Goal: Task Accomplishment & Management: Manage account settings

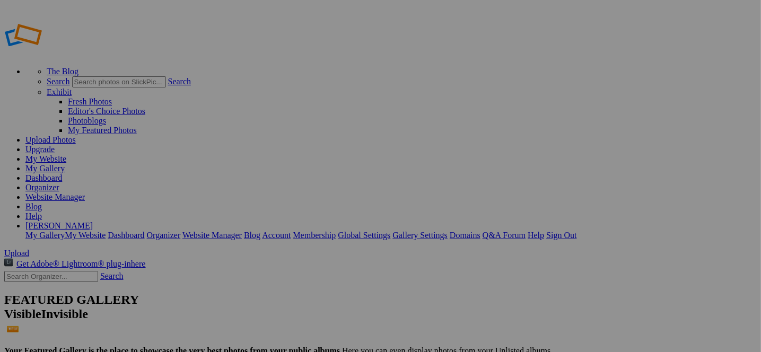
click at [294, 232] on span "Close" at bounding box center [284, 236] width 19 height 9
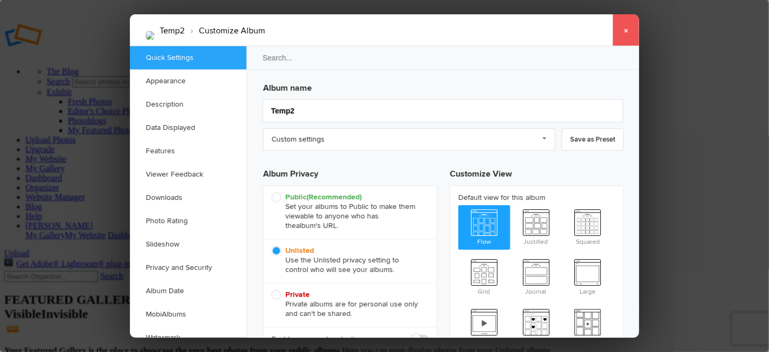
click at [626, 29] on link "×" at bounding box center [626, 30] width 27 height 32
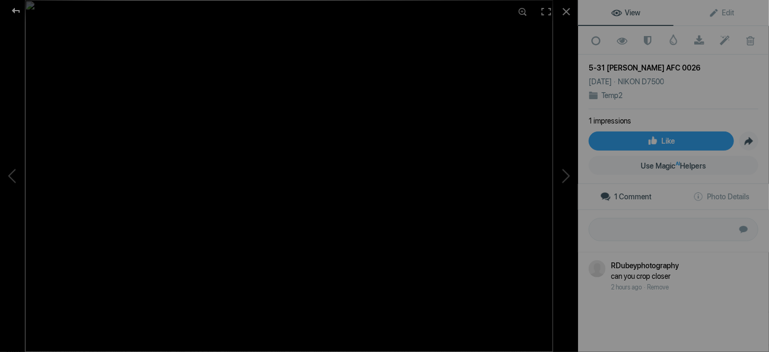
click at [19, 13] on div at bounding box center [16, 10] width 38 height 21
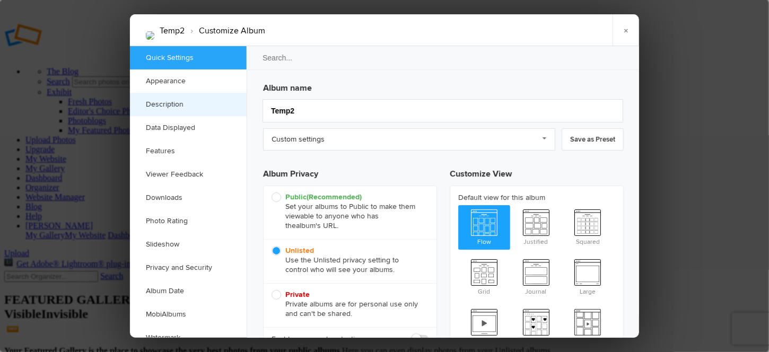
click at [163, 104] on link "Description" at bounding box center [188, 104] width 117 height 23
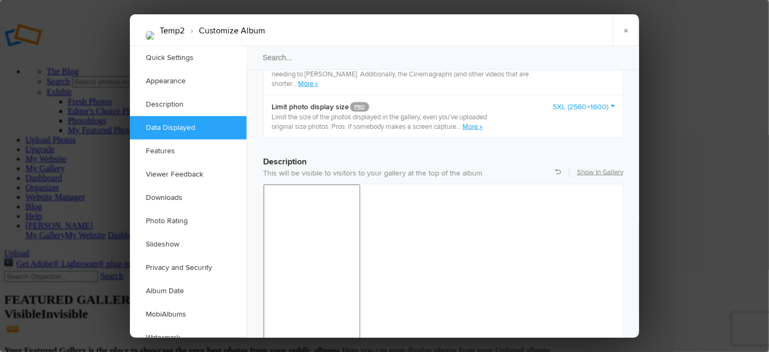
scroll to position [769, 0]
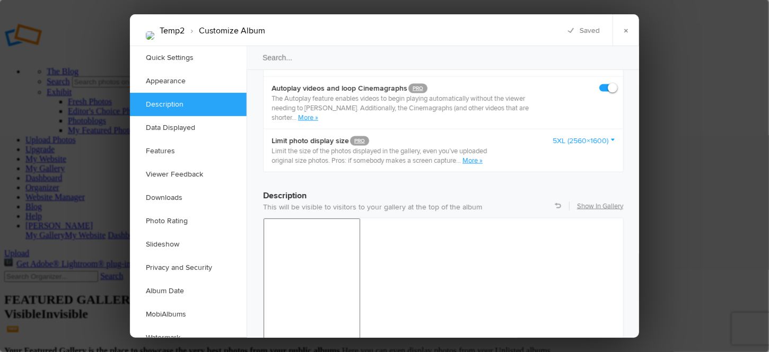
scroll to position [822, 0]
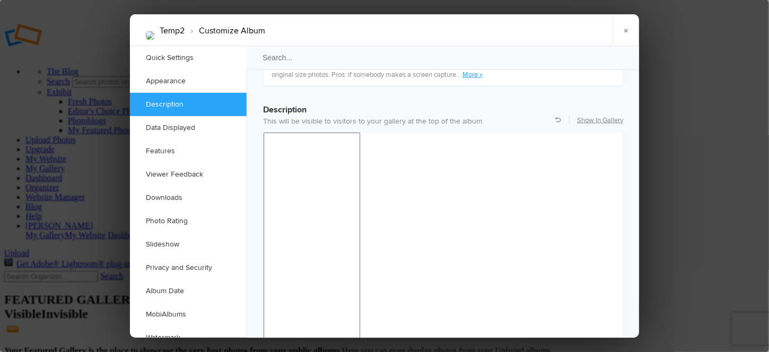
drag, startPoint x: 424, startPoint y: 640, endPoint x: 266, endPoint y: 656, distance: 158.4
click at [626, 30] on link "×" at bounding box center [626, 30] width 27 height 32
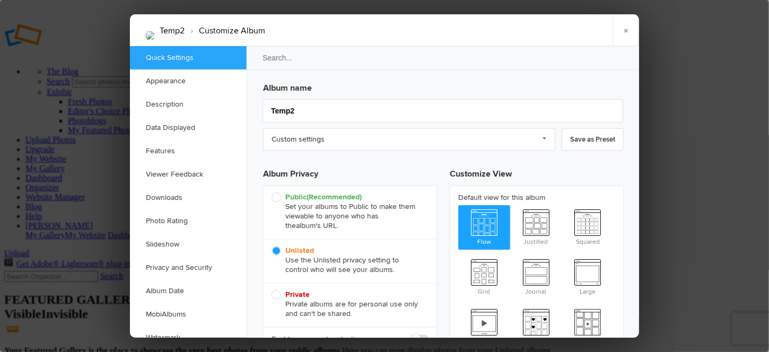
scroll to position [0, 0]
click at [148, 97] on link "Description" at bounding box center [188, 104] width 117 height 23
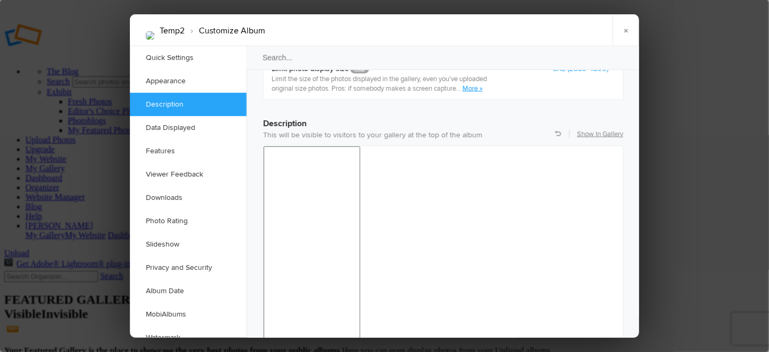
scroll to position [822, 0]
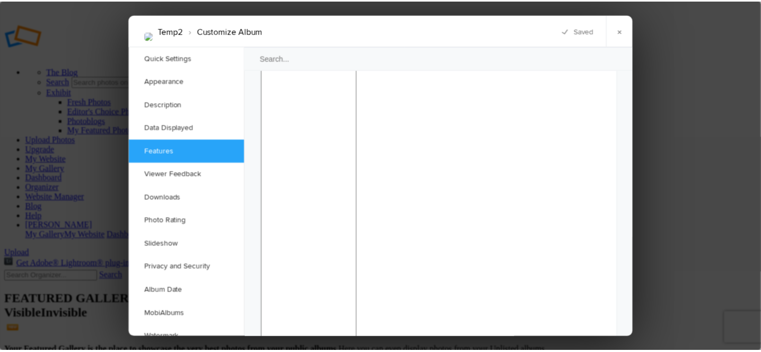
scroll to position [769, 0]
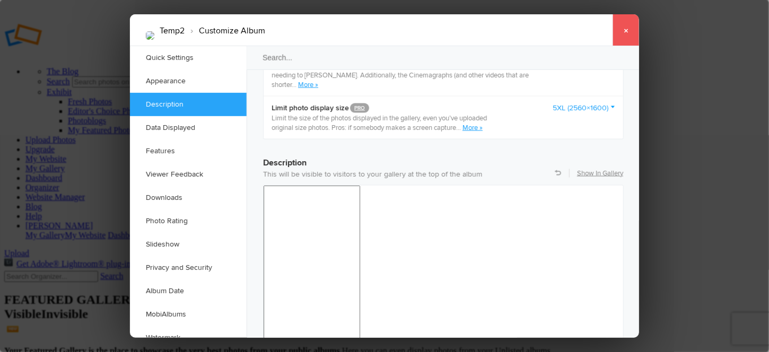
click at [624, 32] on link "×" at bounding box center [626, 30] width 27 height 32
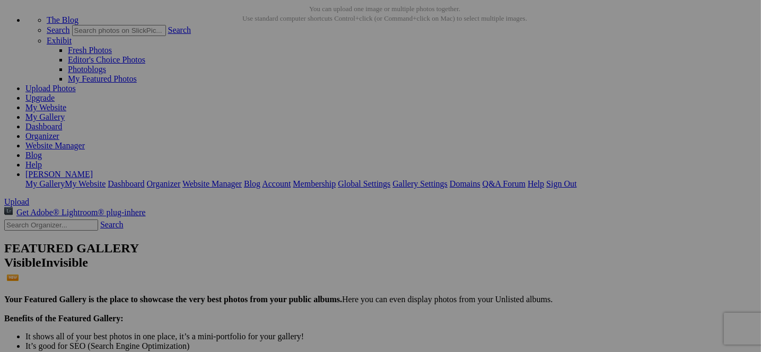
scroll to position [0, 0]
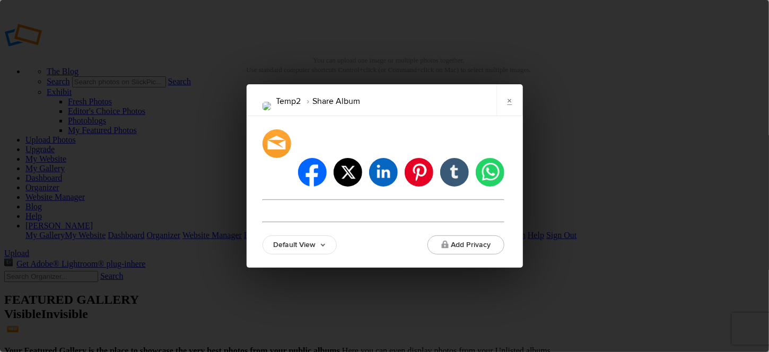
type input "https://rdubeyphotography.slickpic.com/go/smith"
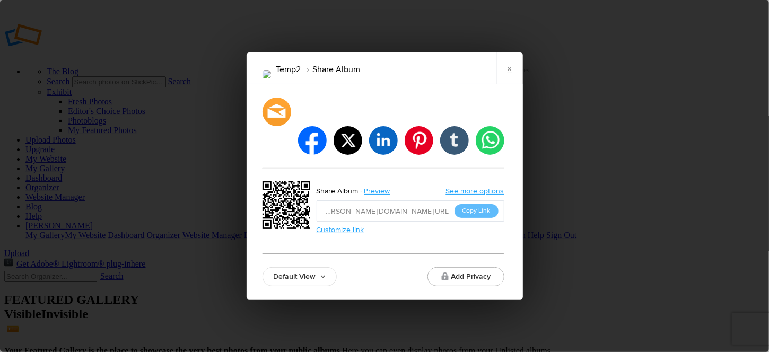
click at [318, 267] on link "Default View" at bounding box center [300, 276] width 74 height 19
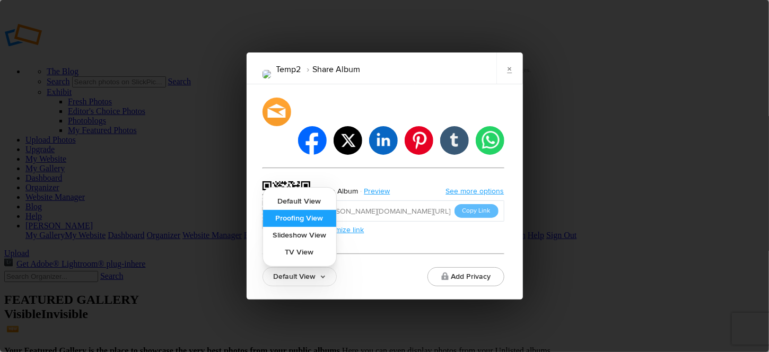
click at [287, 210] on link "Proofing View" at bounding box center [299, 218] width 73 height 17
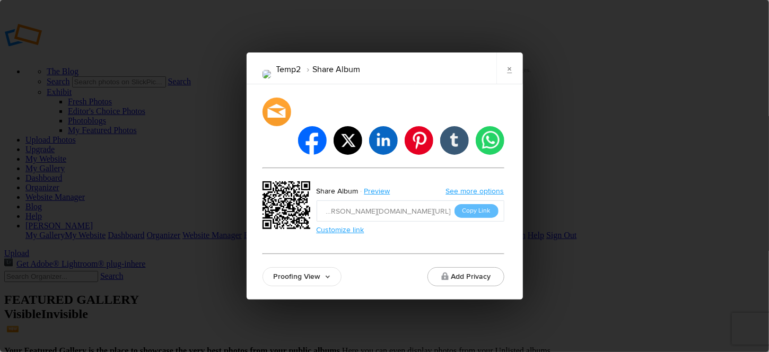
click at [474, 187] on link "See more options" at bounding box center [475, 191] width 58 height 9
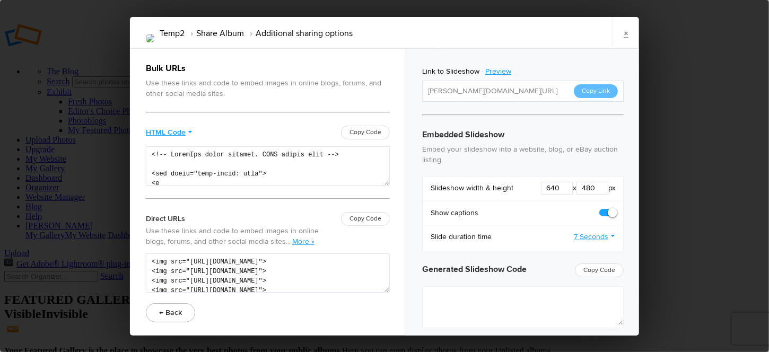
type textarea "<iframe src="https://www.slickpic.com/slideshow/simple/view/width/640/height/48…"
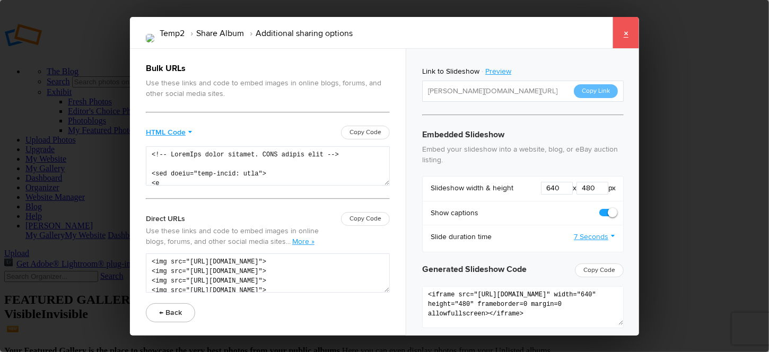
click at [624, 30] on link "×" at bounding box center [626, 33] width 27 height 32
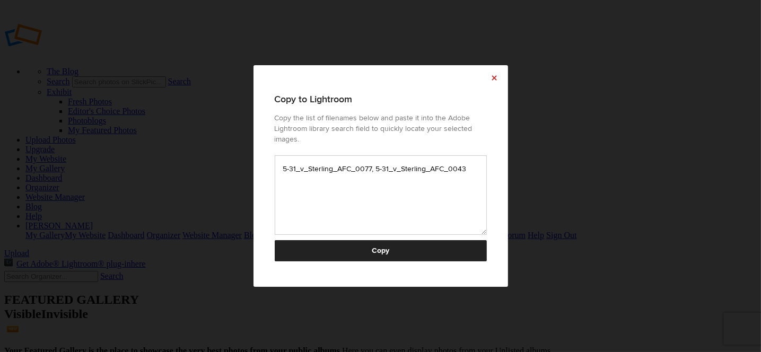
click at [497, 85] on link "×" at bounding box center [495, 78] width 27 height 27
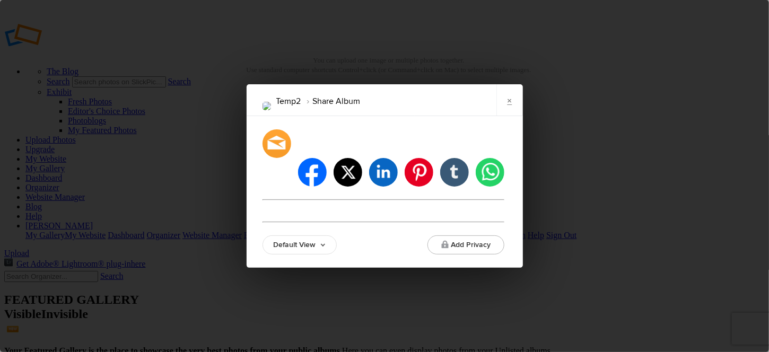
type input "[URL][DOMAIN_NAME][PERSON_NAME]"
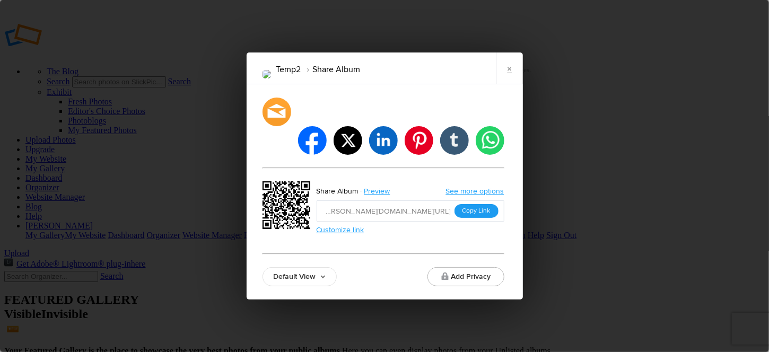
click at [474, 204] on button "Copy Link" at bounding box center [477, 211] width 44 height 14
click at [508, 81] on link "×" at bounding box center [510, 69] width 27 height 32
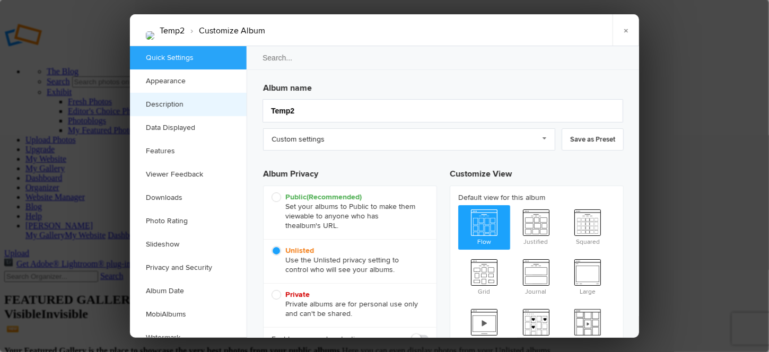
click at [168, 99] on link "Description" at bounding box center [188, 104] width 117 height 23
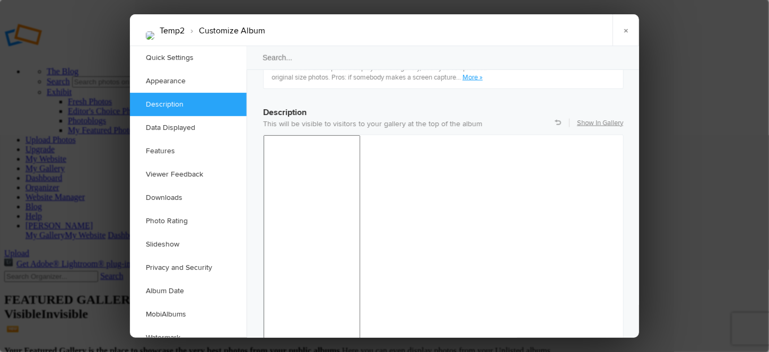
scroll to position [822, 0]
click at [626, 31] on link "×" at bounding box center [626, 30] width 27 height 32
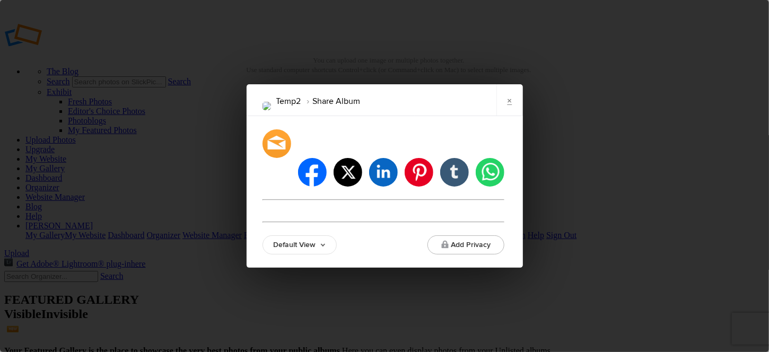
type input "https://rdubeyphotography.slickpic.com/go/smith"
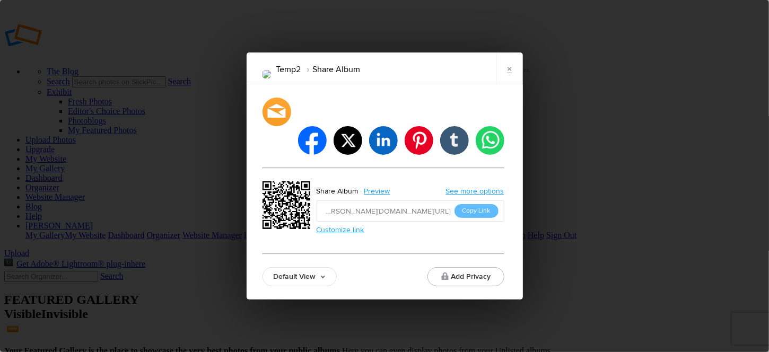
click at [298, 267] on link "Default View" at bounding box center [300, 276] width 74 height 19
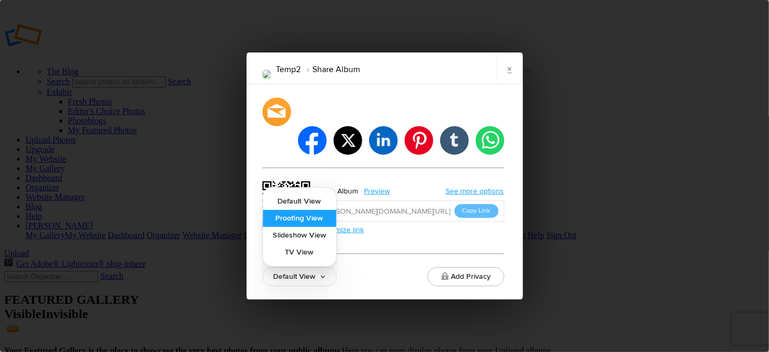
click at [289, 210] on link "Proofing View" at bounding box center [299, 218] width 73 height 17
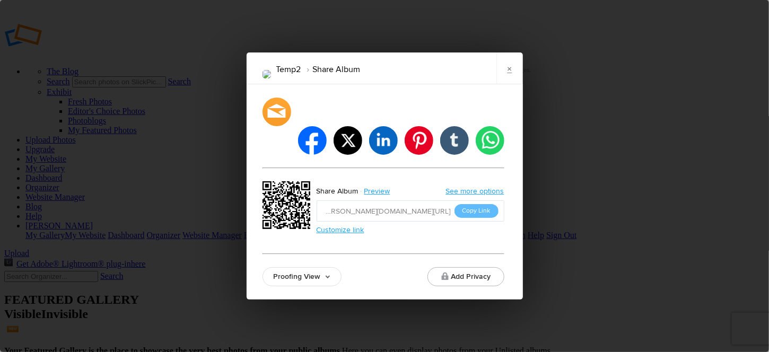
click at [470, 204] on button "Copy Link" at bounding box center [477, 211] width 44 height 14
click at [512, 84] on link "×" at bounding box center [510, 69] width 27 height 32
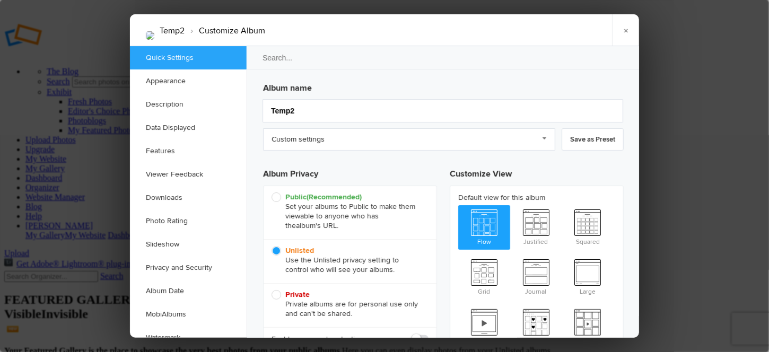
scroll to position [0, 0]
click at [375, 140] on link "Custom settings" at bounding box center [409, 139] width 292 height 22
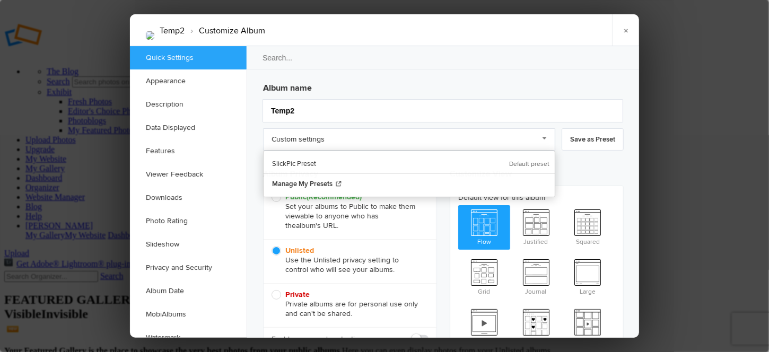
click at [572, 172] on h3 "Customize View" at bounding box center [537, 172] width 174 height 27
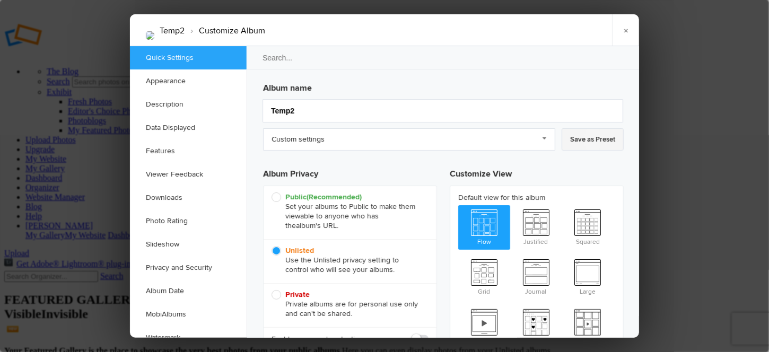
click at [592, 140] on link "Save as Preset" at bounding box center [593, 139] width 62 height 22
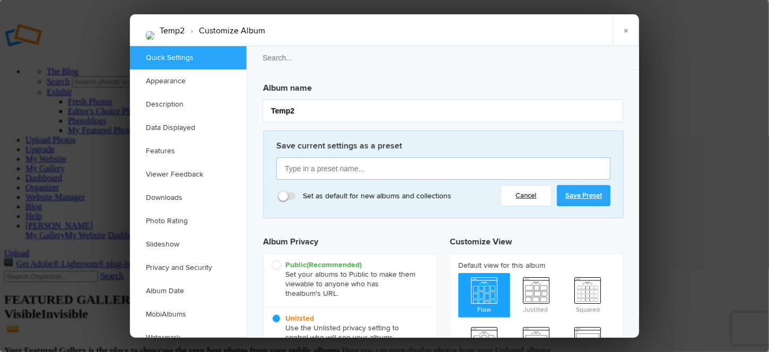
click at [300, 168] on input "text" at bounding box center [443, 169] width 334 height 22
click at [329, 172] on input "Girls soccer" at bounding box center [443, 169] width 334 height 22
type input "Girls soccer"
click at [584, 195] on link "Save Preset" at bounding box center [584, 195] width 54 height 21
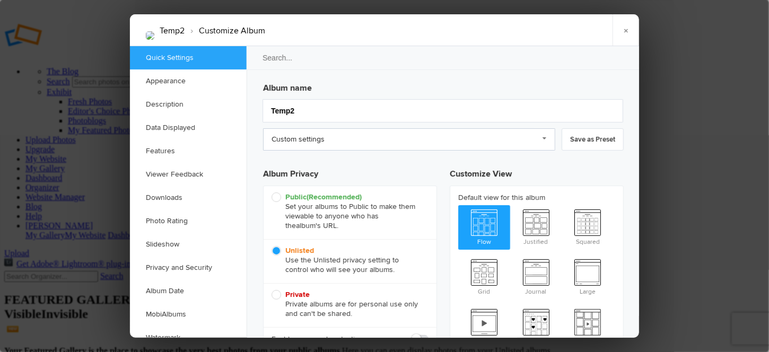
click at [314, 136] on link "Custom settings" at bounding box center [409, 139] width 292 height 22
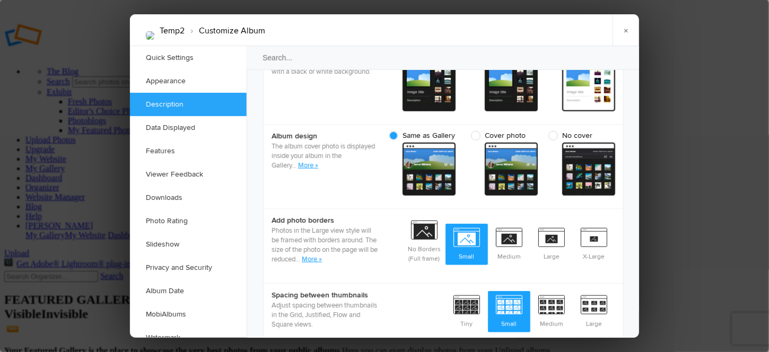
scroll to position [212, 0]
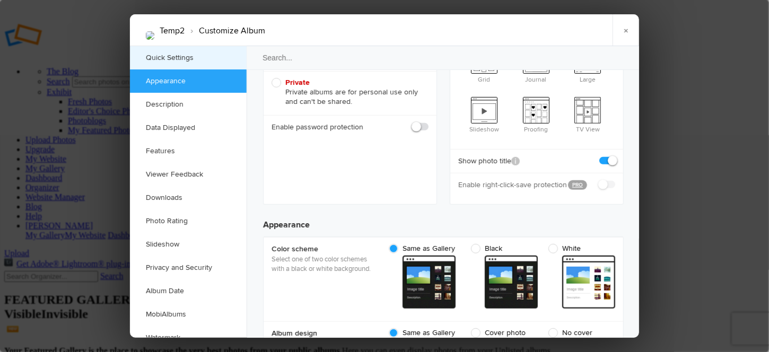
click at [163, 52] on link "Quick Settings" at bounding box center [188, 57] width 117 height 23
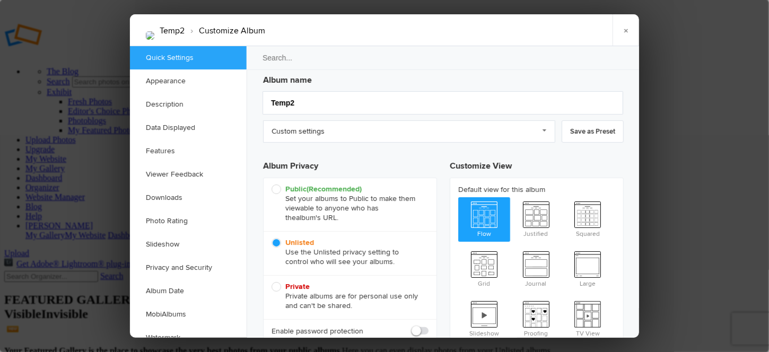
scroll to position [6, 0]
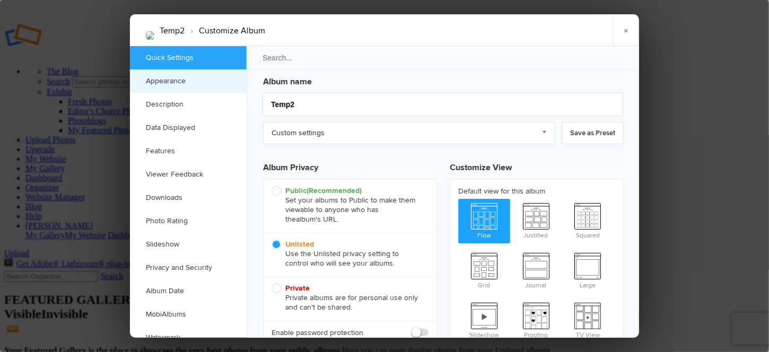
click at [161, 85] on link "Appearance" at bounding box center [188, 81] width 117 height 23
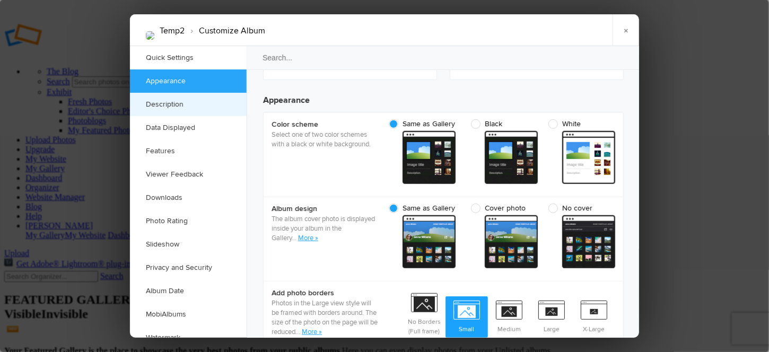
click at [159, 106] on link "Description" at bounding box center [188, 104] width 117 height 23
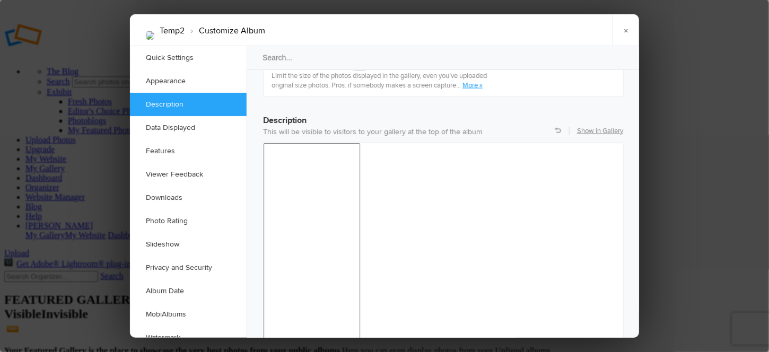
scroll to position [822, 0]
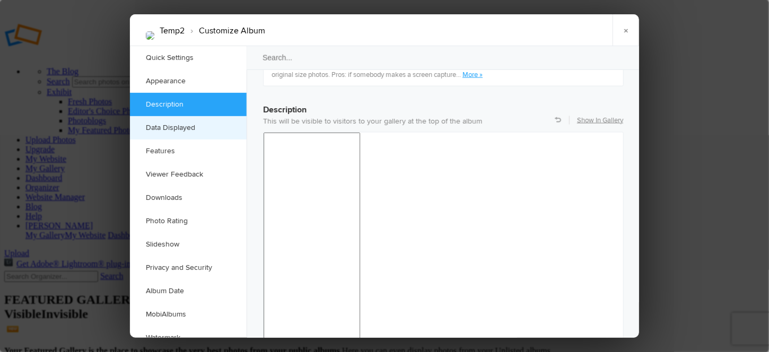
click at [161, 129] on link "Data Displayed" at bounding box center [188, 127] width 117 height 23
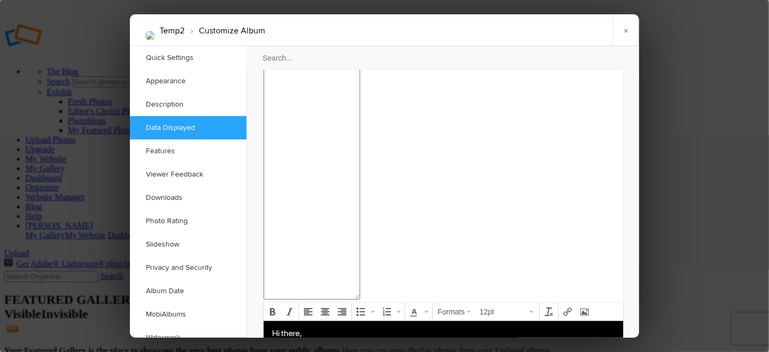
scroll to position [1140, 0]
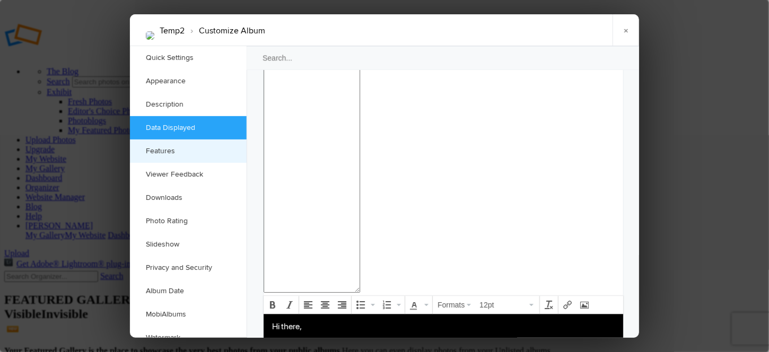
click at [153, 150] on link "Features" at bounding box center [188, 151] width 117 height 23
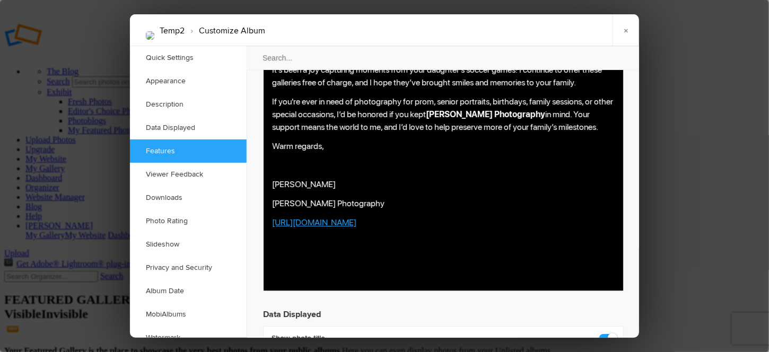
scroll to position [1456, 0]
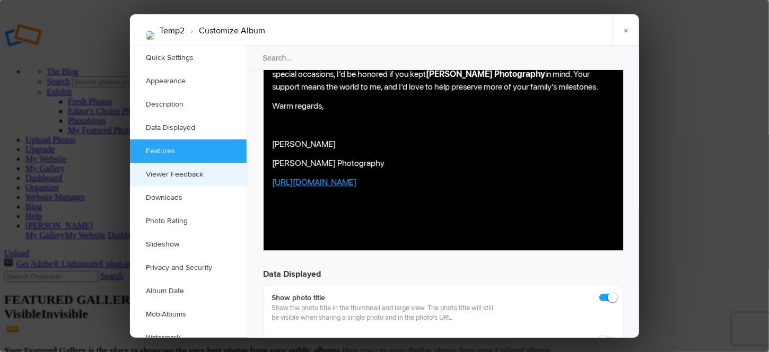
click at [155, 175] on link "Viewer Feedback" at bounding box center [188, 174] width 117 height 23
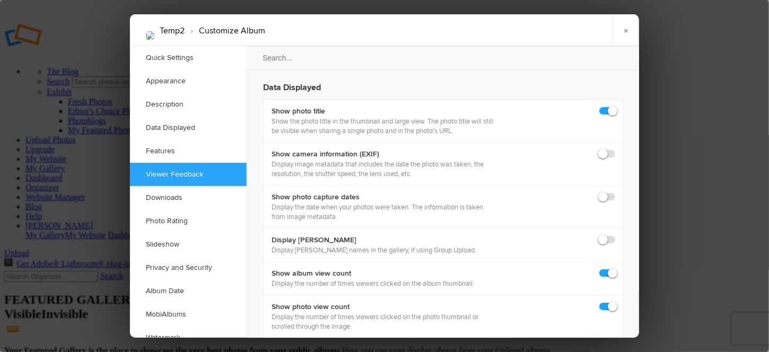
scroll to position [1653, 0]
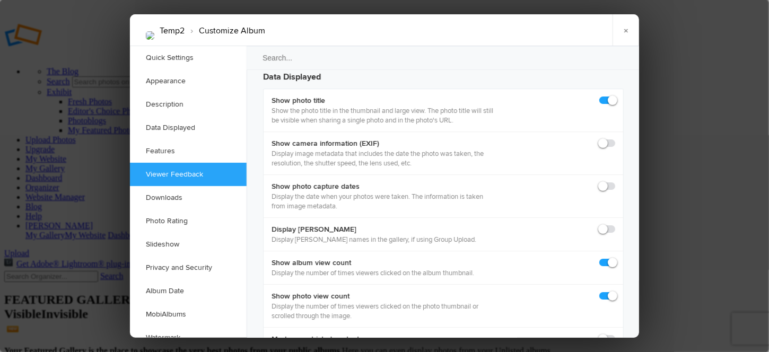
checkbox input "false"
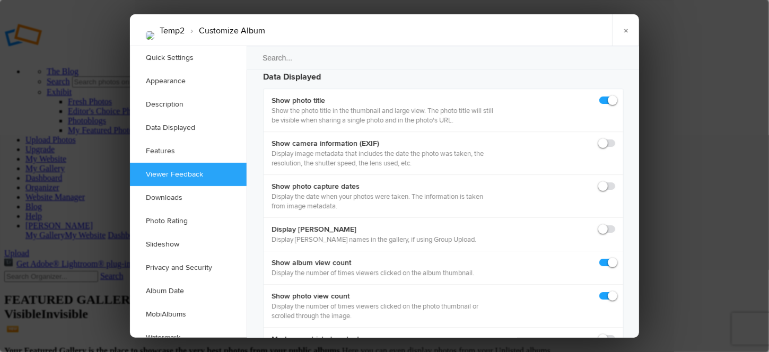
checkbox input "false"
click at [164, 197] on link "Downloads" at bounding box center [188, 197] width 117 height 23
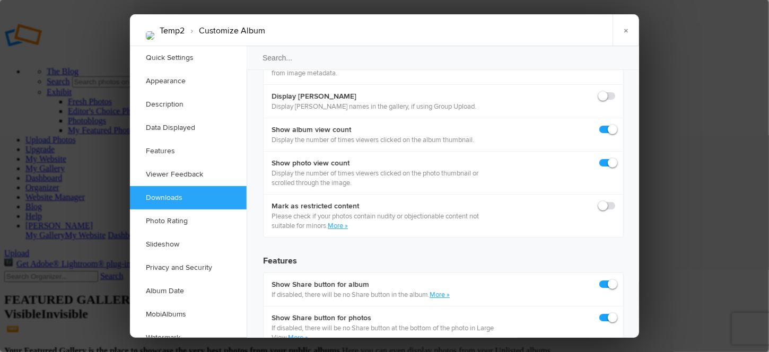
scroll to position [1789, 0]
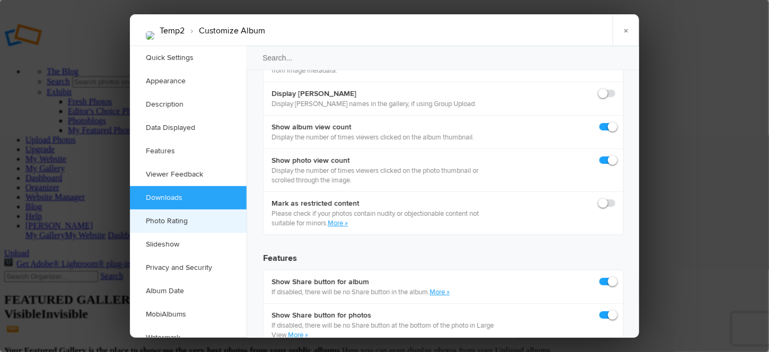
click at [154, 221] on link "Photo Rating" at bounding box center [188, 221] width 117 height 23
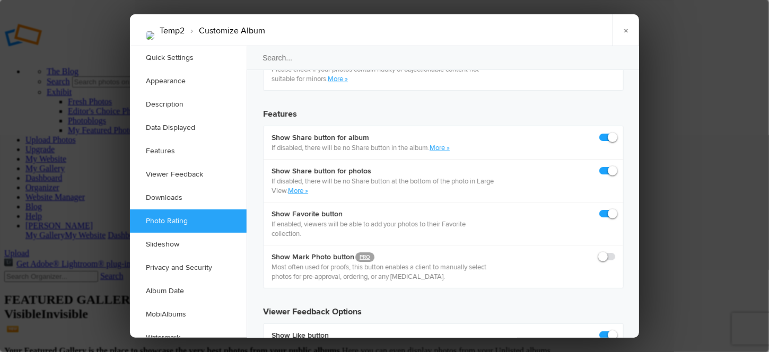
scroll to position [1943, 0]
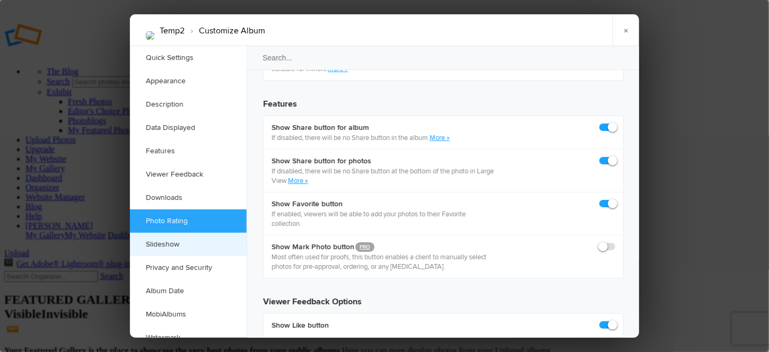
click at [153, 246] on link "Slideshow" at bounding box center [188, 244] width 117 height 23
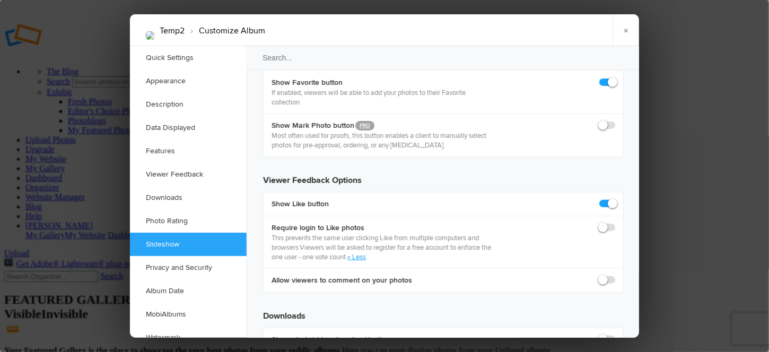
scroll to position [2066, 0]
click at [157, 264] on link "Privacy and Security" at bounding box center [188, 267] width 117 height 23
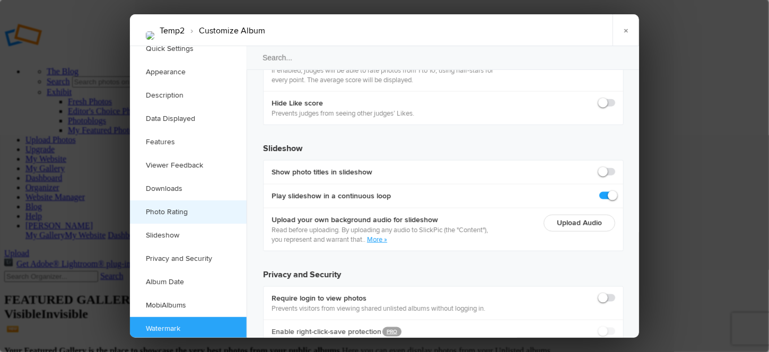
scroll to position [11, 0]
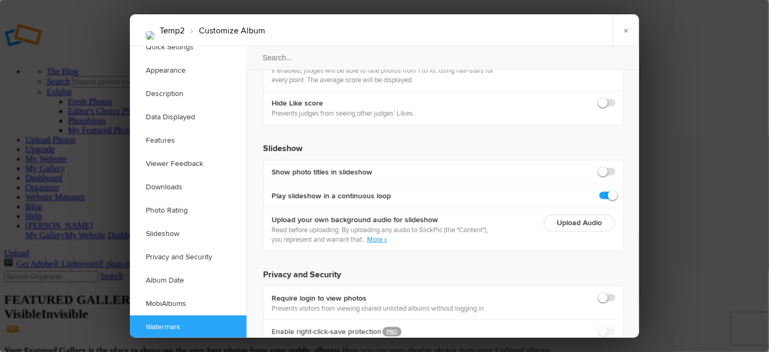
click at [159, 330] on link "Watermark" at bounding box center [188, 327] width 117 height 23
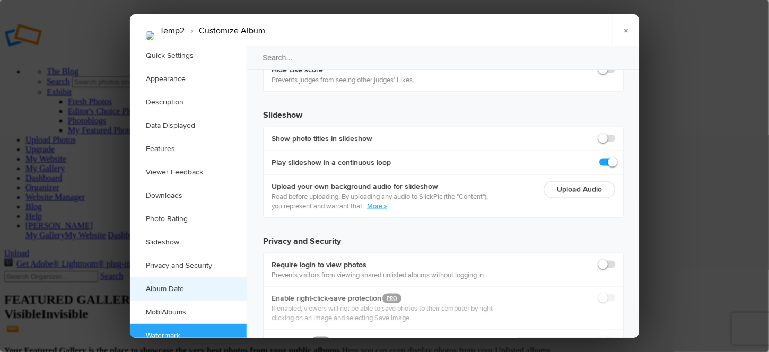
scroll to position [0, 0]
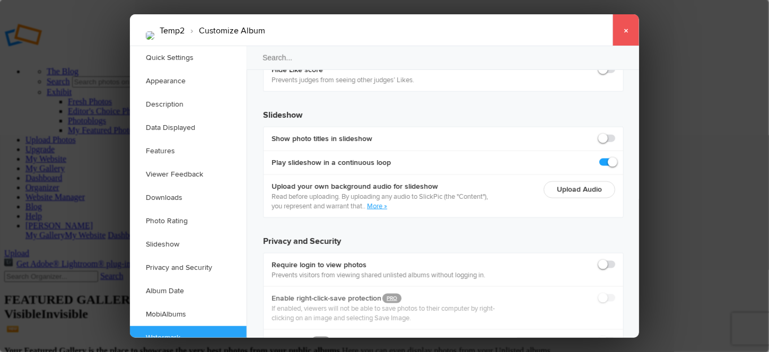
click at [631, 27] on link "×" at bounding box center [626, 30] width 27 height 32
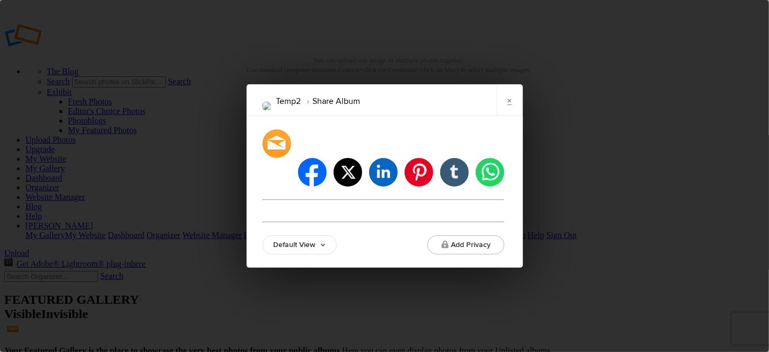
type input "https://rdubeyphotography.slickpic.com/go/smith"
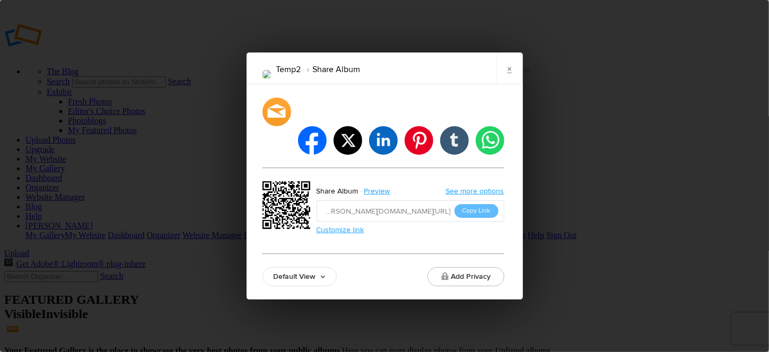
click at [311, 267] on link "Default View" at bounding box center [300, 276] width 74 height 19
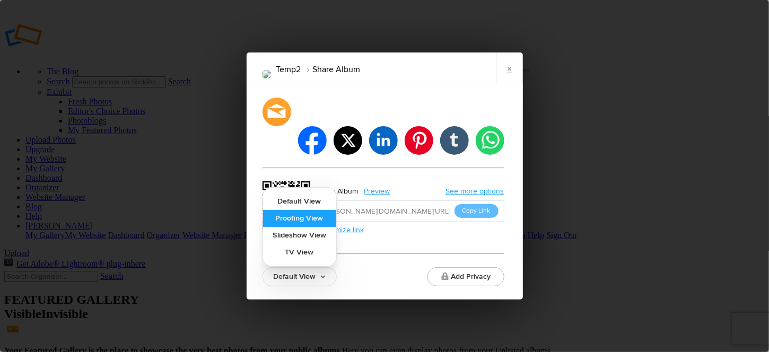
click at [289, 210] on link "Proofing View" at bounding box center [299, 218] width 73 height 17
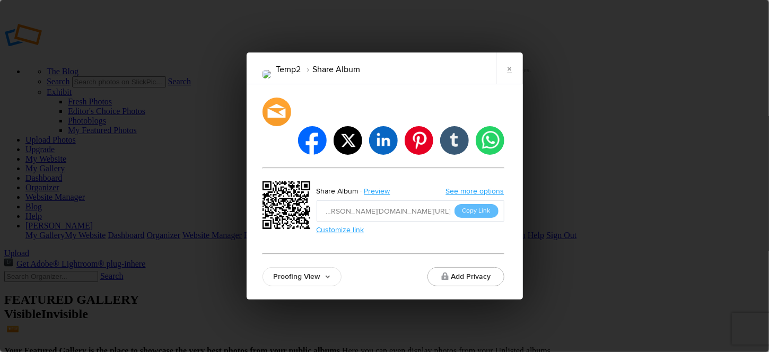
click at [345, 225] on link "Customize link" at bounding box center [341, 229] width 48 height 9
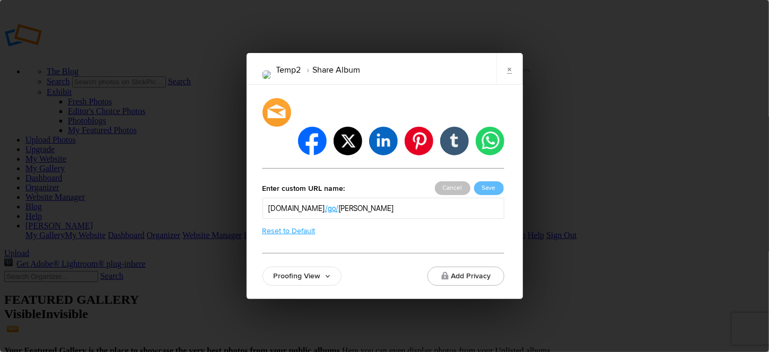
click at [412, 199] on div "rdubeyphotography.slickpic.com /go/ /Go/ /See/ /Galleries/ smith" at bounding box center [384, 208] width 242 height 21
click at [412, 203] on input "smith" at bounding box center [418, 208] width 160 height 11
type input "s"
click at [487, 181] on button "Save" at bounding box center [489, 188] width 30 height 14
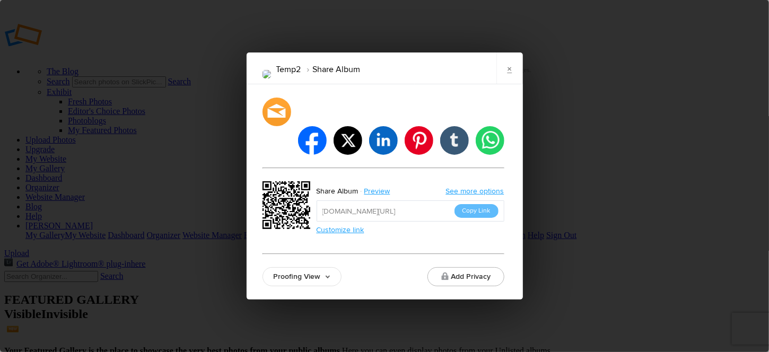
click at [467, 187] on link "See more options" at bounding box center [475, 191] width 58 height 9
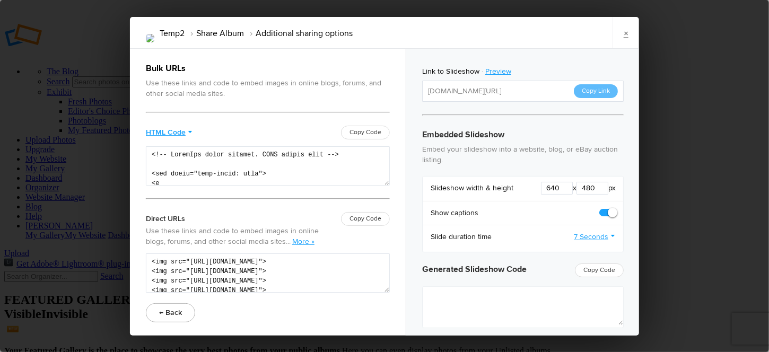
type textarea "<iframe src="https://www.slickpic.com/slideshow/simple/view/width/640/height/48…"
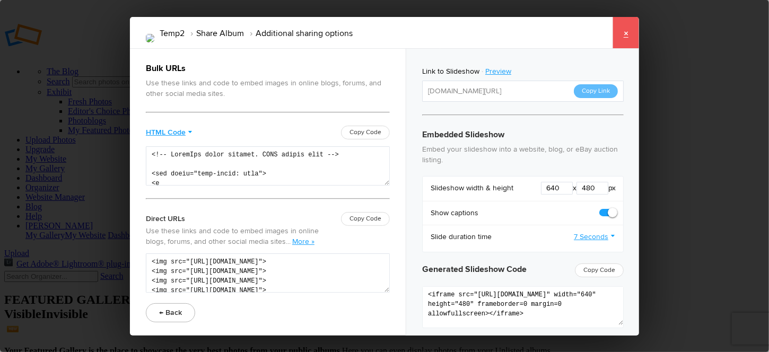
click at [624, 31] on link "×" at bounding box center [626, 33] width 27 height 32
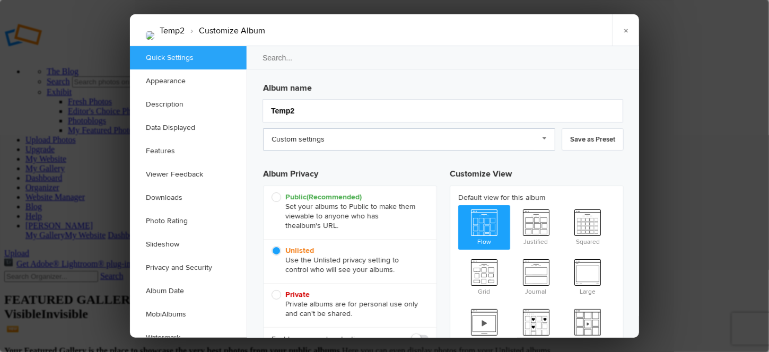
click at [540, 141] on link "Custom settings" at bounding box center [409, 139] width 292 height 22
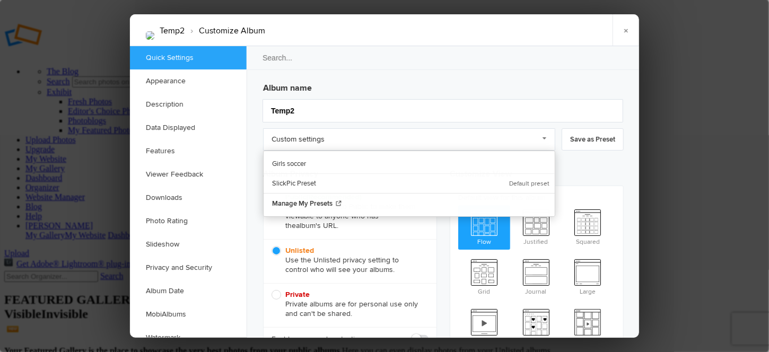
click at [597, 167] on h3 "Customize View" at bounding box center [537, 172] width 174 height 27
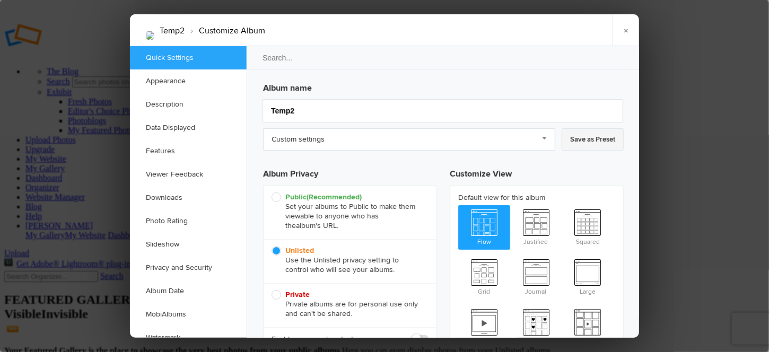
click at [591, 136] on link "Save as Preset" at bounding box center [593, 139] width 62 height 22
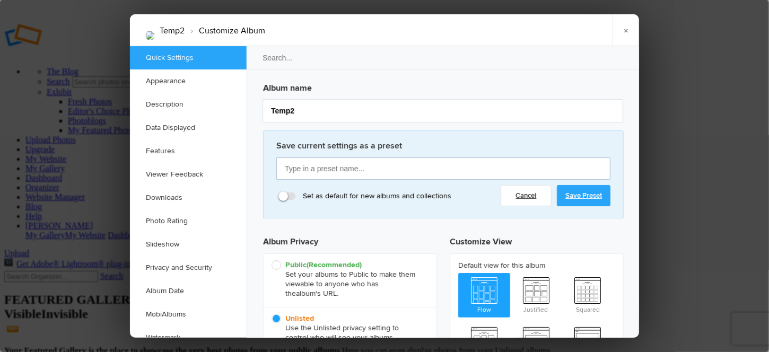
click at [354, 168] on input "text" at bounding box center [443, 169] width 334 height 22
click at [525, 195] on link "Cancel" at bounding box center [526, 195] width 51 height 21
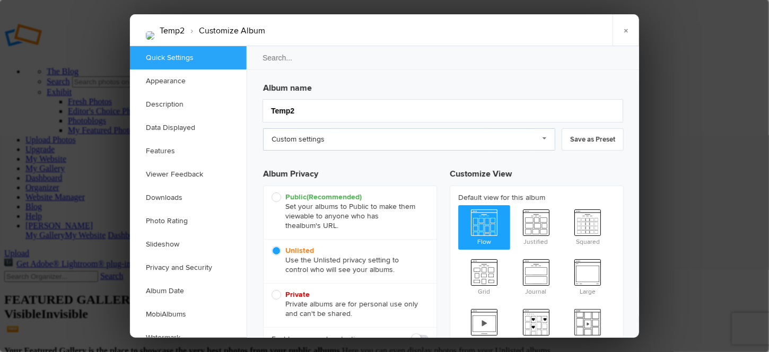
click at [348, 146] on link "Custom settings" at bounding box center [409, 139] width 292 height 22
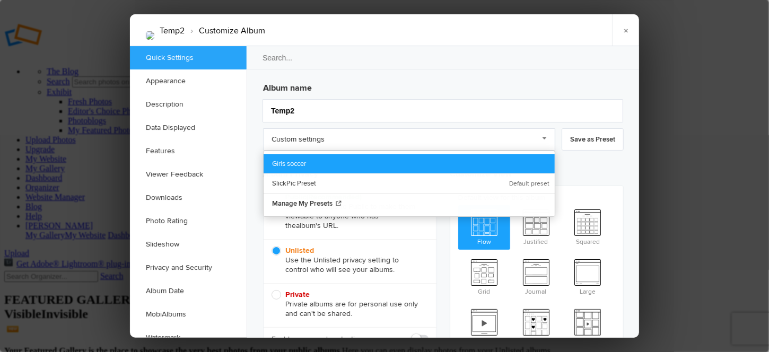
click at [303, 155] on link "Girls soccer" at bounding box center [409, 163] width 291 height 19
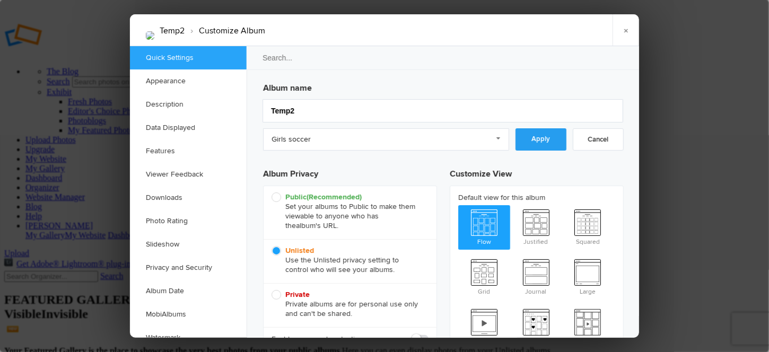
click at [537, 137] on link "Apply" at bounding box center [541, 139] width 51 height 22
checkbox input "true"
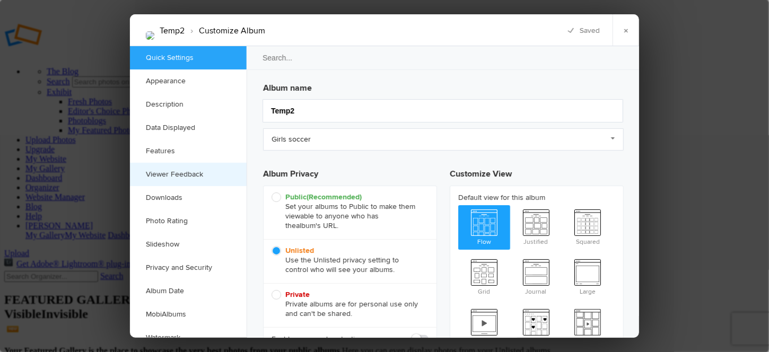
click at [163, 173] on link "Viewer Feedback" at bounding box center [188, 174] width 117 height 23
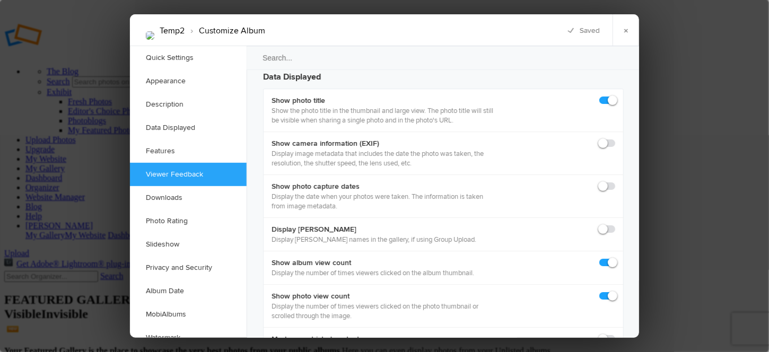
scroll to position [1653, 0]
checkbox input "false"
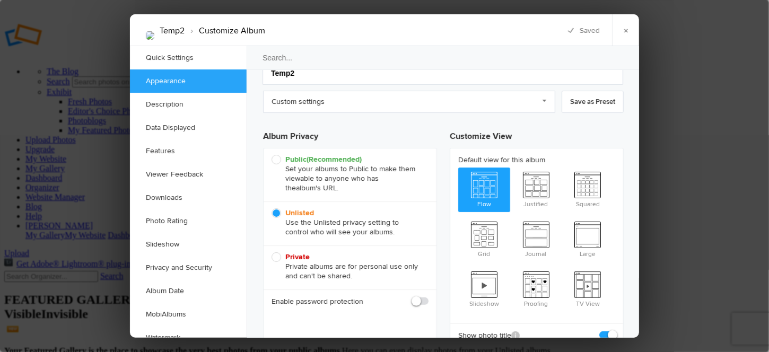
scroll to position [0, 0]
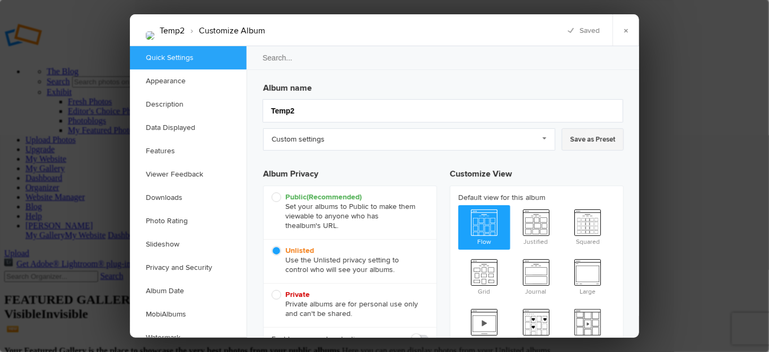
click at [584, 140] on link "Save as Preset" at bounding box center [593, 139] width 62 height 22
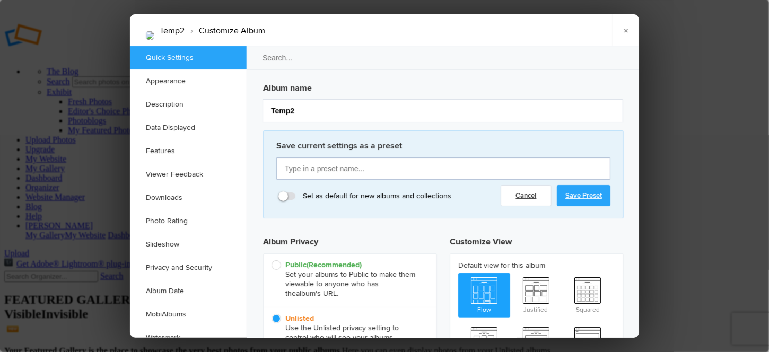
click at [389, 171] on input "text" at bounding box center [443, 169] width 334 height 22
type input "Girls soccer"
click at [595, 193] on link "Save Preset" at bounding box center [584, 195] width 54 height 21
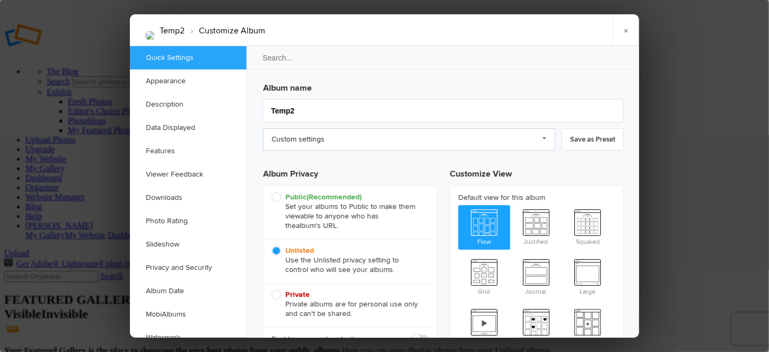
click at [550, 141] on link "Custom settings" at bounding box center [409, 139] width 292 height 22
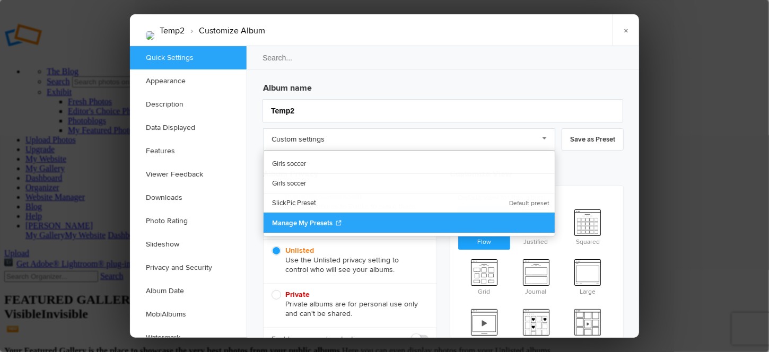
click at [288, 224] on span "Manage My Presets" at bounding box center [302, 223] width 60 height 8
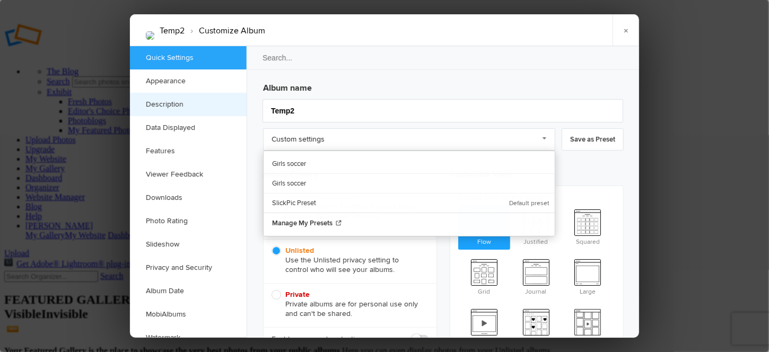
click at [158, 103] on link "Description" at bounding box center [188, 104] width 117 height 23
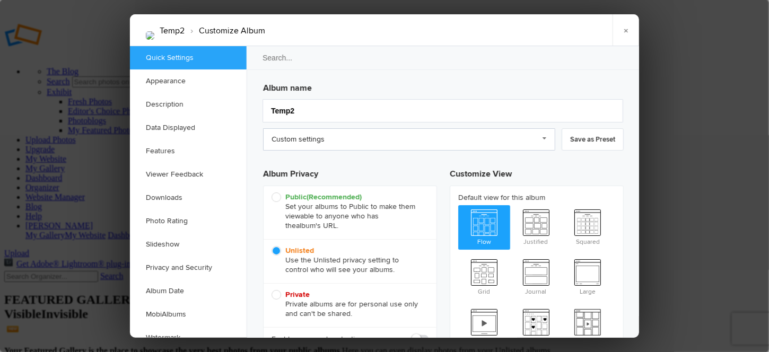
click at [364, 140] on link "Custom settings" at bounding box center [409, 139] width 292 height 22
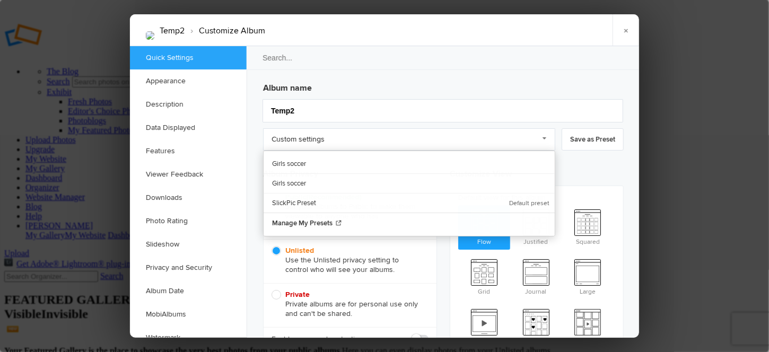
click at [369, 45] on div "×" at bounding box center [344, 30] width 127 height 32
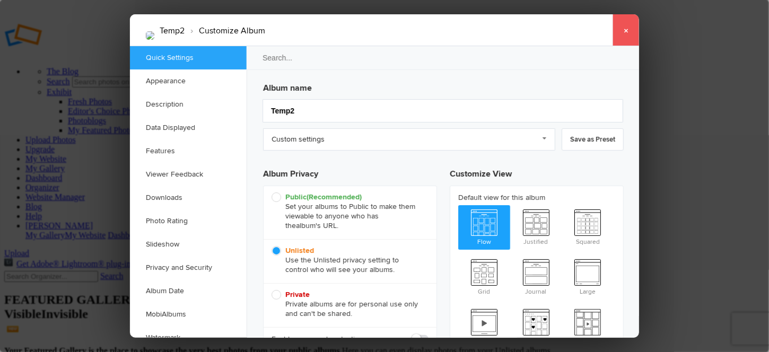
click at [634, 24] on link "×" at bounding box center [626, 30] width 27 height 32
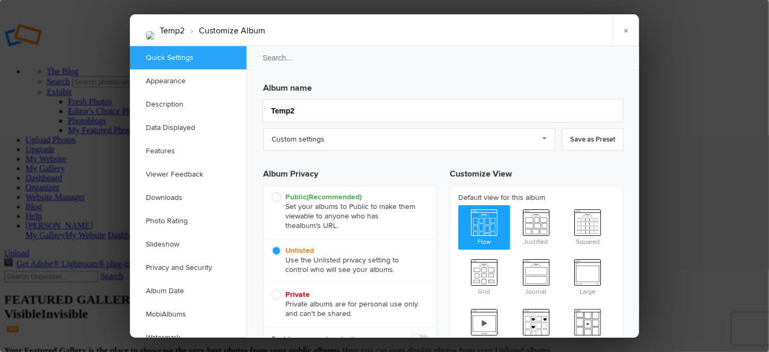
click at [343, 150] on div "Album name Temp2 Custom settings Custom settings Girls soccer SlickPic Preset M…" at bounding box center [443, 243] width 361 height 332
click at [331, 142] on link "Custom settings" at bounding box center [409, 139] width 292 height 22
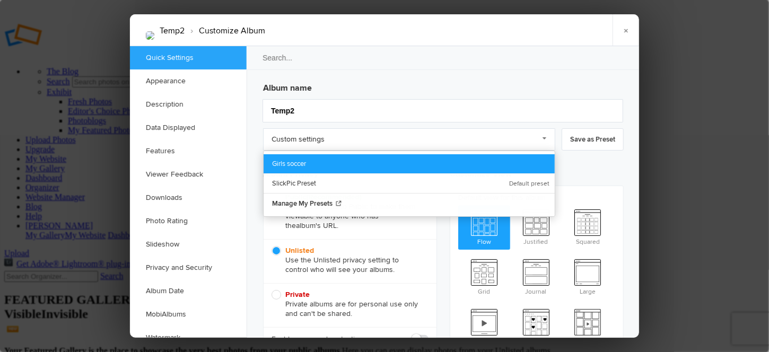
click at [297, 163] on link "Girls soccer" at bounding box center [409, 163] width 291 height 19
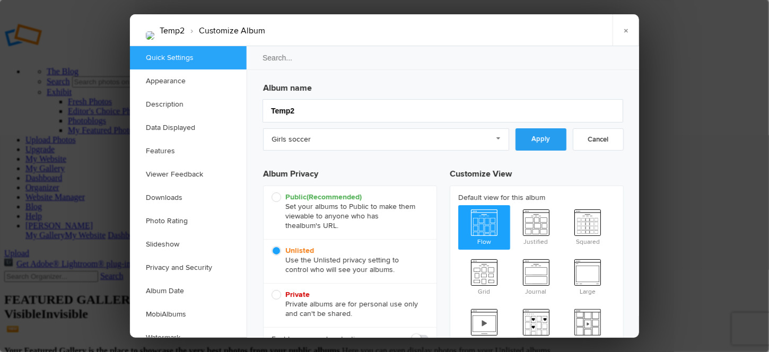
click at [532, 140] on link "Apply" at bounding box center [541, 139] width 51 height 22
checkbox input "false"
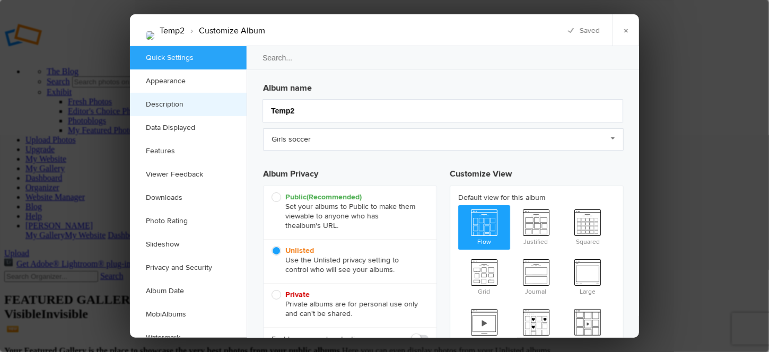
click at [168, 103] on link "Description" at bounding box center [188, 104] width 117 height 23
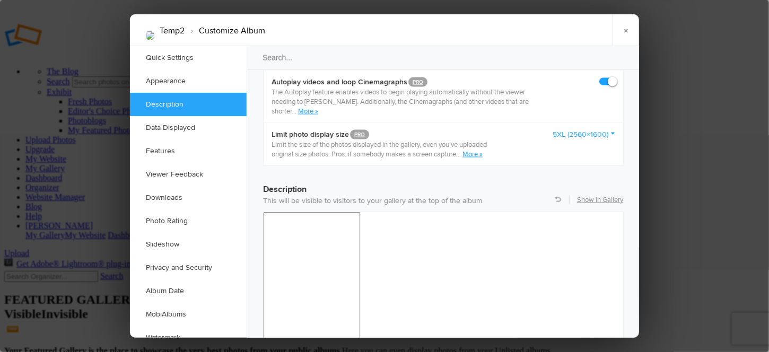
scroll to position [796, 0]
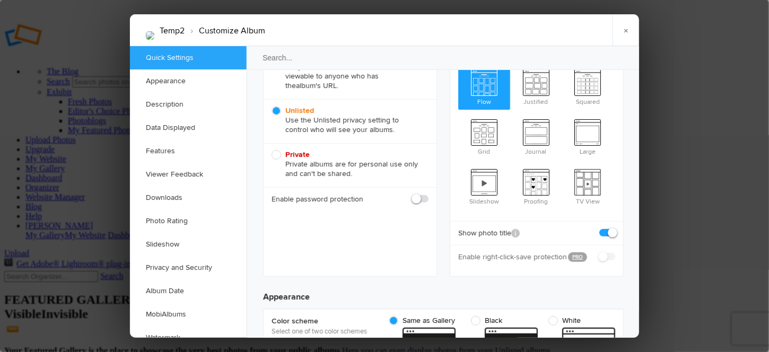
scroll to position [0, 0]
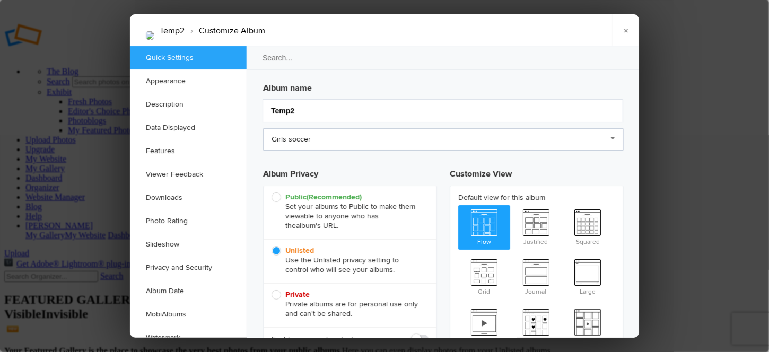
click at [613, 141] on link "Girls soccer" at bounding box center [443, 139] width 361 height 22
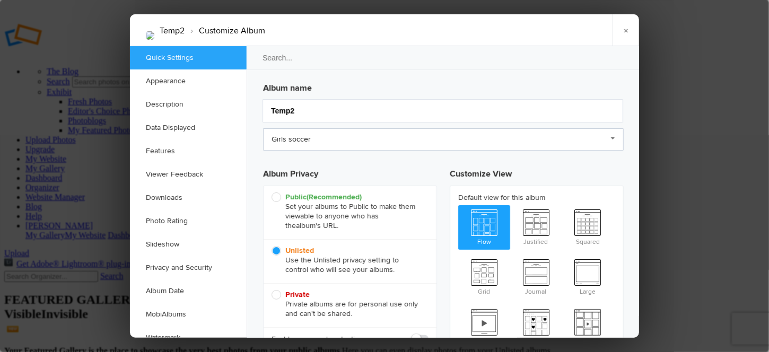
click at [390, 140] on link "Girls soccer" at bounding box center [443, 139] width 361 height 22
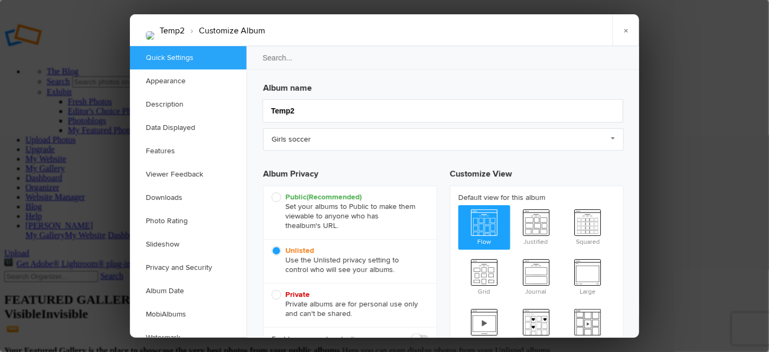
drag, startPoint x: 376, startPoint y: 28, endPoint x: 366, endPoint y: 25, distance: 10.6
click at [366, 25] on div "×" at bounding box center [344, 30] width 127 height 32
click at [625, 29] on link "×" at bounding box center [626, 30] width 27 height 32
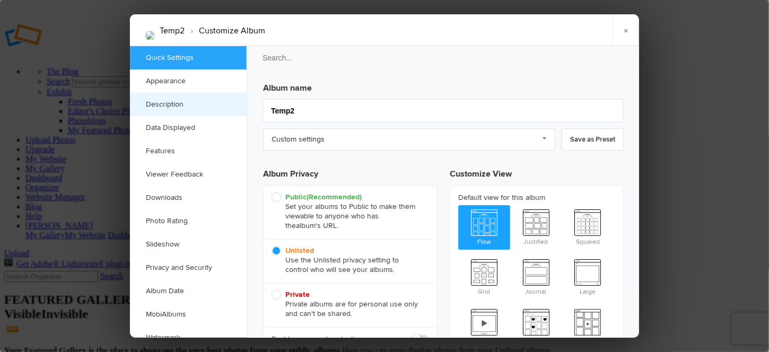
click at [156, 109] on link "Description" at bounding box center [188, 104] width 117 height 23
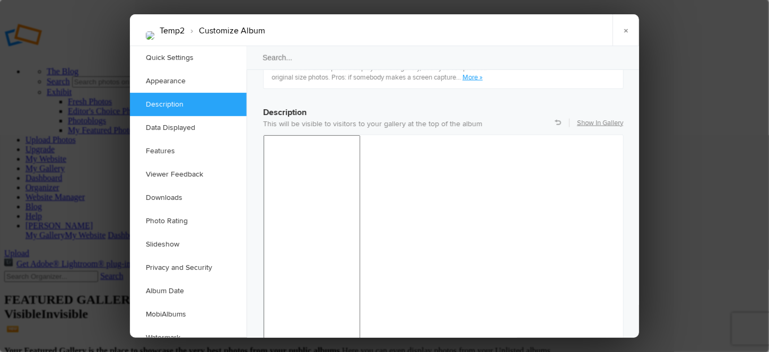
scroll to position [822, 0]
click at [161, 56] on link "Quick Settings" at bounding box center [188, 57] width 117 height 23
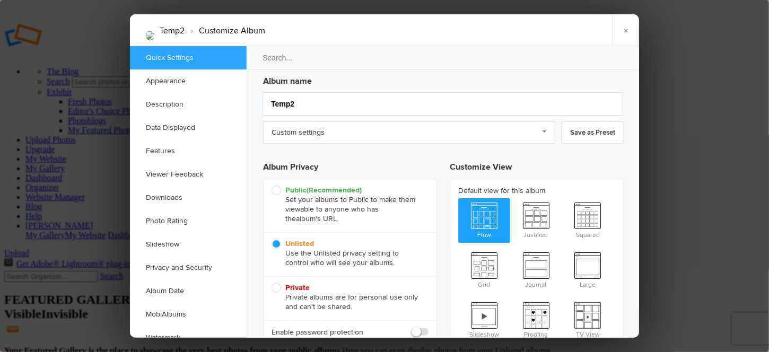
scroll to position [6, 0]
click at [584, 133] on link "Save as Preset" at bounding box center [593, 133] width 62 height 22
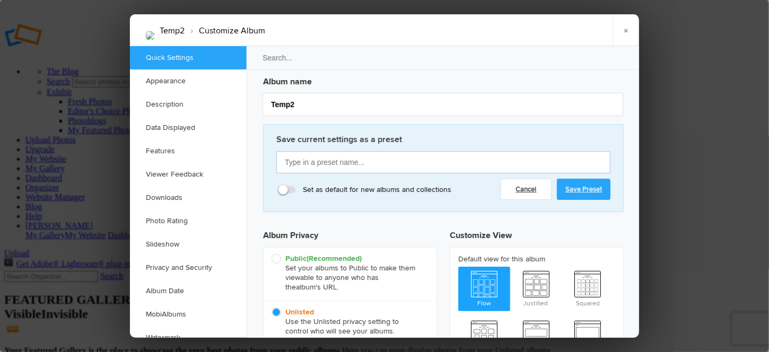
click at [341, 167] on input "text" at bounding box center [443, 162] width 334 height 22
type input "Boys Soccer"
click at [567, 190] on link "Save Preset" at bounding box center [584, 189] width 54 height 21
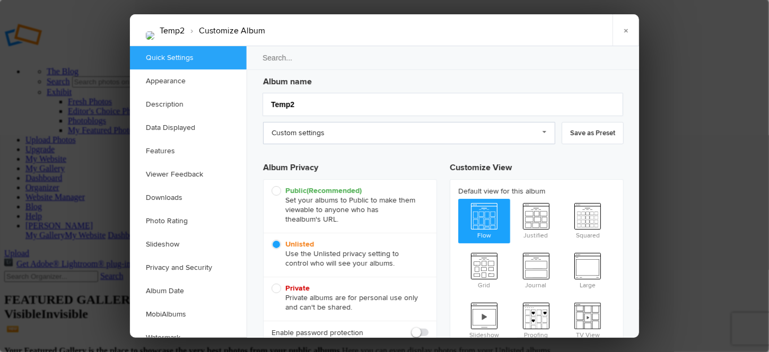
click at [543, 125] on link "Custom settings" at bounding box center [409, 133] width 292 height 22
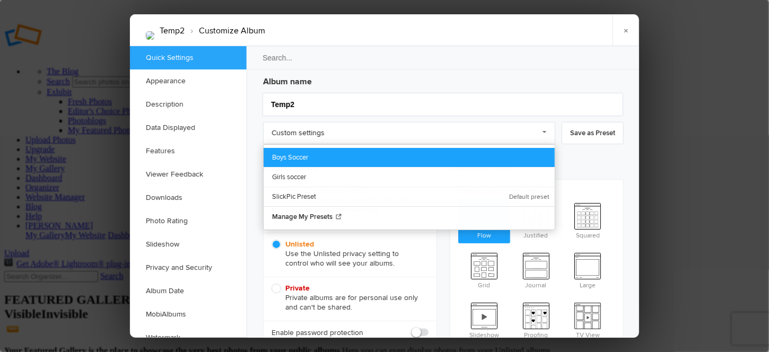
click at [290, 153] on link "Boys Soccer" at bounding box center [409, 157] width 291 height 19
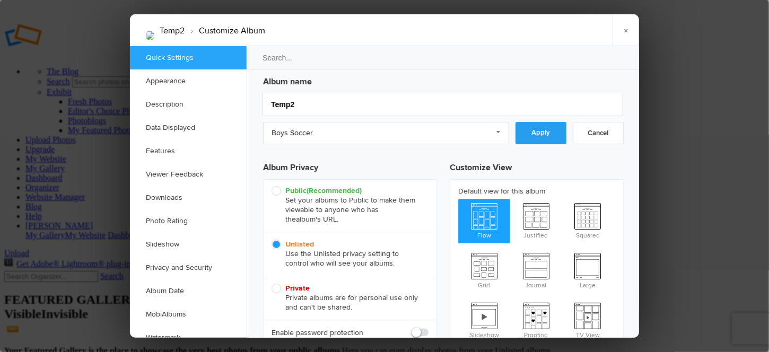
click at [520, 140] on link "Apply" at bounding box center [541, 133] width 51 height 22
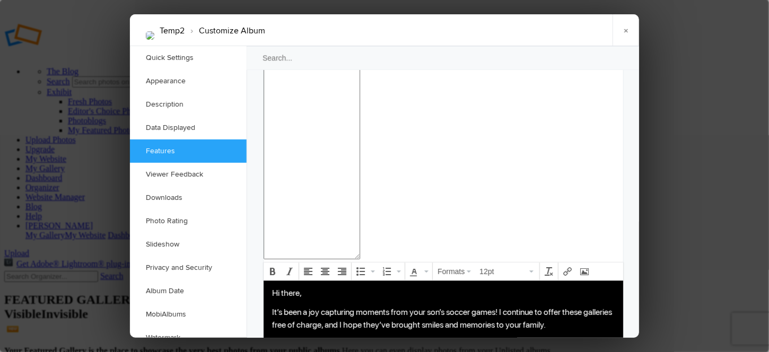
scroll to position [802, 0]
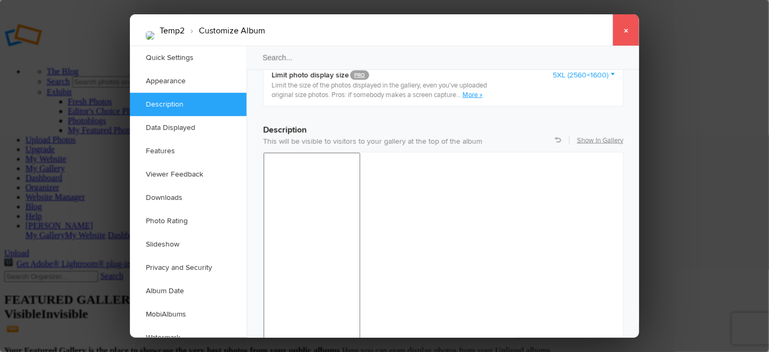
click at [631, 33] on link "×" at bounding box center [626, 30] width 27 height 32
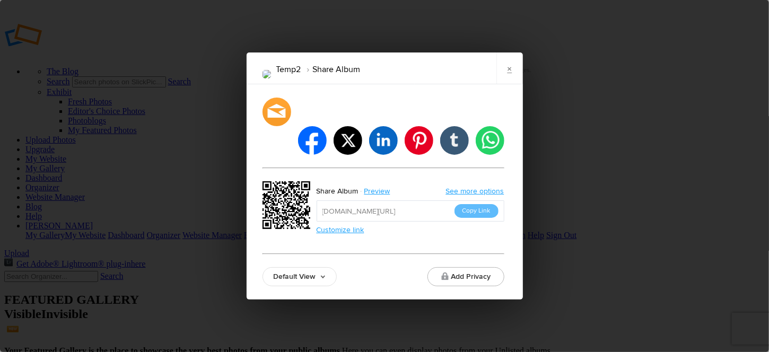
click at [297, 267] on link "Default View" at bounding box center [300, 276] width 74 height 19
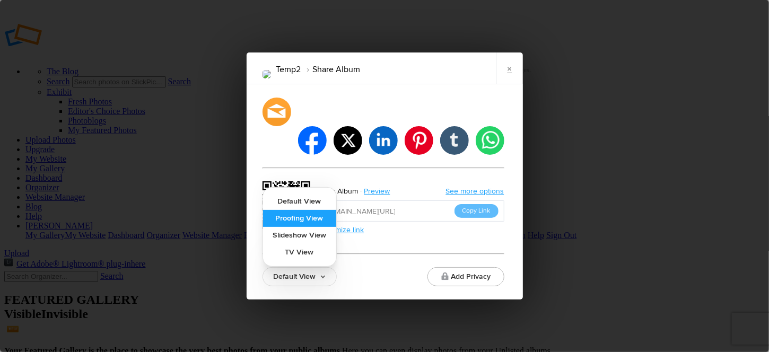
click at [285, 210] on link "Proofing View" at bounding box center [299, 218] width 73 height 17
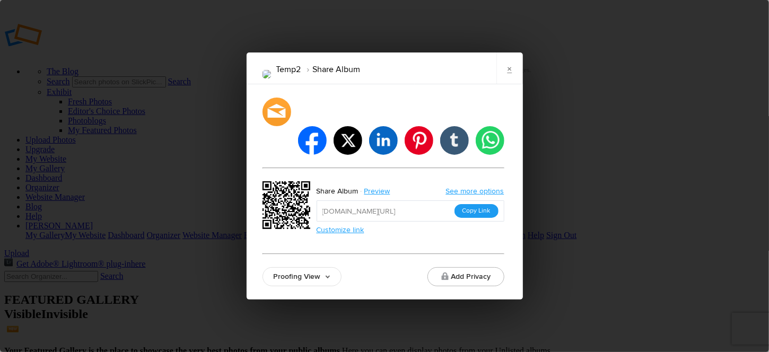
click at [458, 204] on button "Copy Link" at bounding box center [477, 211] width 44 height 14
click at [511, 84] on link "×" at bounding box center [510, 69] width 27 height 32
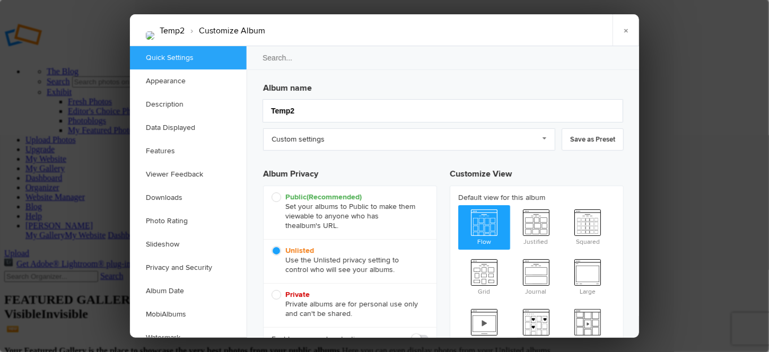
scroll to position [0, 0]
click at [178, 86] on link "Appearance" at bounding box center [188, 81] width 117 height 23
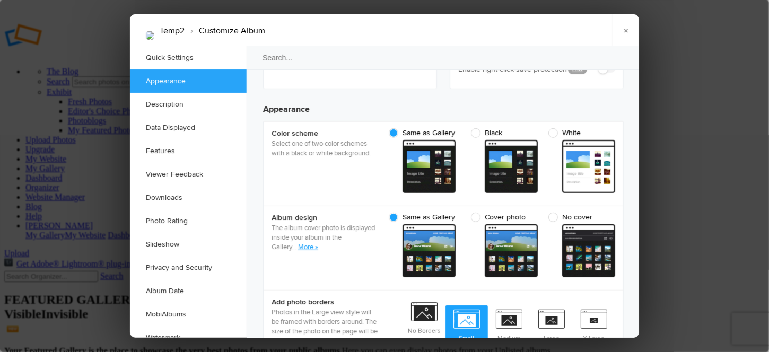
scroll to position [337, 0]
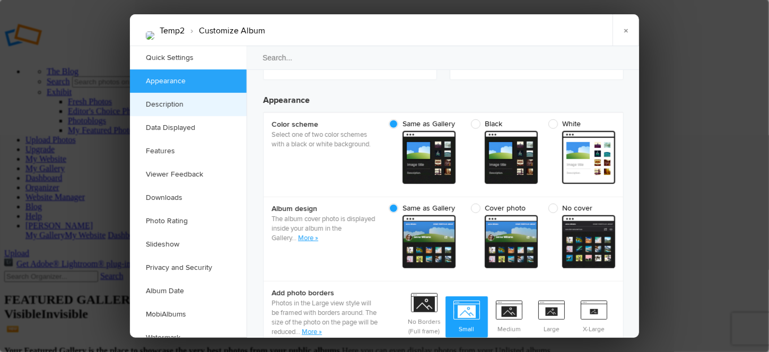
click at [173, 103] on link "Description" at bounding box center [188, 104] width 117 height 23
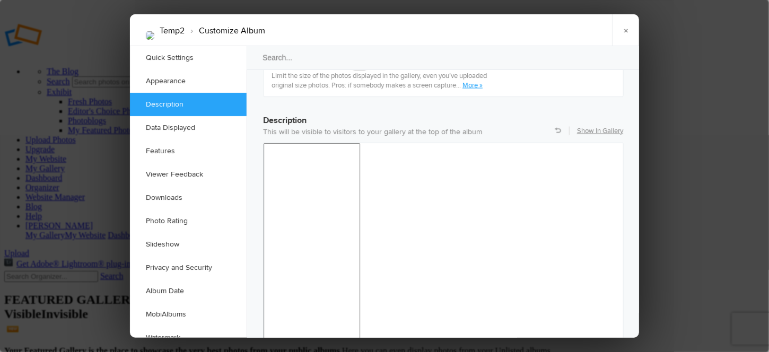
scroll to position [822, 0]
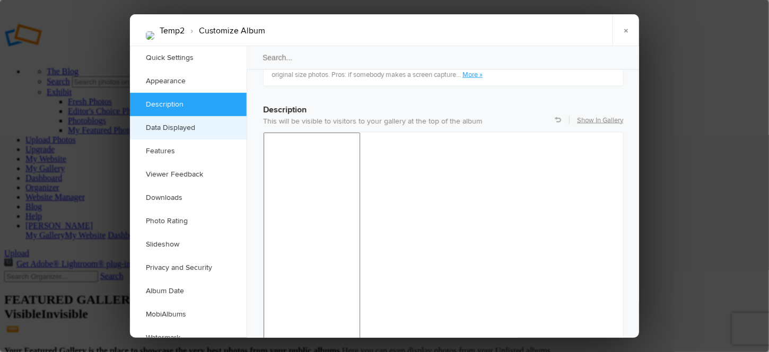
click at [161, 126] on link "Data Displayed" at bounding box center [188, 127] width 117 height 23
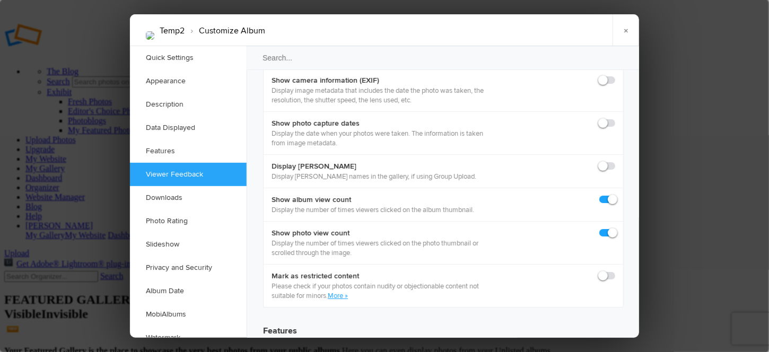
scroll to position [1723, 0]
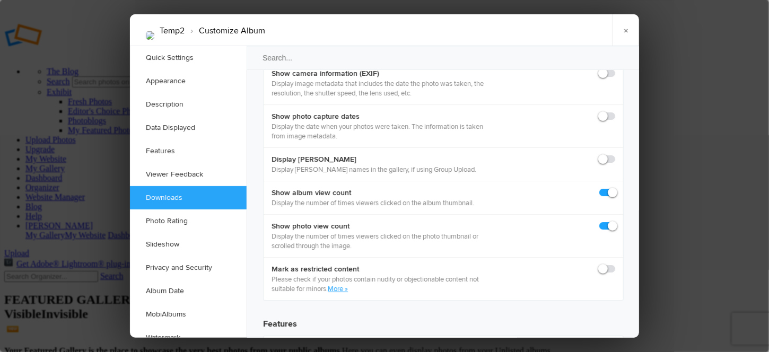
checkbox input "true"
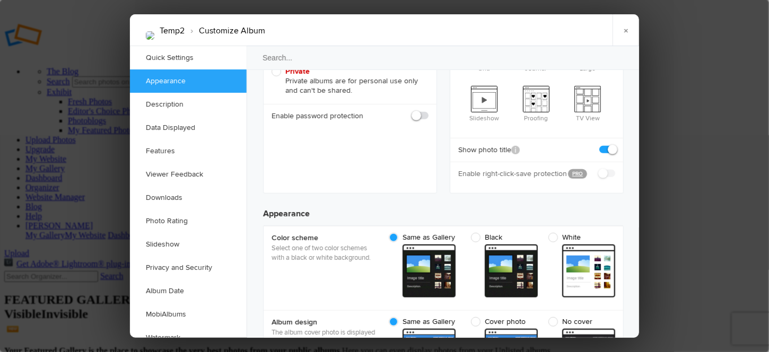
scroll to position [291, 0]
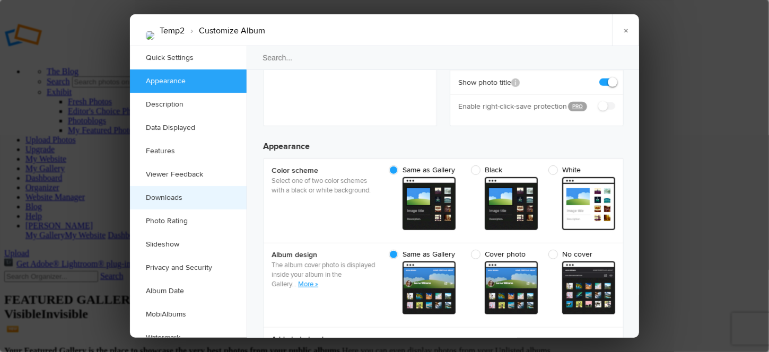
click at [159, 197] on link "Downloads" at bounding box center [188, 197] width 117 height 23
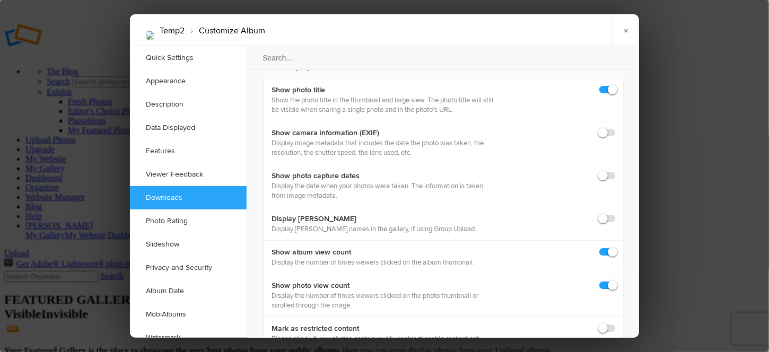
scroll to position [1620, 0]
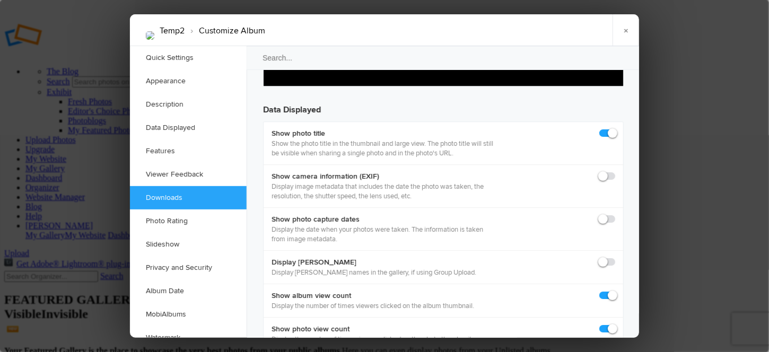
checkbox input "false"
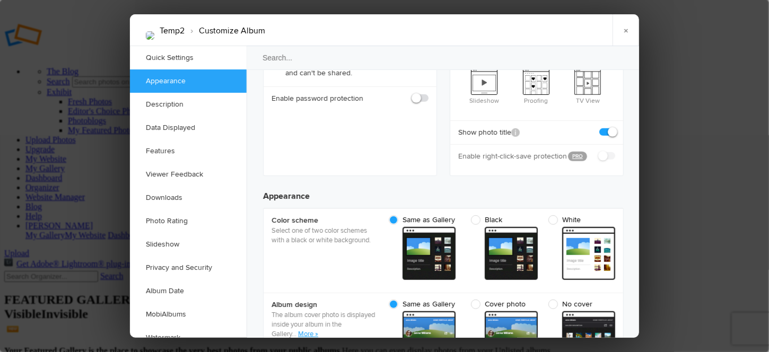
scroll to position [0, 0]
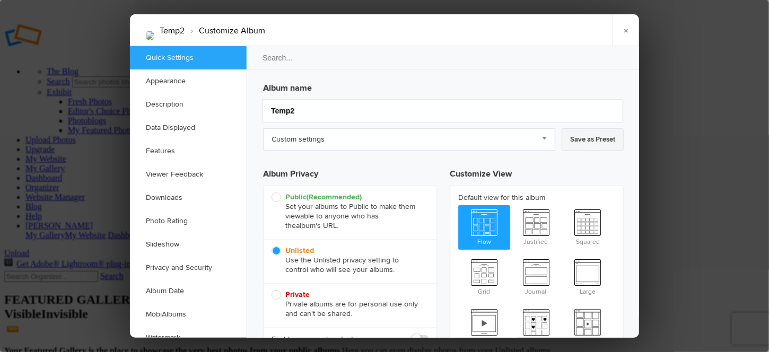
click at [579, 137] on link "Save as Preset" at bounding box center [593, 139] width 62 height 22
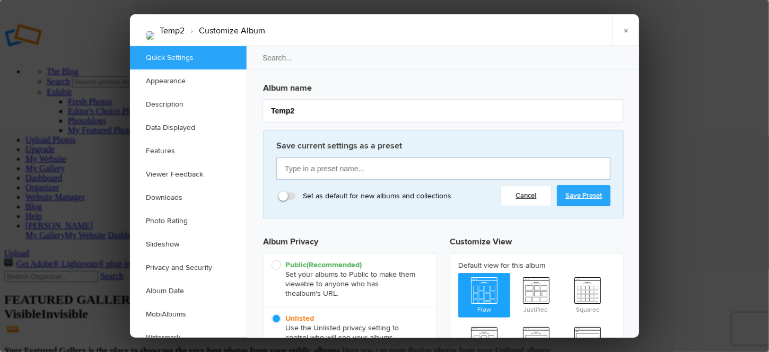
click at [337, 170] on input "text" at bounding box center [443, 169] width 334 height 22
type input "Boys Soccer!"
click at [584, 195] on link "Save Preset" at bounding box center [584, 195] width 54 height 21
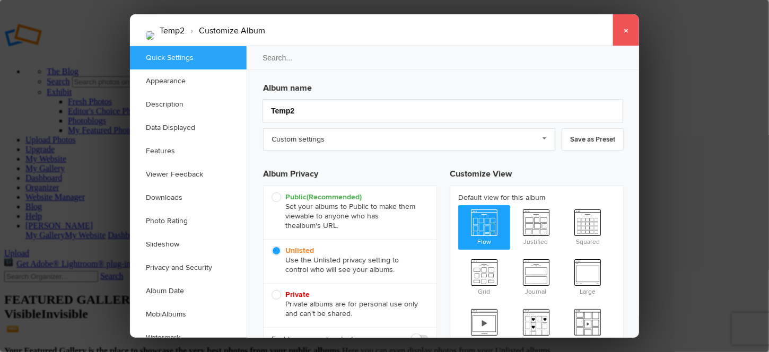
click at [628, 32] on link "×" at bounding box center [626, 30] width 27 height 32
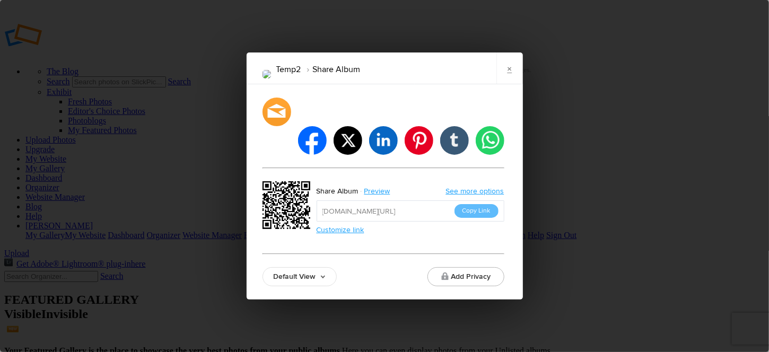
click at [295, 267] on link "Default View" at bounding box center [300, 276] width 74 height 19
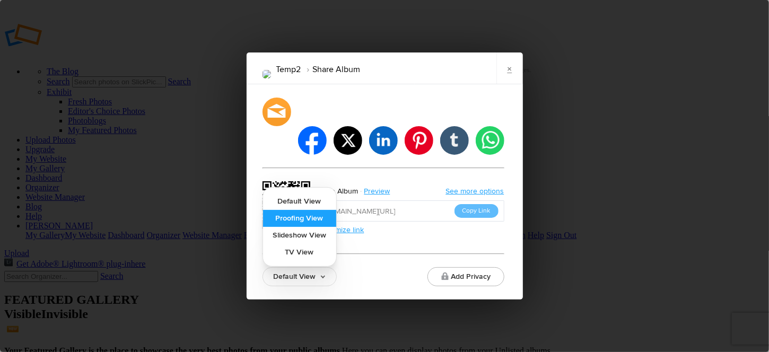
click at [303, 210] on link "Proofing View" at bounding box center [299, 218] width 73 height 17
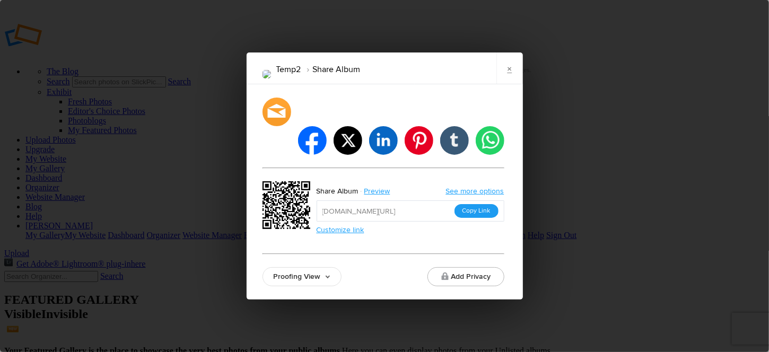
click at [480, 204] on button "Copy Link" at bounding box center [477, 211] width 44 height 14
click at [508, 84] on link "×" at bounding box center [510, 69] width 27 height 32
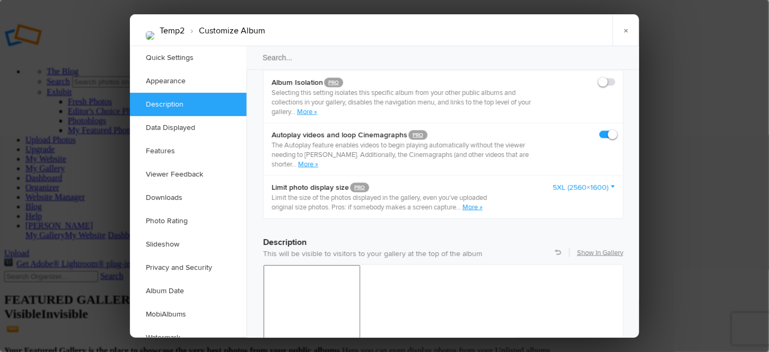
scroll to position [796, 0]
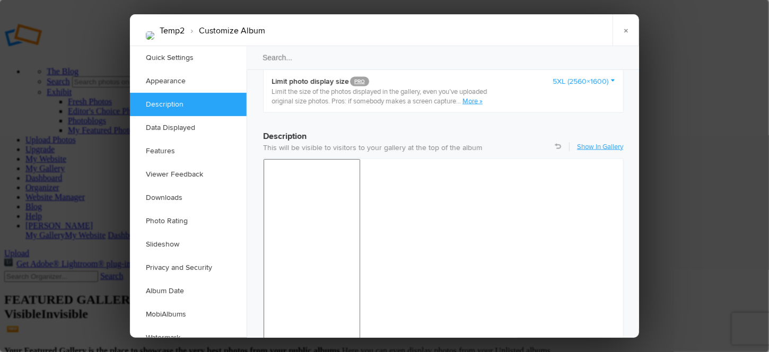
click at [595, 142] on link "Show In Gallery" at bounding box center [600, 147] width 46 height 10
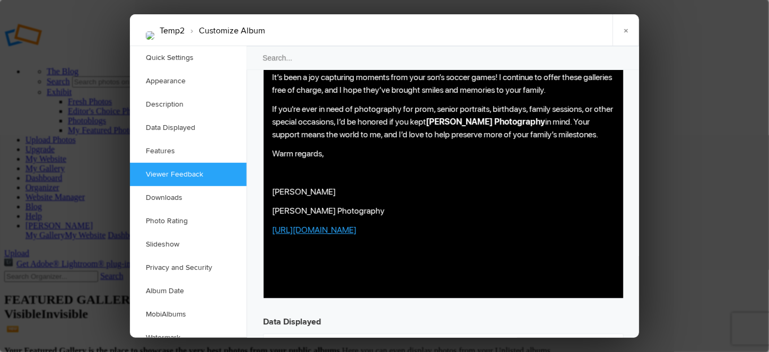
scroll to position [1432, 0]
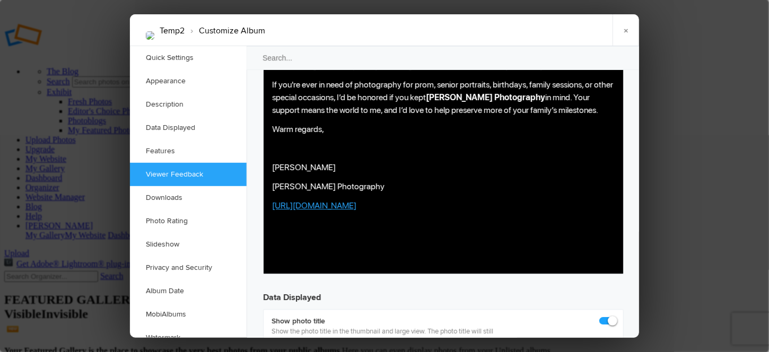
checkbox input "false"
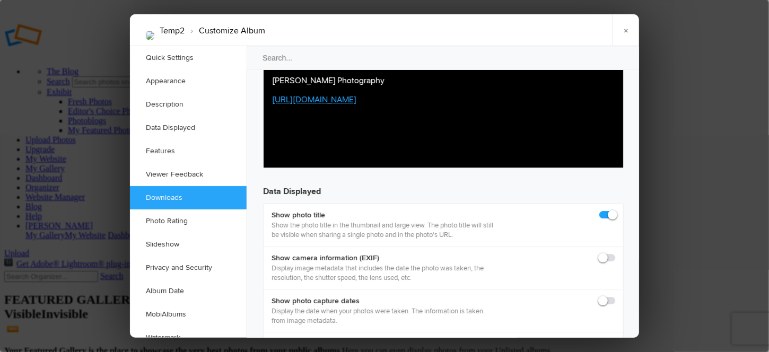
scroll to position [1592, 0]
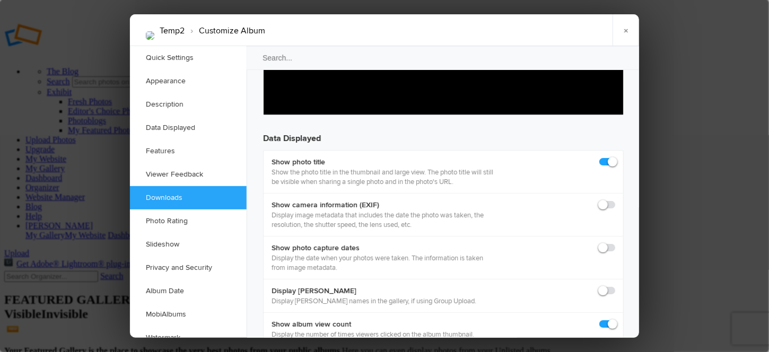
checkbox input "false"
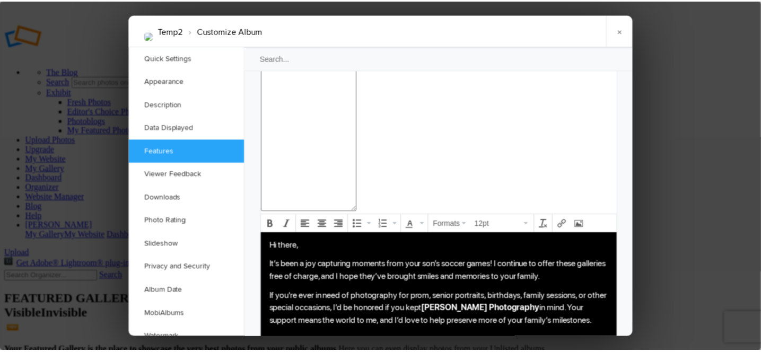
scroll to position [1008, 0]
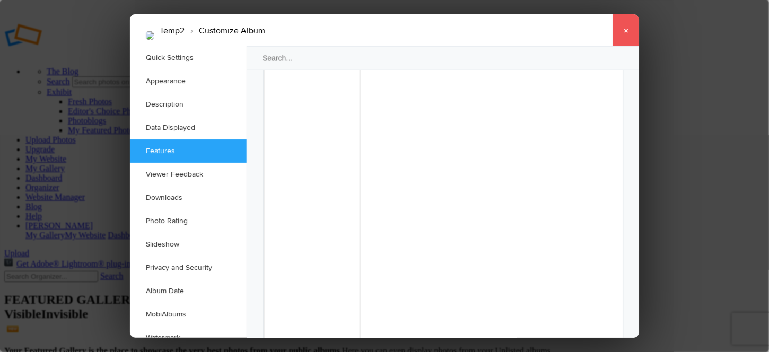
click at [630, 30] on link "×" at bounding box center [626, 30] width 27 height 32
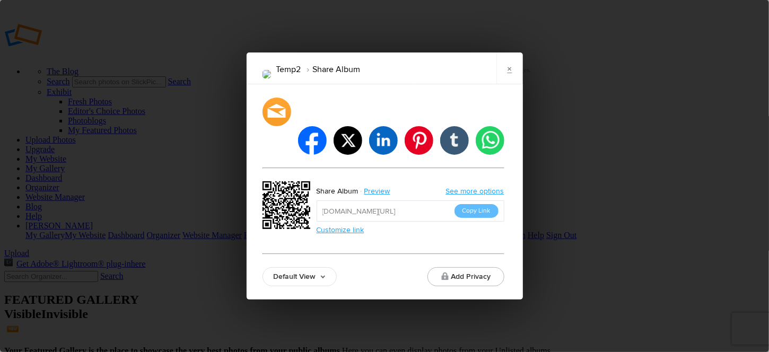
click at [306, 267] on link "Default View" at bounding box center [300, 276] width 74 height 19
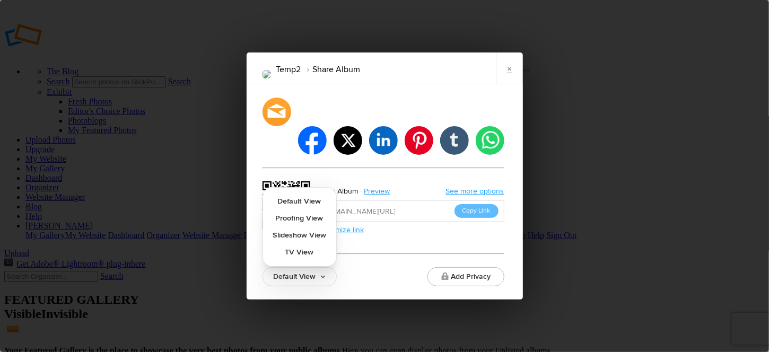
click at [367, 267] on div "Default View Default View Proofing View Slideshow View TV View Add Privacy" at bounding box center [384, 276] width 242 height 19
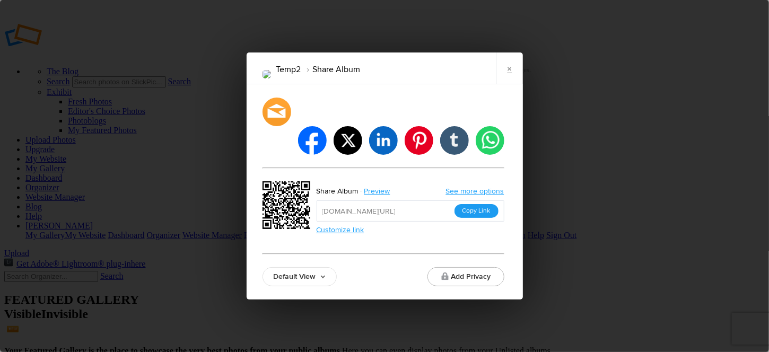
click at [472, 204] on button "Copy Link" at bounding box center [477, 211] width 44 height 14
click at [508, 84] on link "×" at bounding box center [510, 69] width 27 height 32
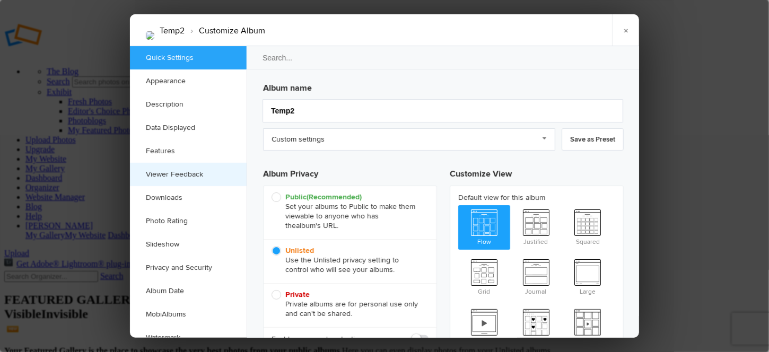
click at [159, 177] on link "Viewer Feedback" at bounding box center [188, 174] width 117 height 23
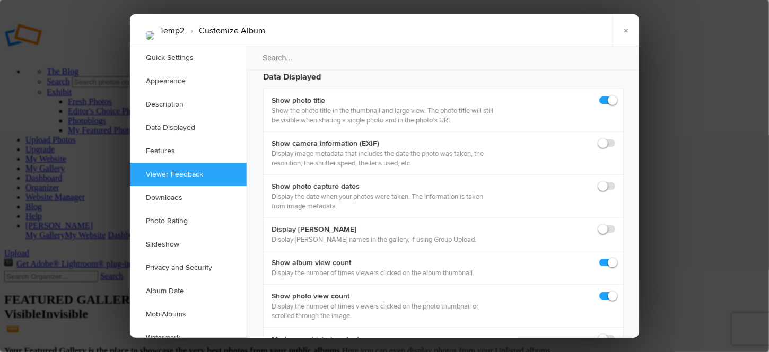
scroll to position [1653, 0]
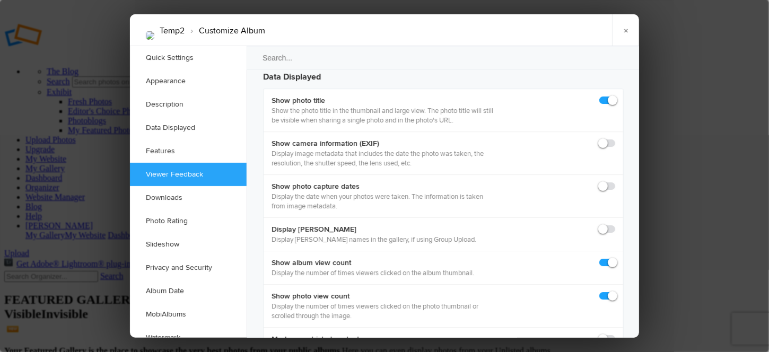
checkbox input "false"
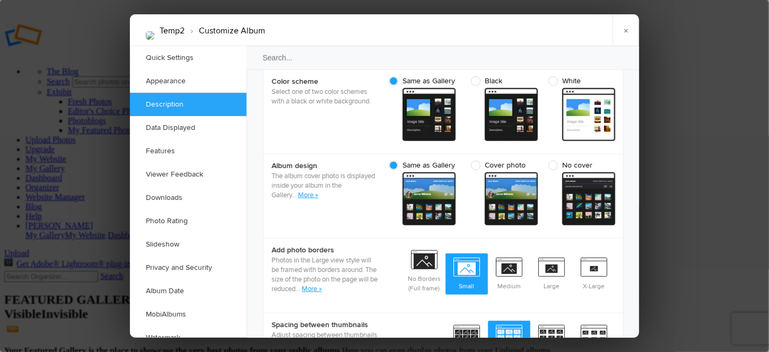
scroll to position [0, 0]
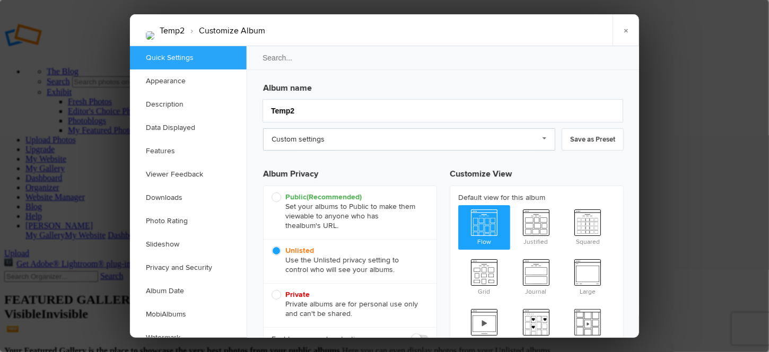
click at [314, 137] on link "Custom settings" at bounding box center [409, 139] width 292 height 22
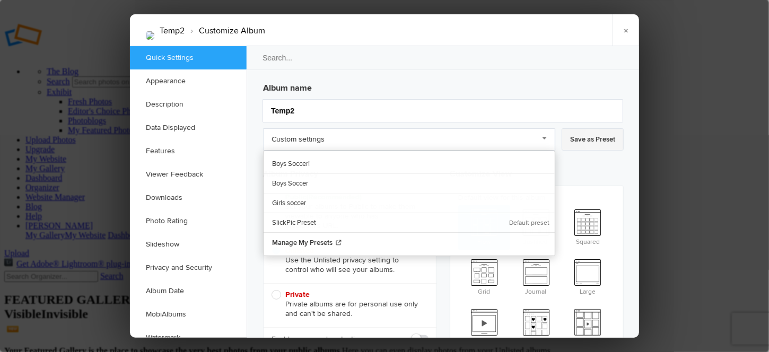
click at [586, 138] on link "Save as Preset" at bounding box center [593, 139] width 62 height 22
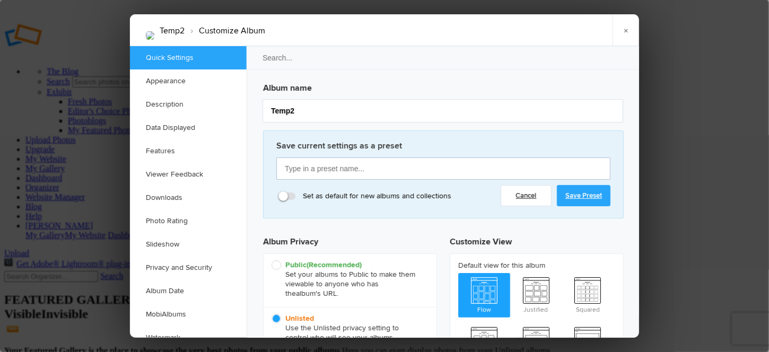
click at [359, 171] on input "text" at bounding box center [443, 169] width 334 height 22
type input "Boys Soccer!!"
click at [588, 197] on link "Save Preset" at bounding box center [584, 195] width 54 height 21
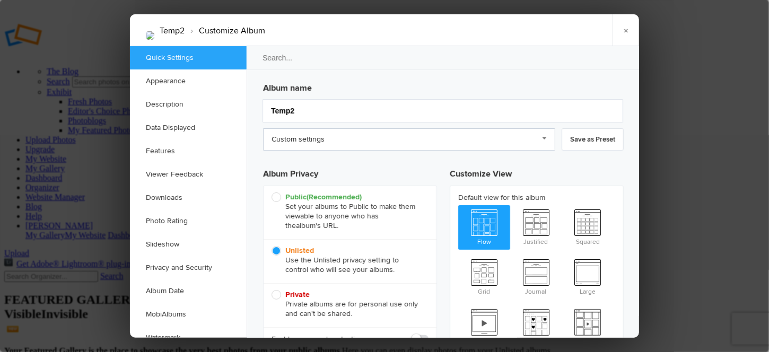
click at [543, 136] on link "Custom settings" at bounding box center [409, 139] width 292 height 22
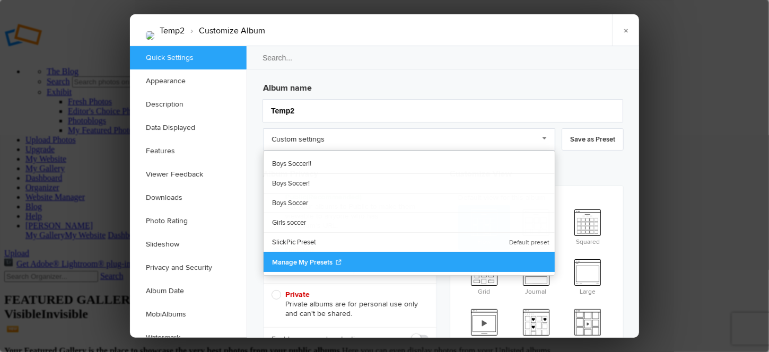
click at [340, 255] on link "Manage My Presets" at bounding box center [409, 262] width 291 height 20
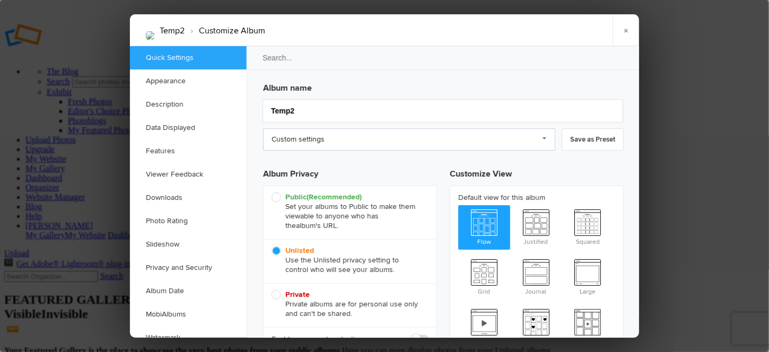
click at [300, 137] on link "Custom settings" at bounding box center [409, 139] width 292 height 22
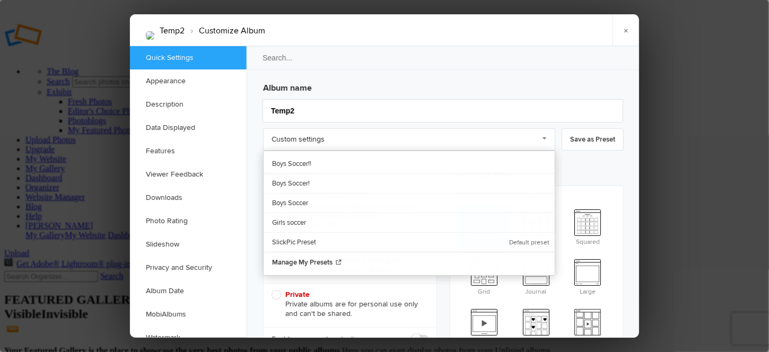
click at [426, 33] on div "Temp2 › Customize Album × Saving Saved" at bounding box center [384, 30] width 509 height 32
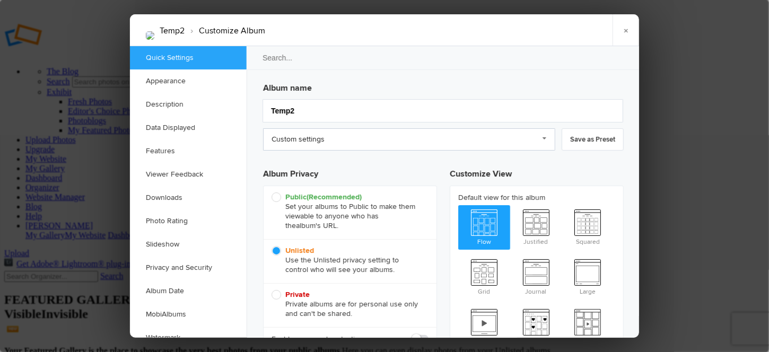
click at [339, 144] on link "Custom settings" at bounding box center [409, 139] width 292 height 22
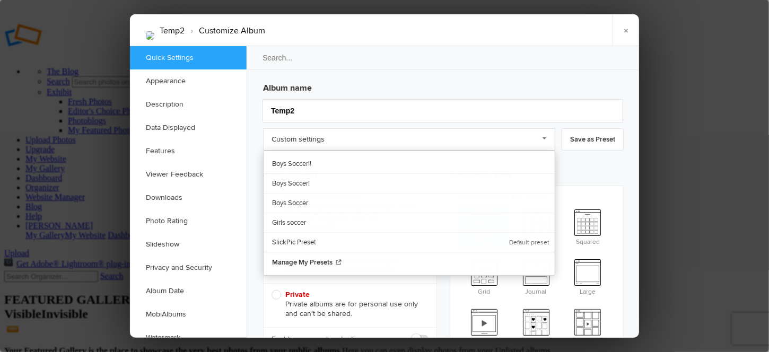
click at [499, 29] on div "Temp2 › Customize Album × Saving Saved" at bounding box center [384, 30] width 509 height 32
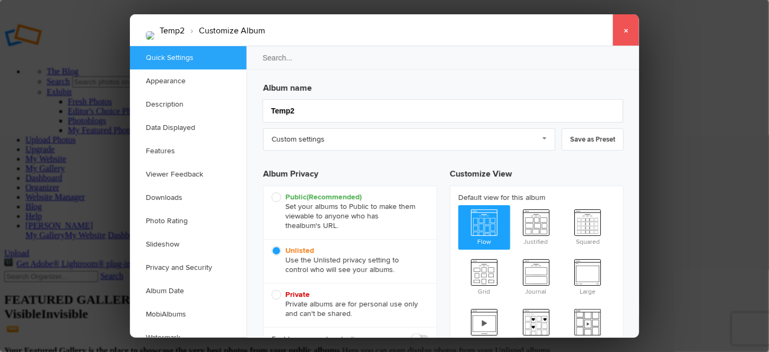
click at [622, 25] on link "×" at bounding box center [626, 30] width 27 height 32
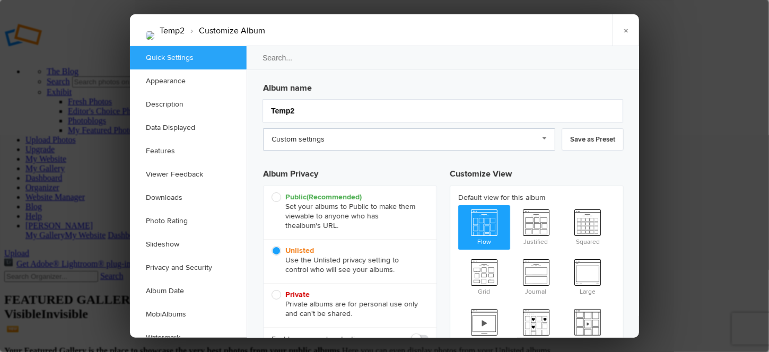
click at [374, 141] on link "Custom settings" at bounding box center [409, 139] width 292 height 22
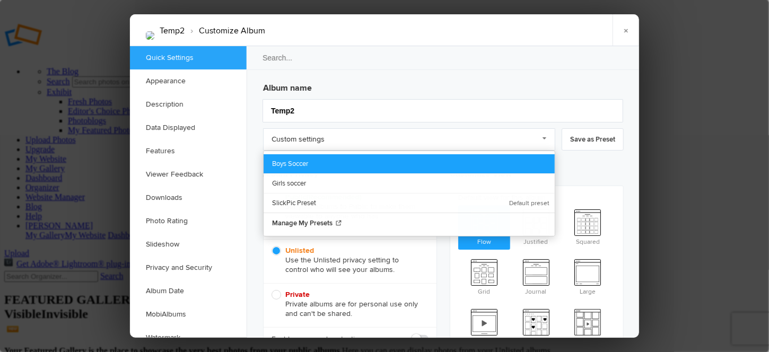
click at [284, 157] on link "Boys Soccer" at bounding box center [409, 163] width 291 height 19
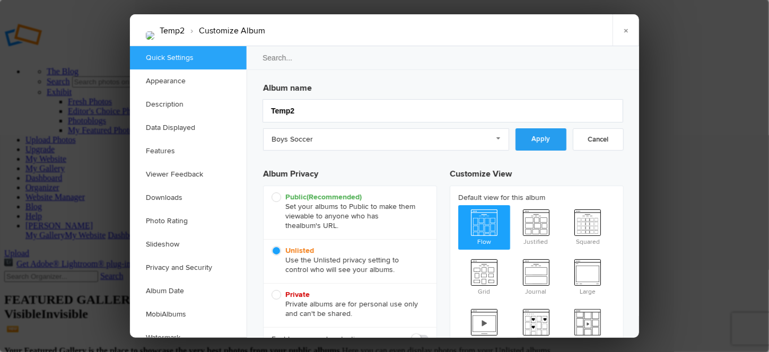
click at [535, 146] on link "Apply" at bounding box center [541, 139] width 51 height 22
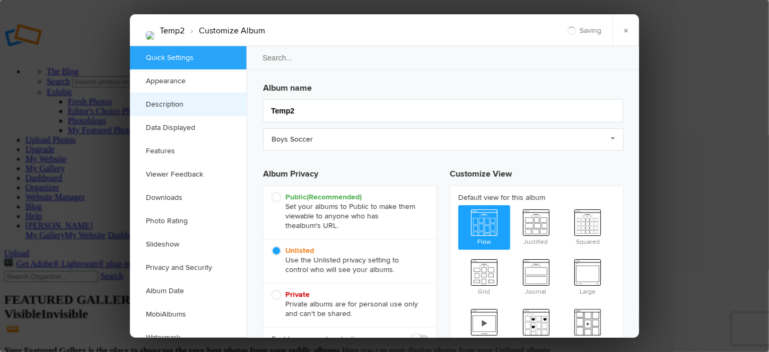
click at [178, 101] on link "Description" at bounding box center [188, 104] width 117 height 23
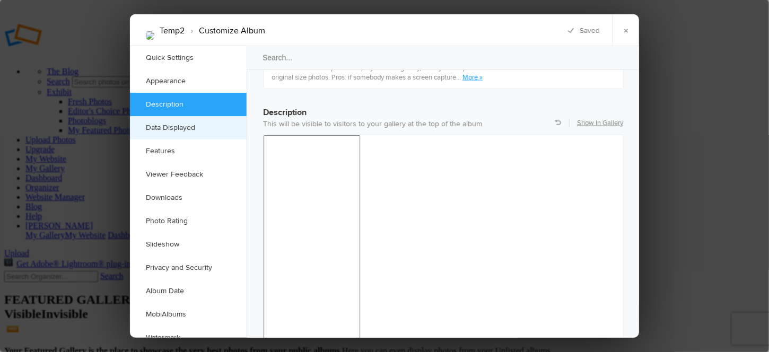
scroll to position [822, 0]
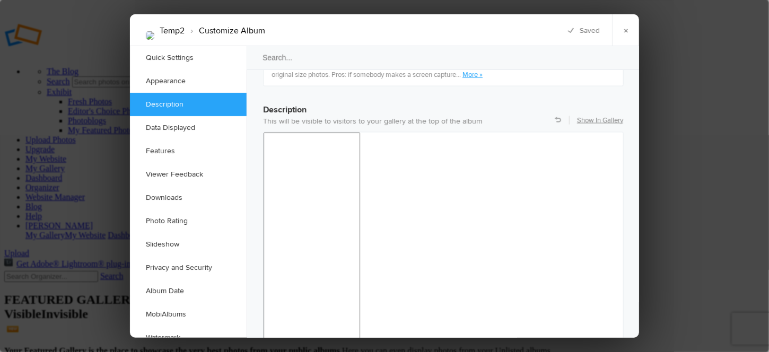
click at [624, 31] on link "×" at bounding box center [626, 30] width 27 height 32
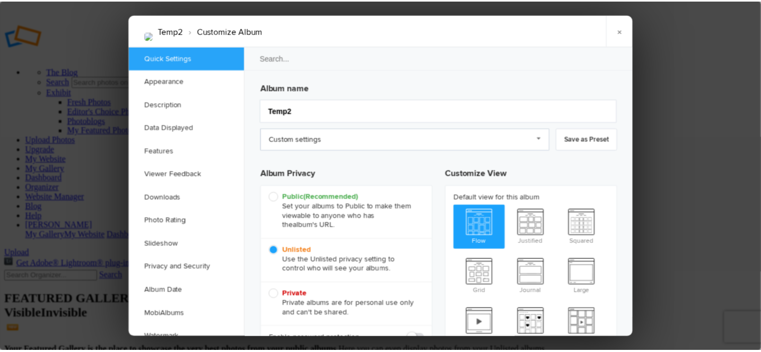
scroll to position [0, 0]
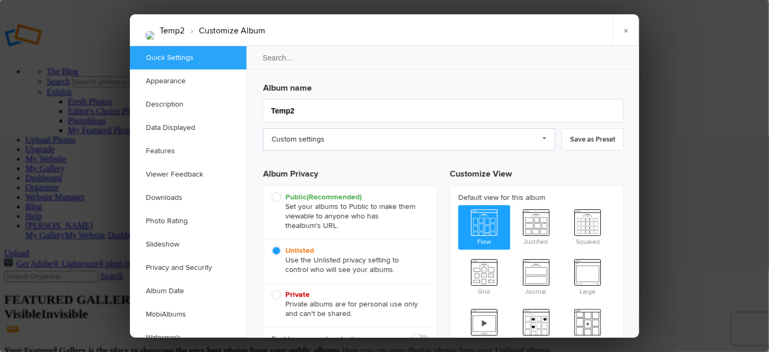
click at [548, 140] on link "Custom settings" at bounding box center [409, 139] width 292 height 22
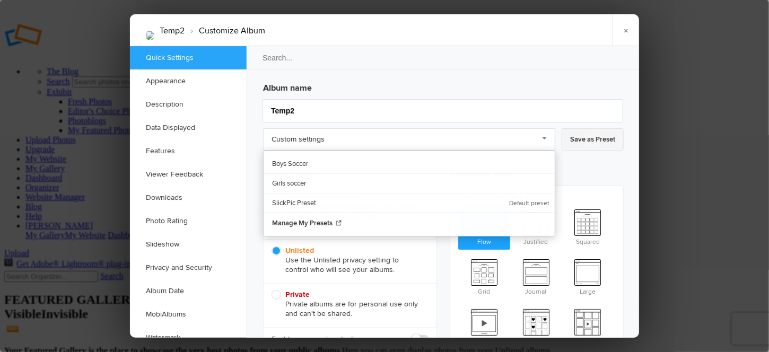
click at [605, 140] on link "Save as Preset" at bounding box center [593, 139] width 62 height 22
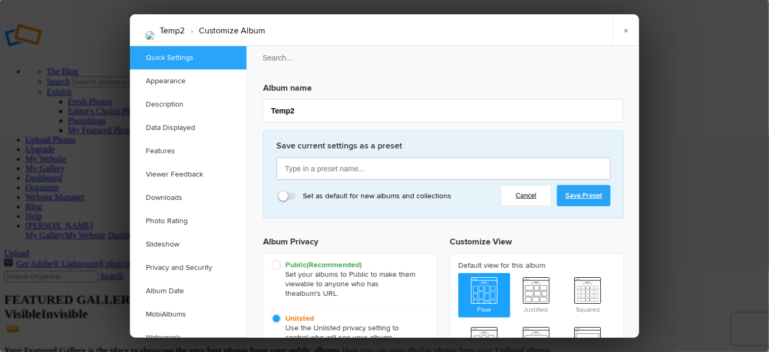
click at [320, 171] on input "text" at bounding box center [443, 169] width 334 height 22
type input "Girls soccer 2"
click at [588, 197] on link "Save Preset" at bounding box center [584, 195] width 54 height 21
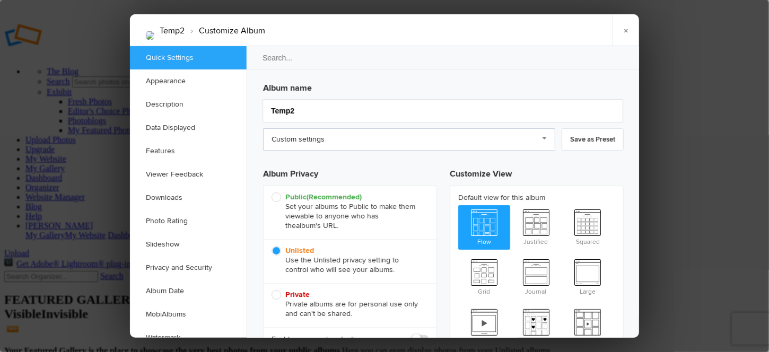
click at [549, 137] on link "Custom settings" at bounding box center [409, 139] width 292 height 22
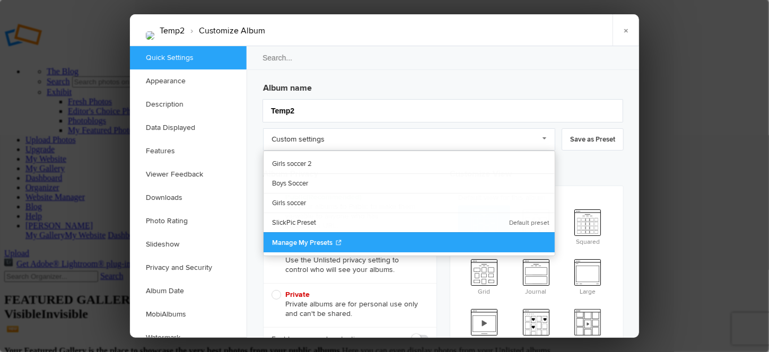
click at [292, 246] on link "Manage My Presets" at bounding box center [409, 242] width 291 height 20
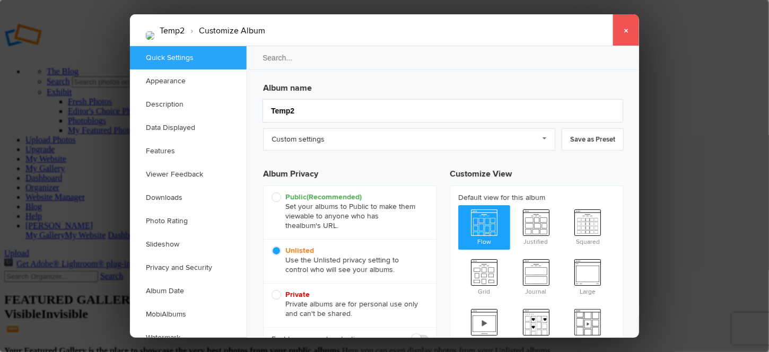
click at [626, 31] on link "×" at bounding box center [626, 30] width 27 height 32
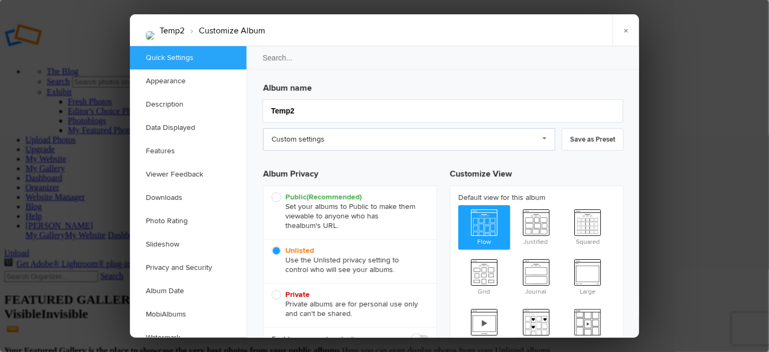
click at [395, 143] on link "Custom settings" at bounding box center [409, 139] width 292 height 22
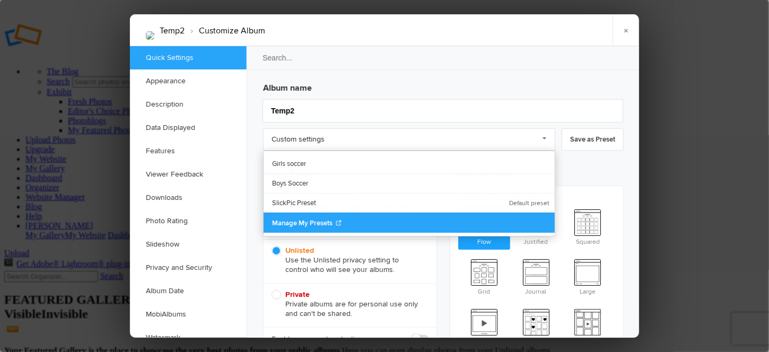
click at [308, 221] on span "Manage My Presets" at bounding box center [302, 223] width 60 height 8
click at [302, 223] on span "Manage My Presets" at bounding box center [302, 223] width 60 height 8
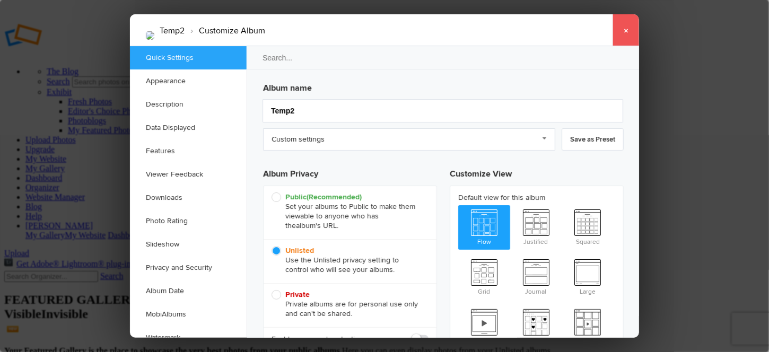
click at [620, 29] on link "×" at bounding box center [626, 30] width 27 height 32
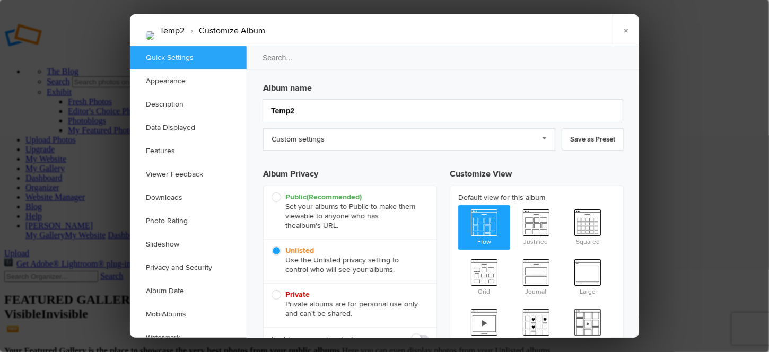
click at [280, 197] on span "Public (Recommended) Set your albums to Public to make them viewable to anyone …" at bounding box center [348, 212] width 152 height 38
click at [272, 193] on input "Public (Recommended) Set your albums to Public to make them viewable to anyone …" at bounding box center [271, 192] width 1 height 1
radio input "true"
click at [548, 135] on link "Custom settings" at bounding box center [409, 139] width 292 height 22
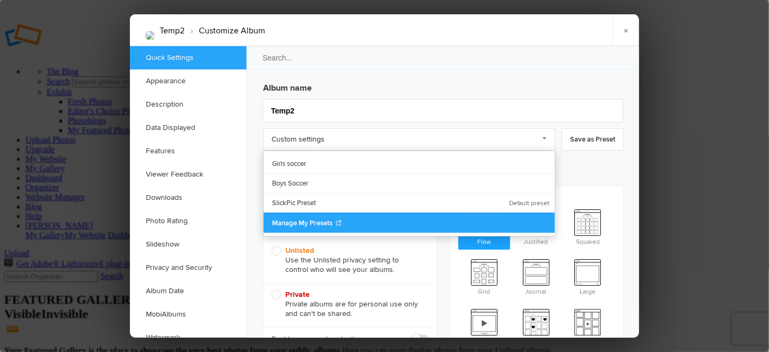
click at [327, 222] on span "Manage My Presets" at bounding box center [302, 223] width 60 height 8
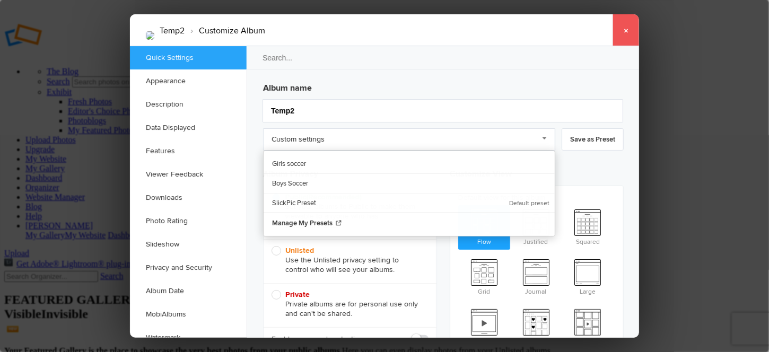
click at [631, 31] on link "×" at bounding box center [626, 30] width 27 height 32
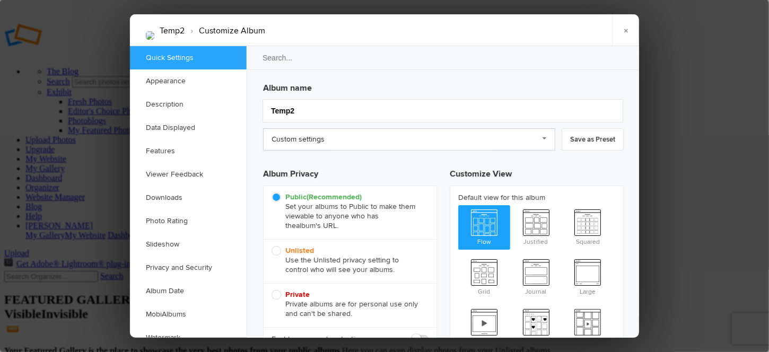
click at [366, 141] on link "Custom settings" at bounding box center [409, 139] width 292 height 22
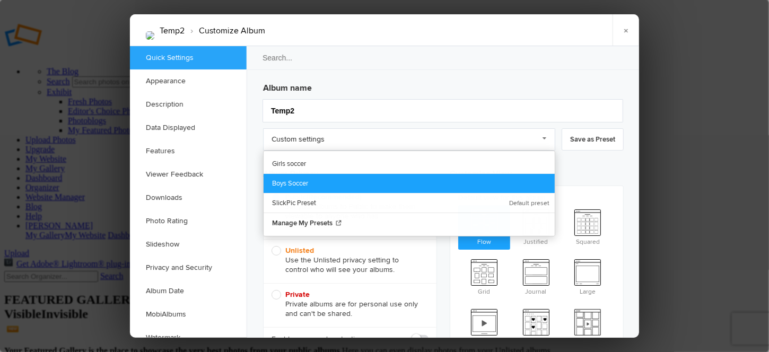
click at [282, 181] on link "Boys Soccer" at bounding box center [409, 183] width 291 height 20
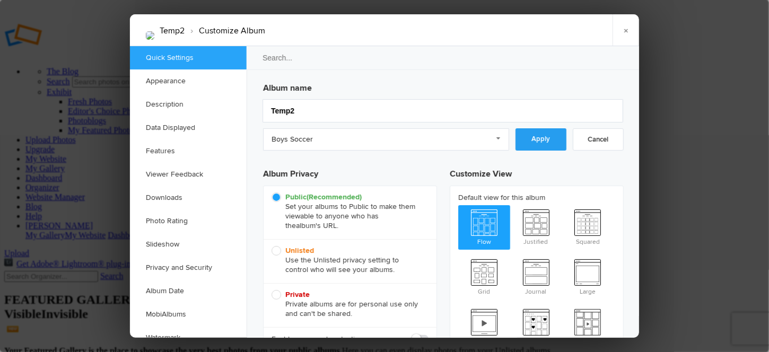
click at [533, 135] on link "Apply" at bounding box center [541, 139] width 51 height 22
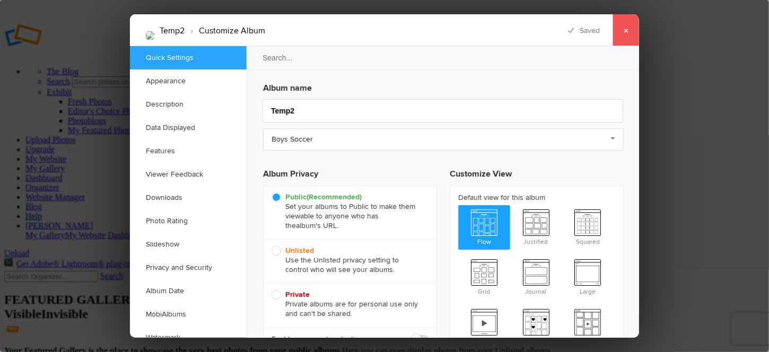
click at [623, 30] on link "×" at bounding box center [626, 30] width 27 height 32
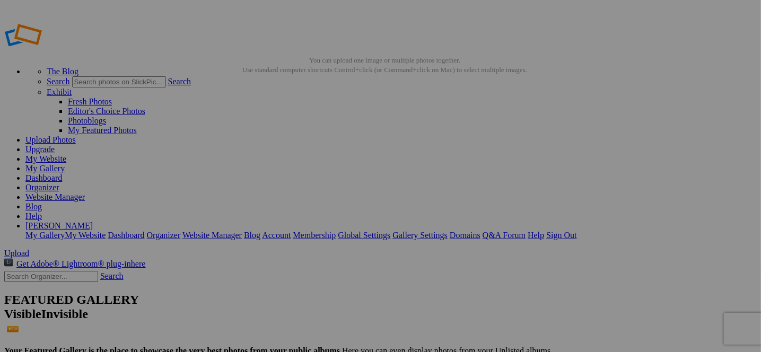
click at [65, 164] on link "My Gallery" at bounding box center [44, 168] width 39 height 9
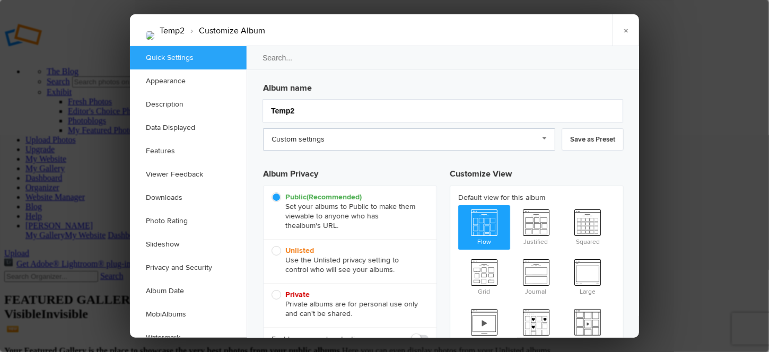
click at [359, 144] on link "Custom settings" at bounding box center [409, 139] width 292 height 22
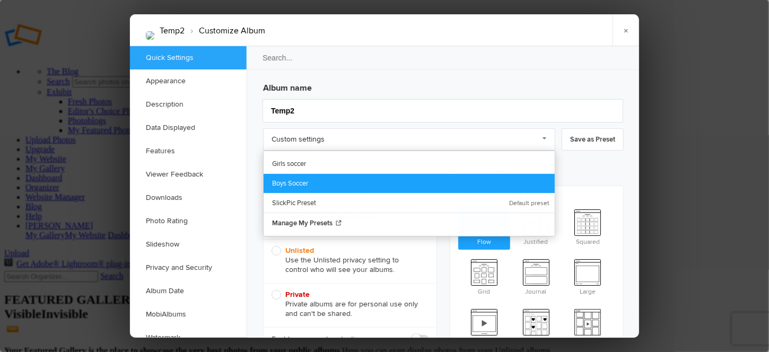
click at [285, 179] on link "Boys Soccer" at bounding box center [409, 183] width 291 height 20
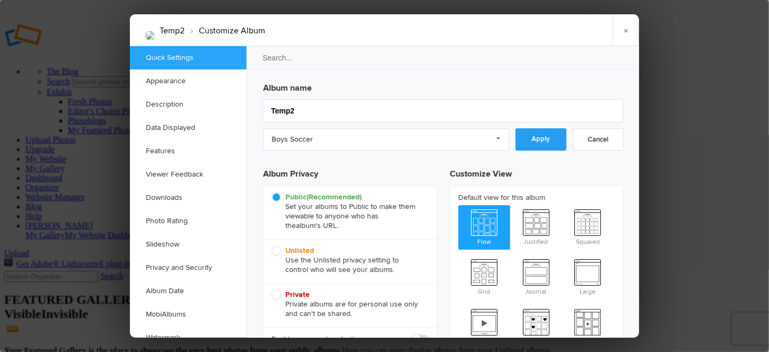
click at [539, 141] on link "Apply" at bounding box center [541, 139] width 51 height 22
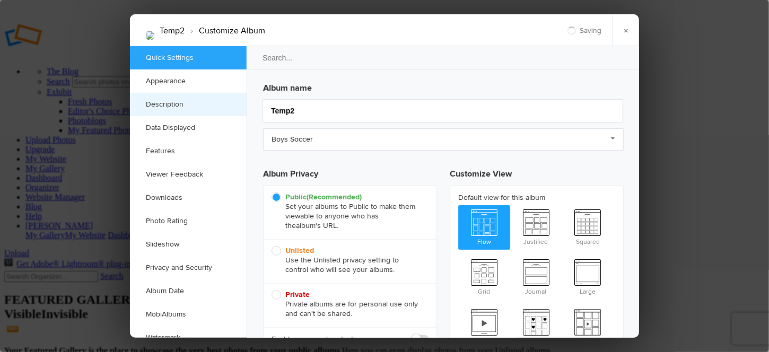
click at [154, 102] on link "Description" at bounding box center [188, 104] width 117 height 23
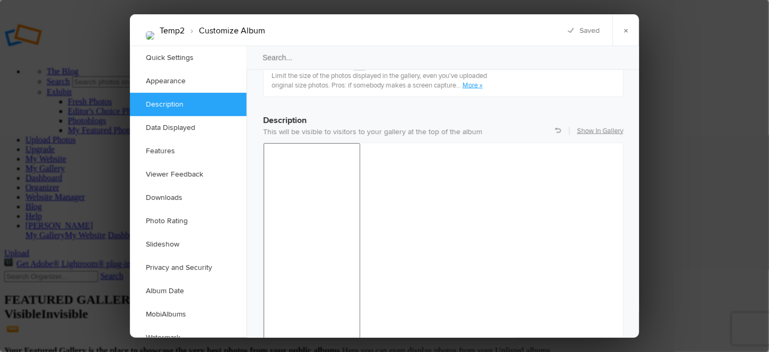
scroll to position [822, 0]
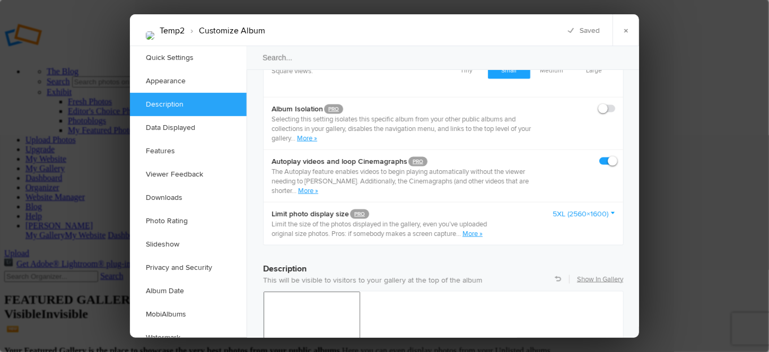
scroll to position [504, 0]
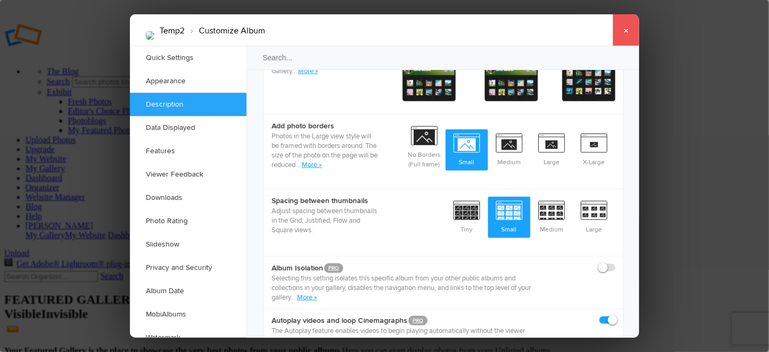
click at [618, 29] on link "×" at bounding box center [626, 30] width 27 height 32
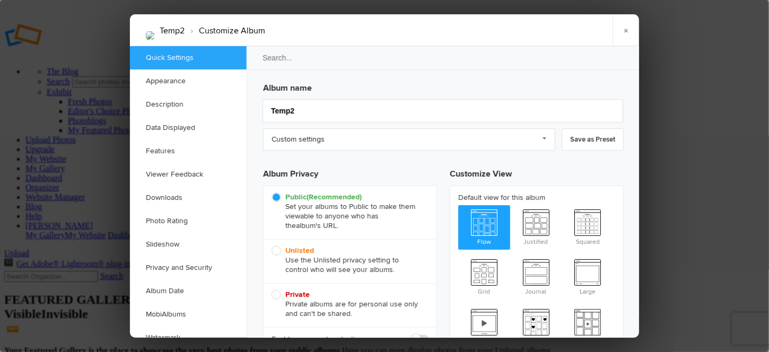
scroll to position [0, 0]
click at [586, 140] on link "Save as Preset" at bounding box center [593, 139] width 62 height 22
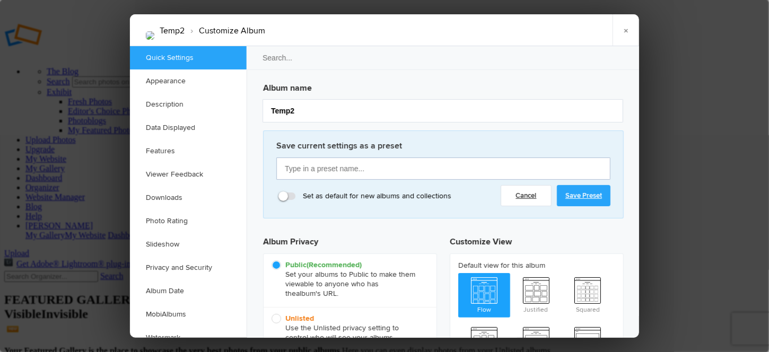
click at [367, 165] on input "text" at bounding box center [443, 169] width 334 height 22
type input "Boys Soccer1"
click at [577, 195] on link "Save Preset" at bounding box center [584, 195] width 54 height 21
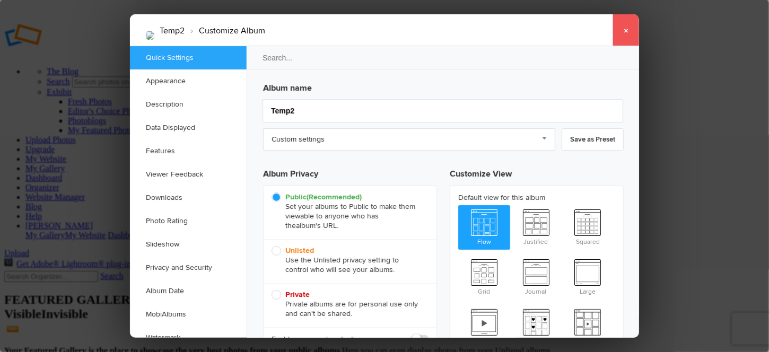
click at [624, 29] on link "×" at bounding box center [626, 30] width 27 height 32
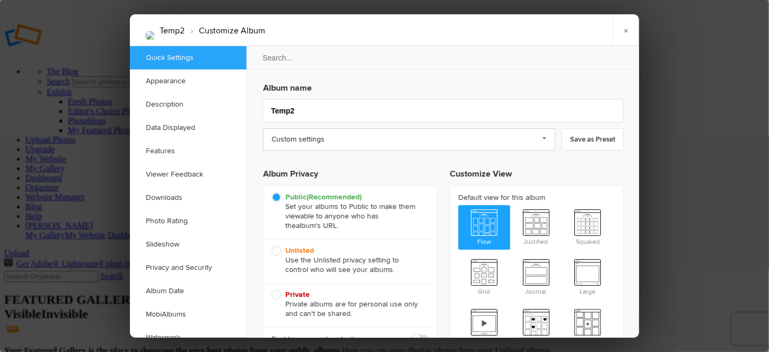
click at [327, 140] on link "Custom settings" at bounding box center [409, 139] width 292 height 22
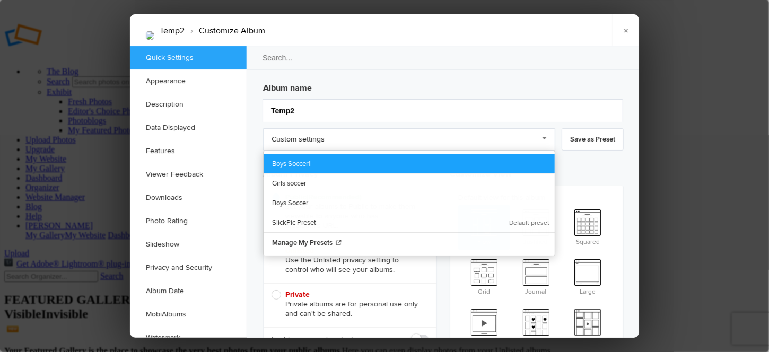
click at [289, 162] on link "Boys Soccer1" at bounding box center [409, 163] width 291 height 19
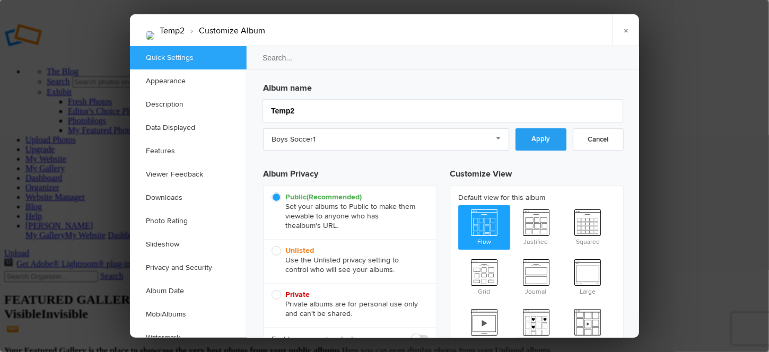
click at [548, 137] on link "Apply" at bounding box center [541, 139] width 51 height 22
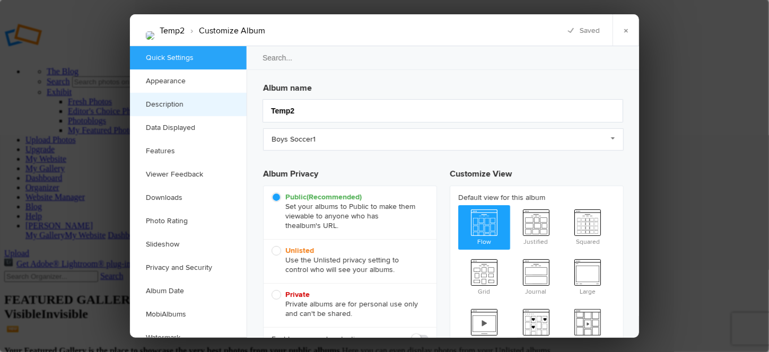
click at [157, 105] on link "Description" at bounding box center [188, 104] width 117 height 23
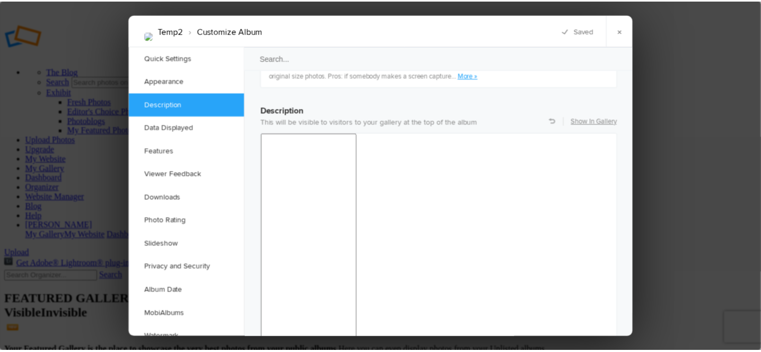
scroll to position [822, 0]
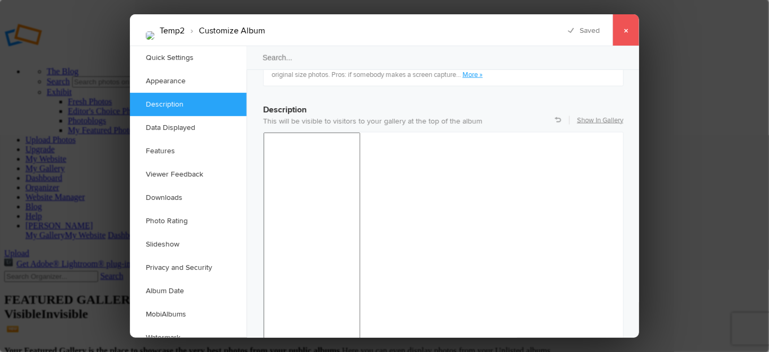
click at [622, 31] on link "×" at bounding box center [626, 30] width 27 height 32
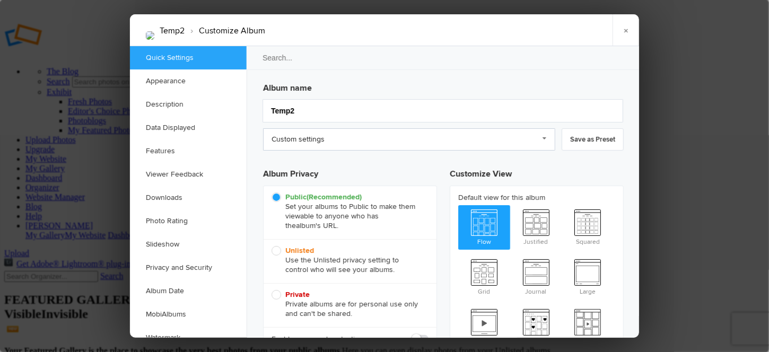
click at [403, 137] on link "Custom settings" at bounding box center [409, 139] width 292 height 22
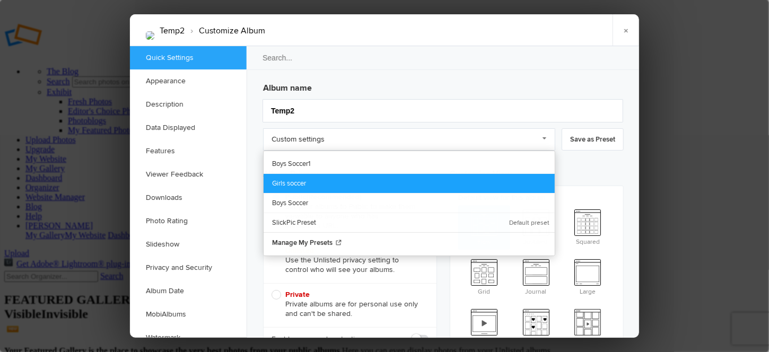
click at [272, 178] on link "Girls soccer" at bounding box center [409, 183] width 291 height 20
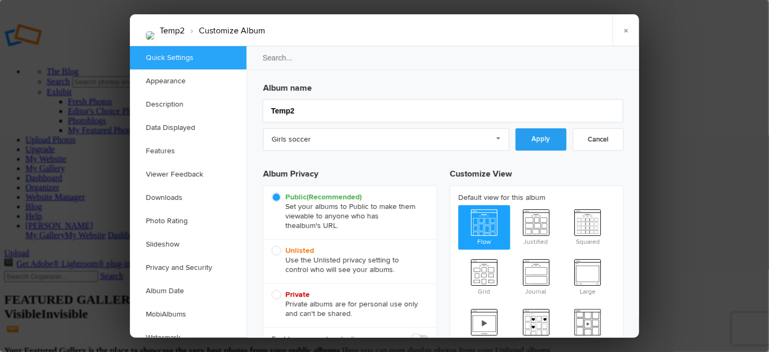
click at [553, 137] on link "Apply" at bounding box center [541, 139] width 51 height 22
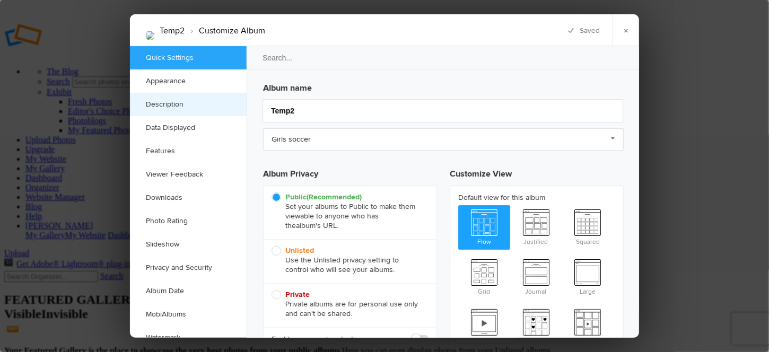
click at [171, 99] on link "Description" at bounding box center [188, 104] width 117 height 23
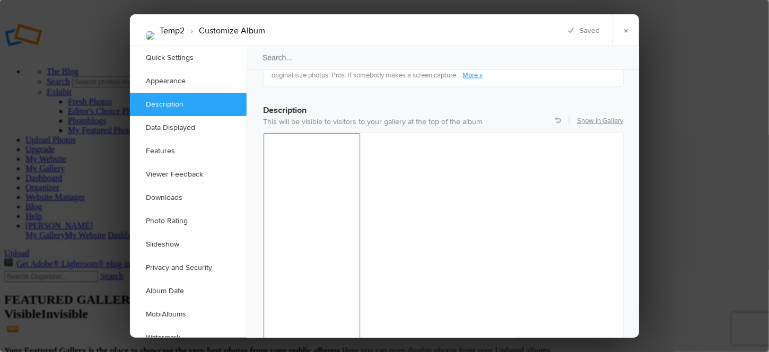
scroll to position [822, 0]
click at [623, 30] on link "×" at bounding box center [626, 30] width 27 height 32
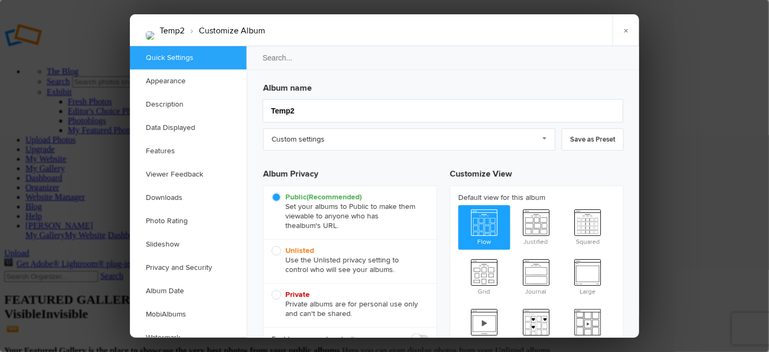
scroll to position [0, 0]
click at [174, 106] on link "Description" at bounding box center [188, 104] width 117 height 23
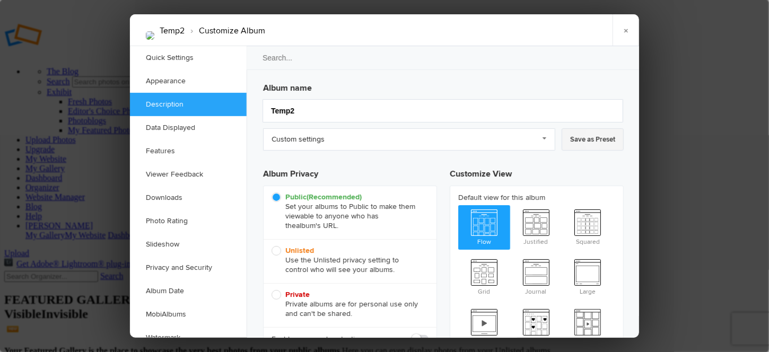
click at [587, 135] on link "Save as Preset" at bounding box center [593, 139] width 62 height 22
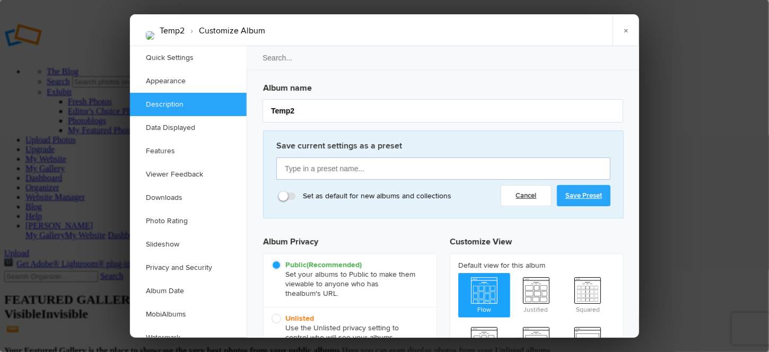
click at [397, 164] on input "text" at bounding box center [443, 169] width 334 height 22
type input "Girls soccer1"
click at [590, 193] on link "Save Preset" at bounding box center [584, 195] width 54 height 21
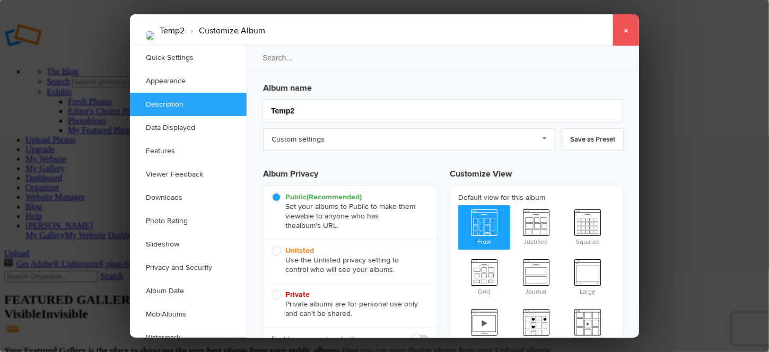
click at [629, 29] on link "×" at bounding box center [626, 30] width 27 height 32
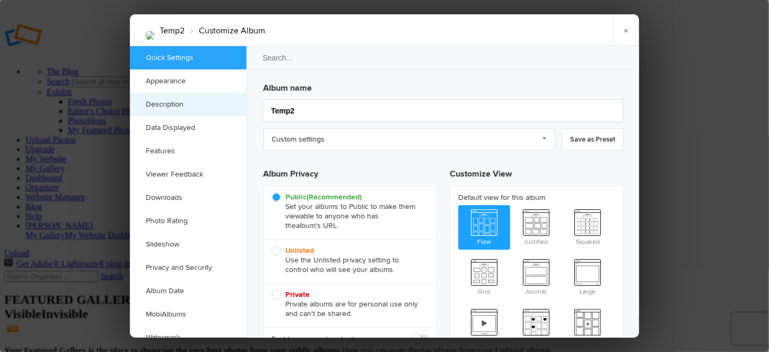
click at [168, 105] on link "Description" at bounding box center [188, 104] width 117 height 23
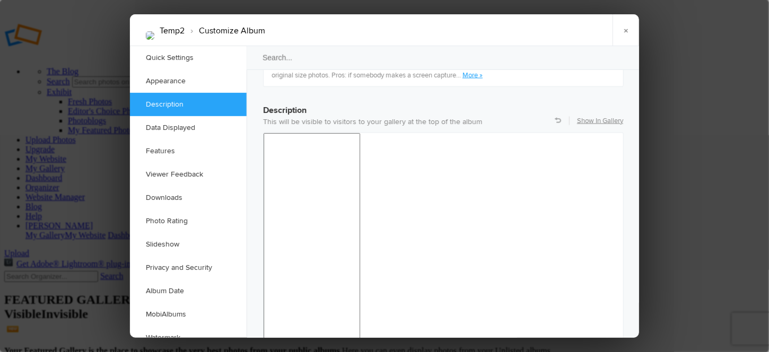
scroll to position [822, 0]
click at [626, 27] on link "×" at bounding box center [626, 30] width 27 height 32
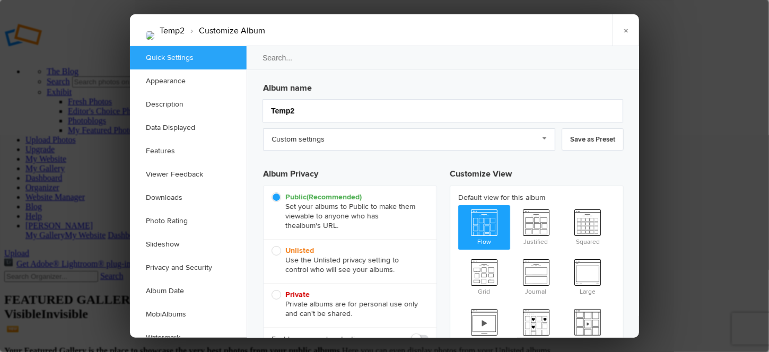
scroll to position [0, 0]
click at [371, 138] on link "Custom settings" at bounding box center [409, 139] width 292 height 22
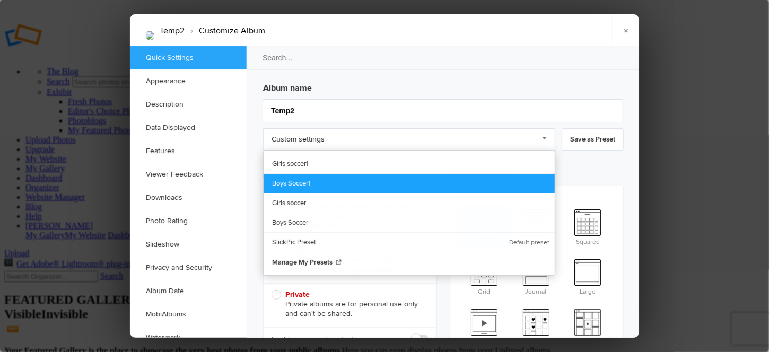
click at [289, 179] on link "Boys Soccer1" at bounding box center [409, 183] width 291 height 20
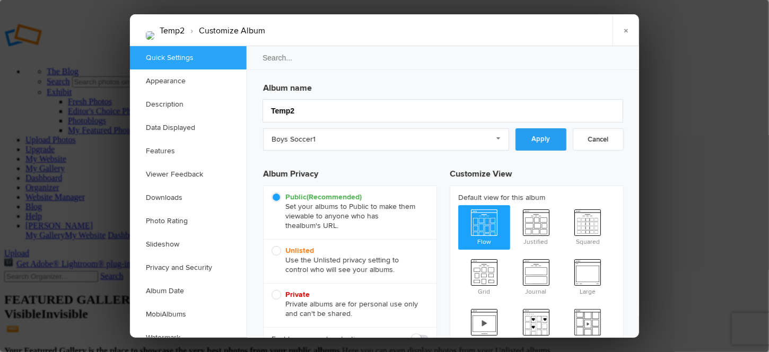
click at [544, 135] on link "Apply" at bounding box center [541, 139] width 51 height 22
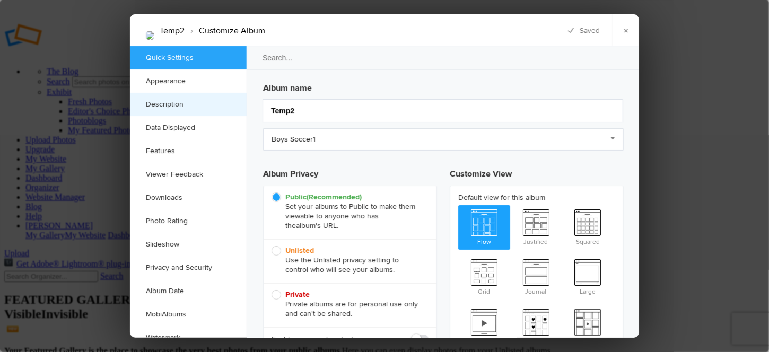
click at [174, 97] on link "Description" at bounding box center [188, 104] width 117 height 23
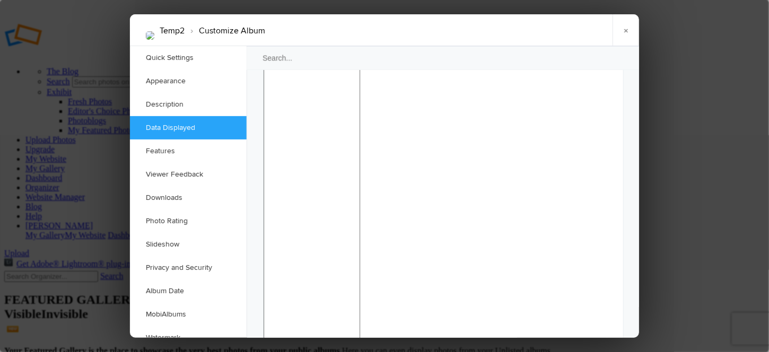
scroll to position [822, 0]
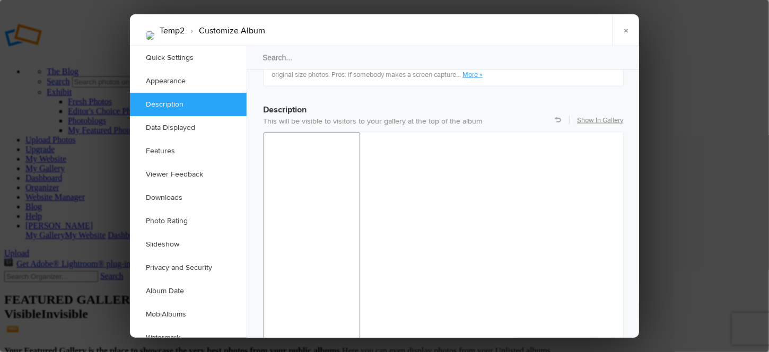
click at [141, 131] on link "Data Displayed" at bounding box center [188, 127] width 117 height 23
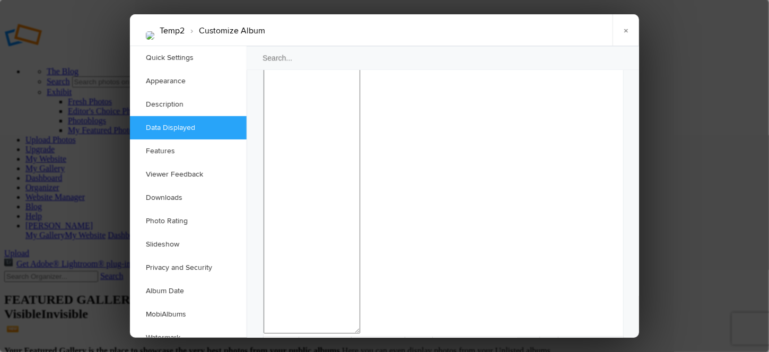
scroll to position [1140, 0]
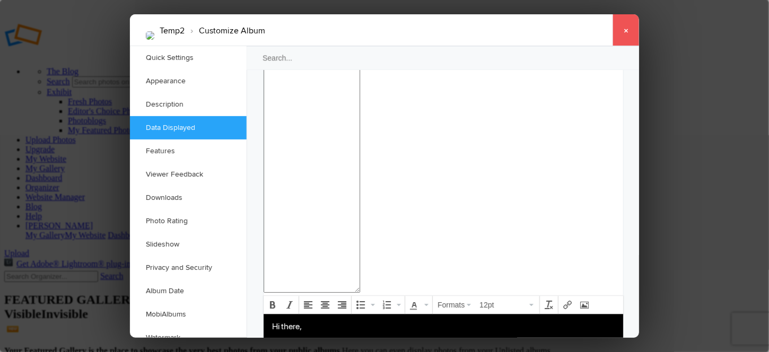
click at [628, 29] on link "×" at bounding box center [626, 30] width 27 height 32
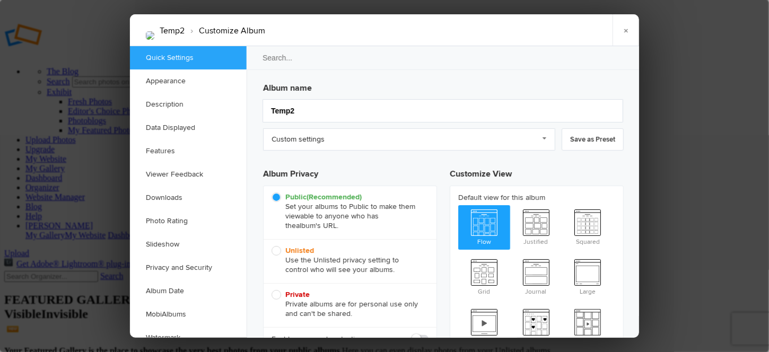
scroll to position [0, 0]
click at [539, 140] on link "Custom settings" at bounding box center [409, 139] width 292 height 22
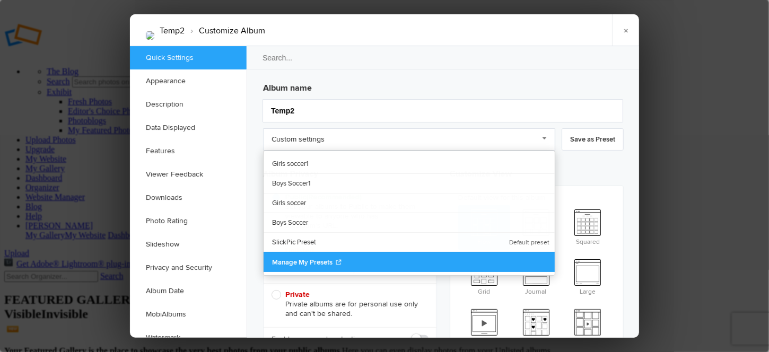
click at [303, 260] on span "Manage My Presets" at bounding box center [302, 262] width 60 height 8
click at [282, 262] on span "Manage My Presets" at bounding box center [302, 262] width 60 height 8
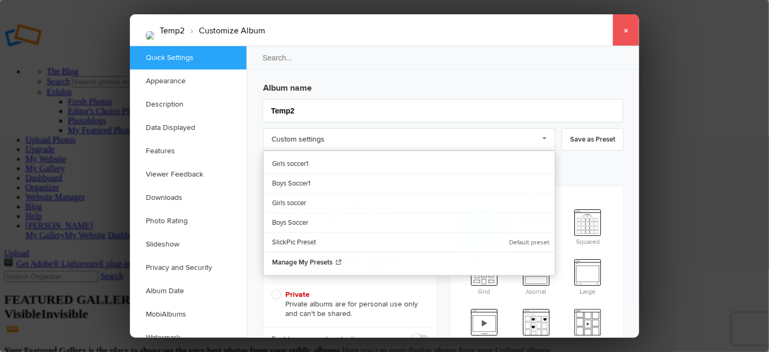
click at [634, 31] on link "×" at bounding box center [626, 30] width 27 height 32
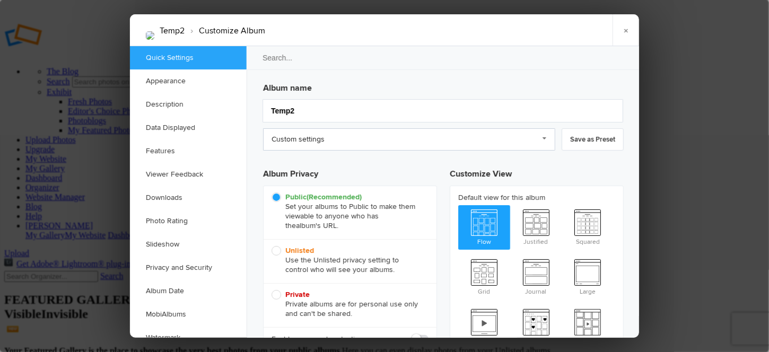
click at [297, 133] on link "Custom settings" at bounding box center [409, 139] width 292 height 22
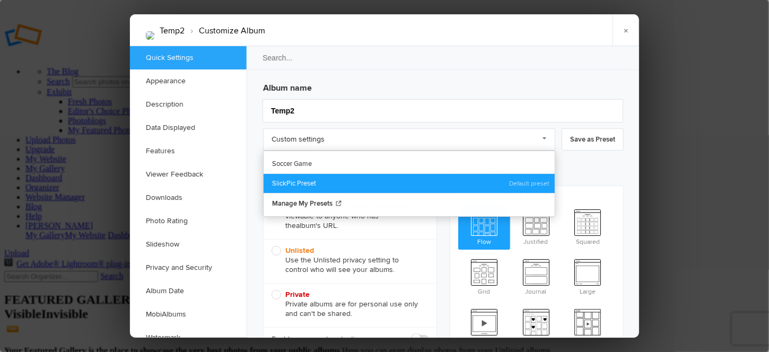
click at [285, 183] on link "SlickPic Preset" at bounding box center [409, 183] width 291 height 20
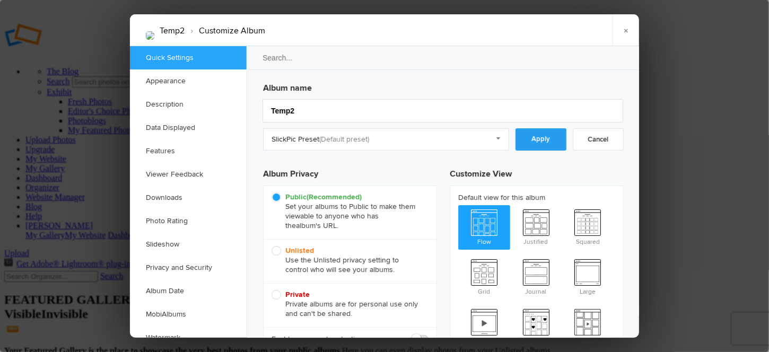
click at [553, 140] on link "Apply" at bounding box center [541, 139] width 51 height 22
radio input "false"
radio input "true"
checkbox input "true"
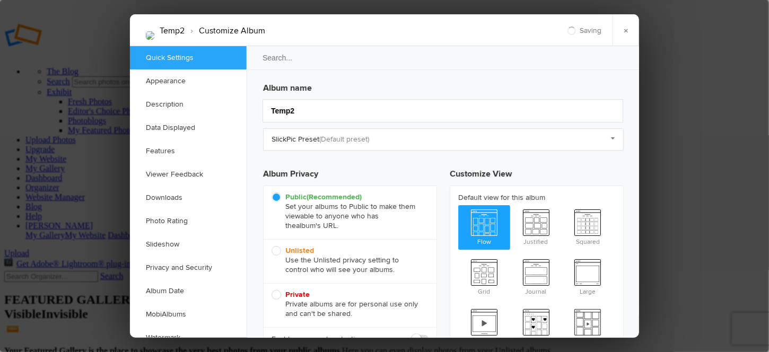
checkbox input "true"
checkbox input "false"
click at [322, 144] on link "SlickPic Preset" at bounding box center [443, 139] width 361 height 22
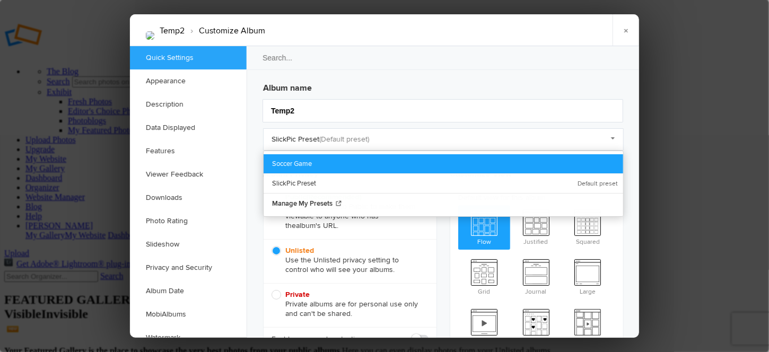
click at [291, 162] on link "Soccer Game" at bounding box center [444, 163] width 360 height 19
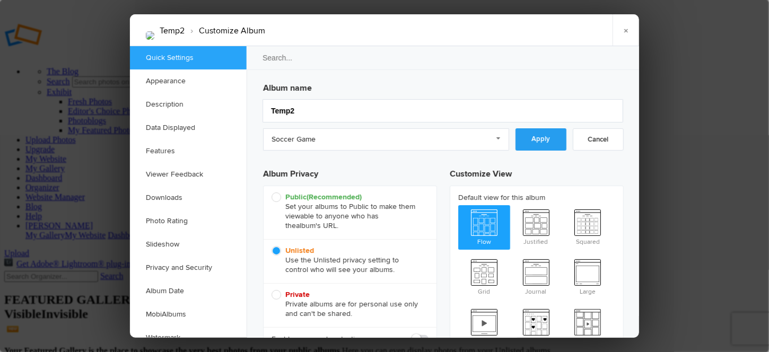
click at [545, 140] on link "Apply" at bounding box center [541, 139] width 51 height 22
radio input "true"
checkbox input "false"
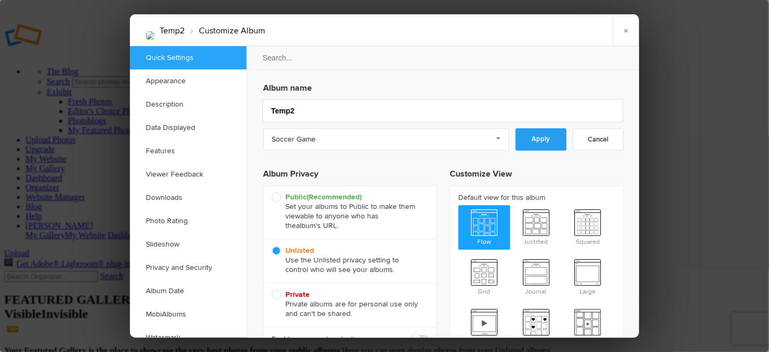
checkbox input "true"
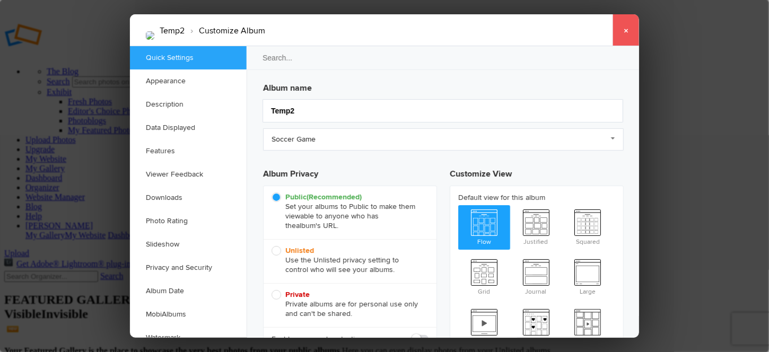
click at [626, 30] on link "×" at bounding box center [626, 30] width 27 height 32
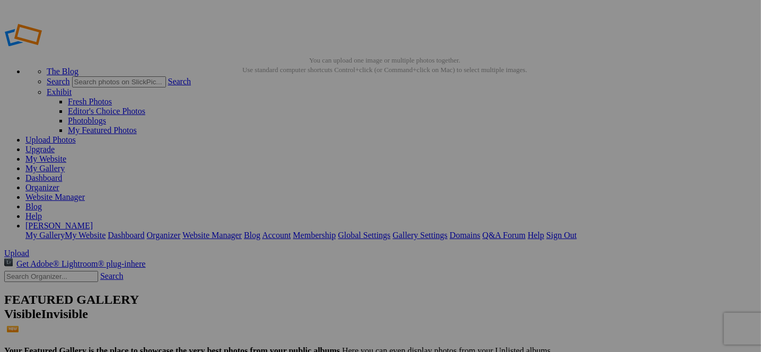
click at [65, 164] on link "My Gallery" at bounding box center [44, 168] width 39 height 9
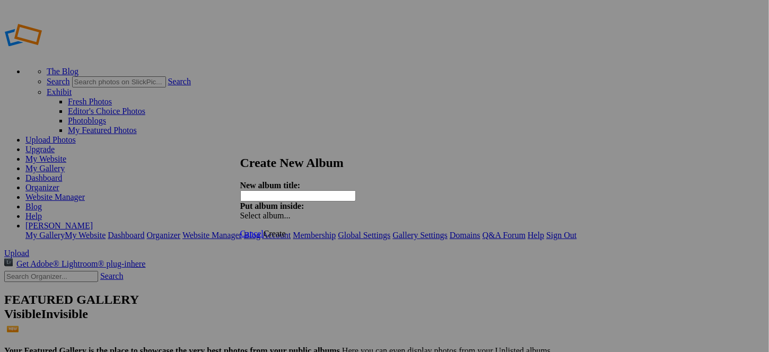
click at [291, 211] on span "Select album..." at bounding box center [265, 215] width 50 height 9
click at [388, 181] on div "New album title: Put album inside: Select album..." at bounding box center [380, 201] width 281 height 40
click at [328, 190] on input "text" at bounding box center [298, 195] width 116 height 11
type input "Soccer"
click at [286, 229] on span "Create" at bounding box center [275, 233] width 22 height 9
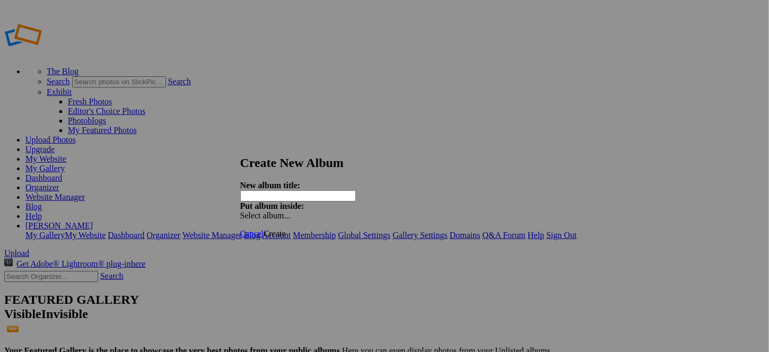
click at [291, 211] on span "Select album..." at bounding box center [265, 215] width 50 height 9
click at [423, 215] on link "Soccer" at bounding box center [434, 212] width 23 height 9
click at [337, 190] on input "text" at bounding box center [298, 195] width 116 height 11
type input "Temp3"
click at [286, 229] on span "Create" at bounding box center [275, 233] width 22 height 9
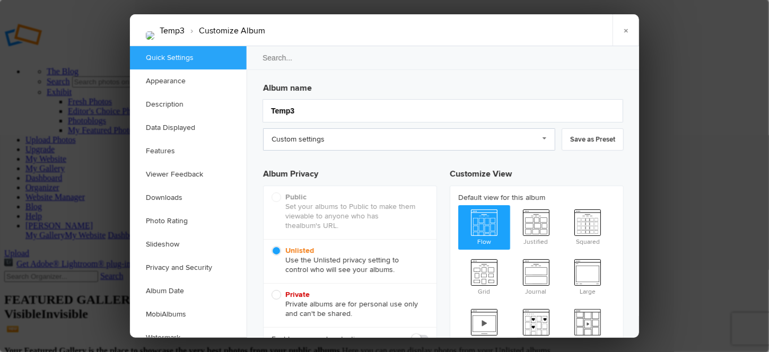
click at [338, 139] on link "Custom settings" at bounding box center [409, 139] width 292 height 22
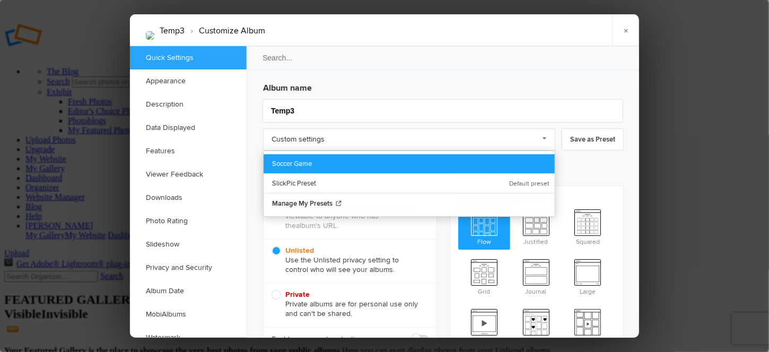
click at [292, 163] on link "Soccer Game" at bounding box center [409, 163] width 291 height 19
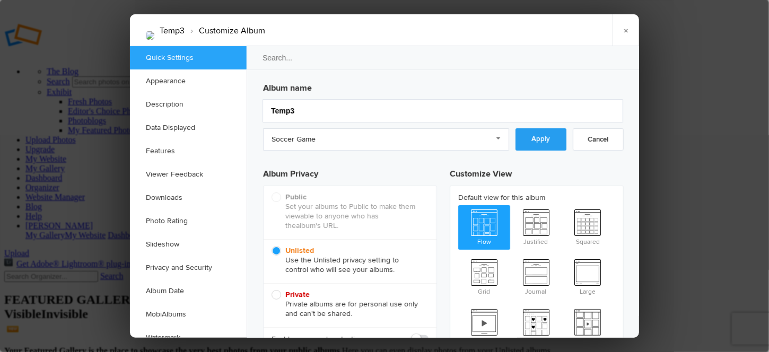
click at [534, 137] on link "Apply" at bounding box center [541, 139] width 51 height 22
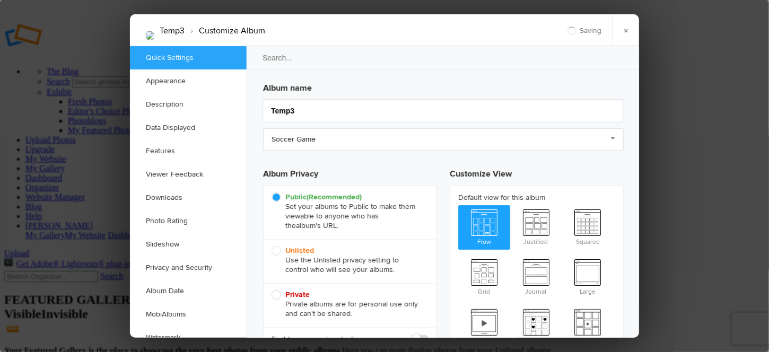
radio input "false"
radio input "true"
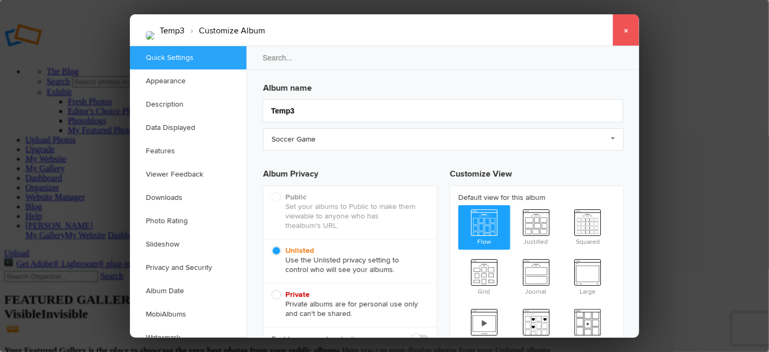
click at [629, 24] on link "×" at bounding box center [626, 30] width 27 height 32
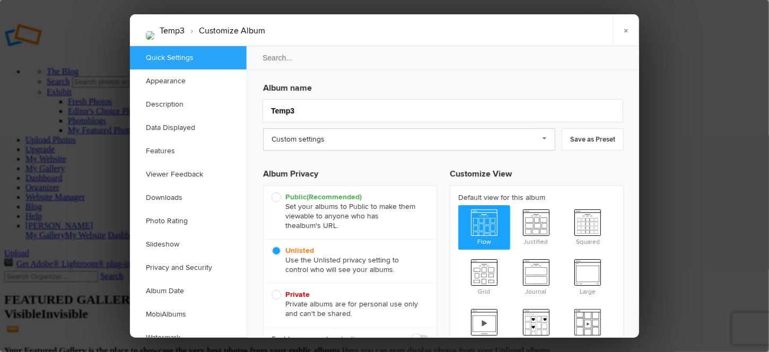
click at [338, 141] on link "Custom settings" at bounding box center [409, 139] width 292 height 22
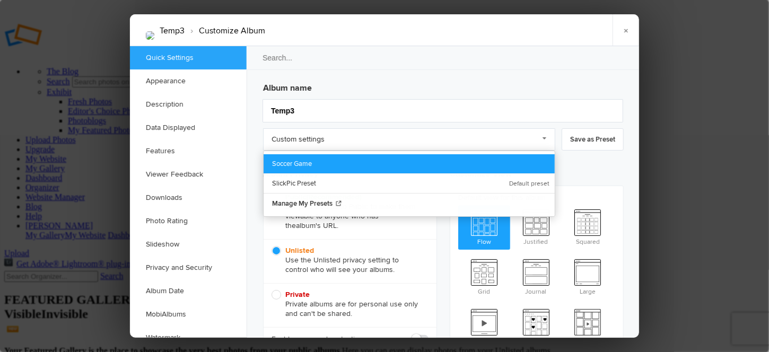
click at [293, 162] on link "Soccer Game" at bounding box center [409, 163] width 291 height 19
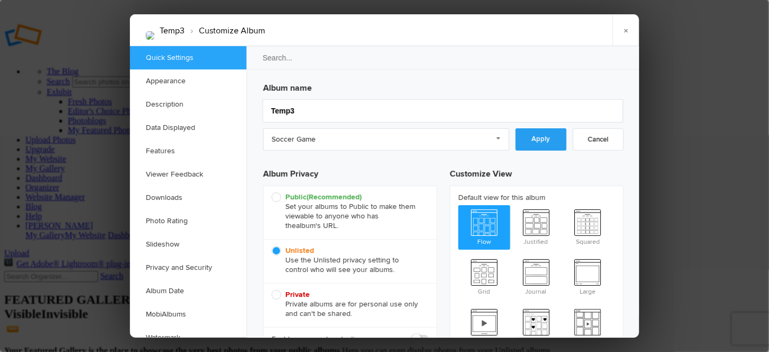
click at [543, 138] on link "Apply" at bounding box center [541, 139] width 51 height 22
radio input "true"
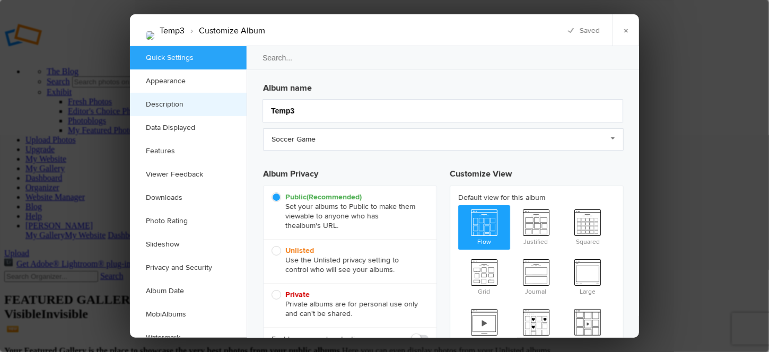
click at [155, 105] on link "Description" at bounding box center [188, 104] width 117 height 23
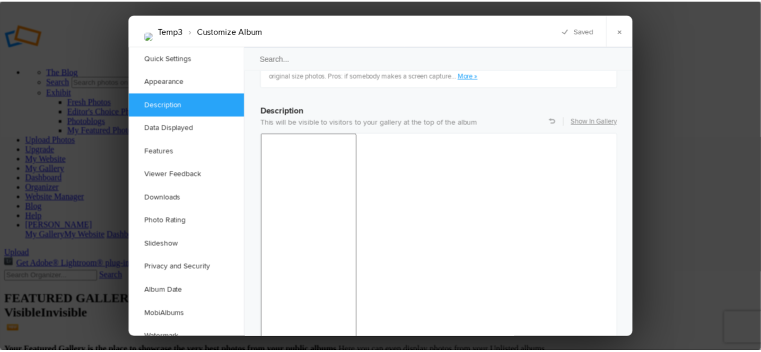
scroll to position [822, 0]
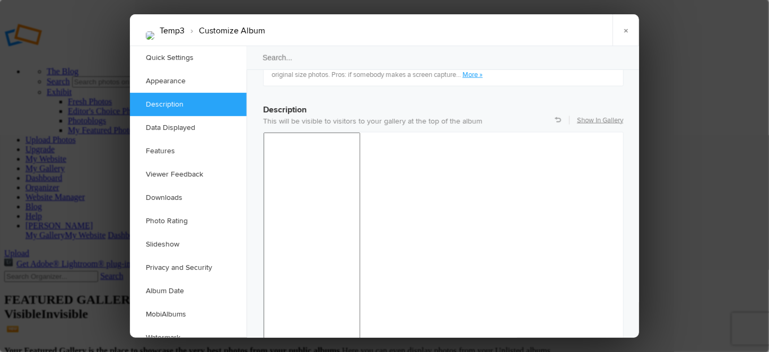
drag, startPoint x: 416, startPoint y: 26, endPoint x: 397, endPoint y: 27, distance: 19.1
click at [397, 27] on div "Temp3 › Customize Album × Saving Saved" at bounding box center [384, 30] width 509 height 32
drag, startPoint x: 439, startPoint y: 25, endPoint x: 412, endPoint y: 31, distance: 28.1
click at [410, 31] on div "Temp3 › Customize Album × Saving Saved" at bounding box center [384, 30] width 509 height 32
click at [626, 30] on link "×" at bounding box center [626, 30] width 27 height 32
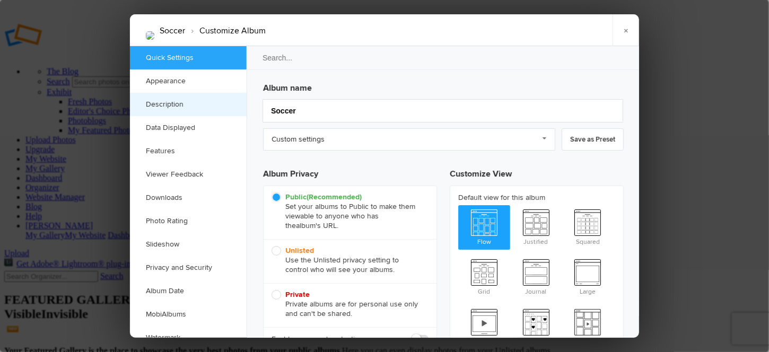
click at [168, 104] on link "Description" at bounding box center [188, 104] width 117 height 23
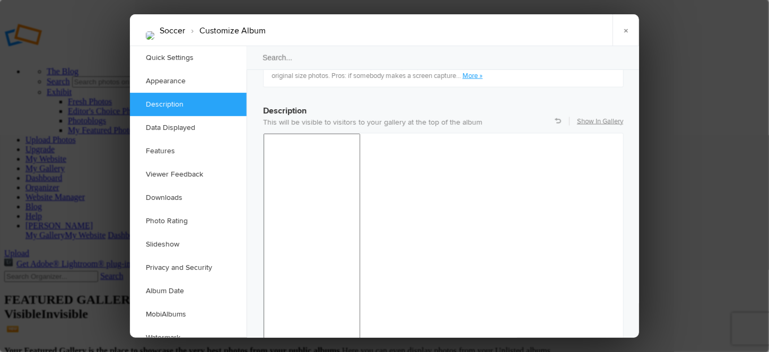
scroll to position [822, 0]
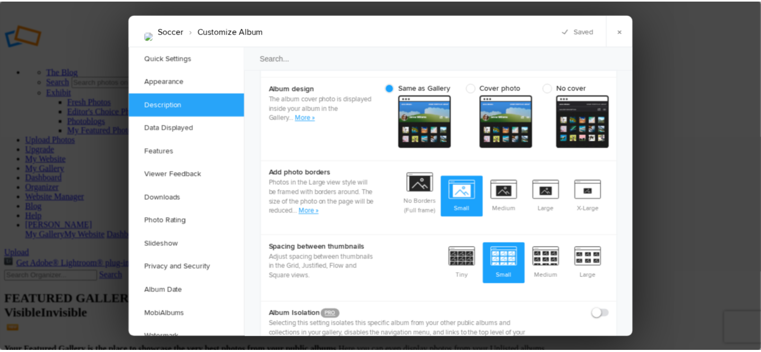
scroll to position [239, 0]
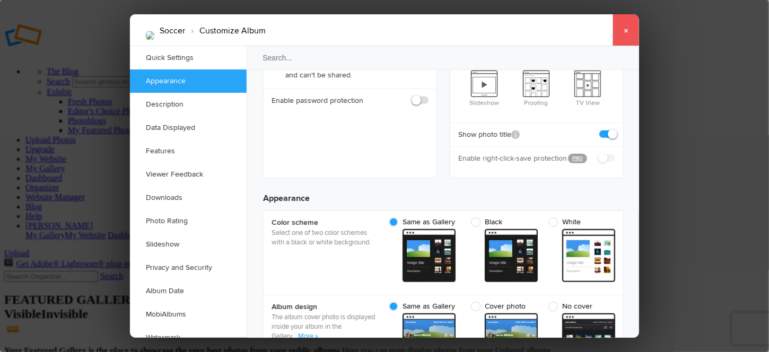
click at [619, 29] on link "×" at bounding box center [626, 30] width 27 height 32
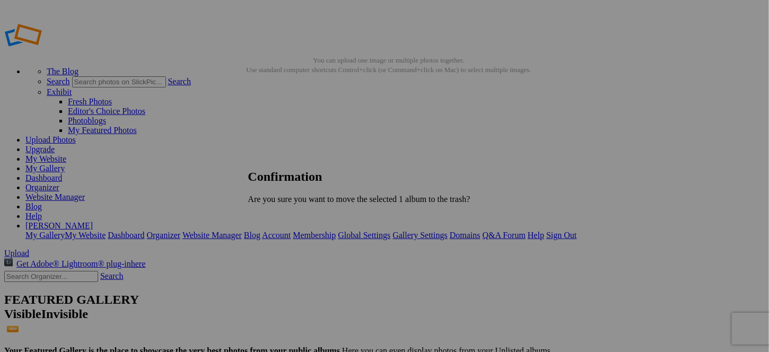
click at [284, 219] on span "Yes" at bounding box center [278, 217] width 12 height 9
